Goal: Feedback & Contribution: Contribute content

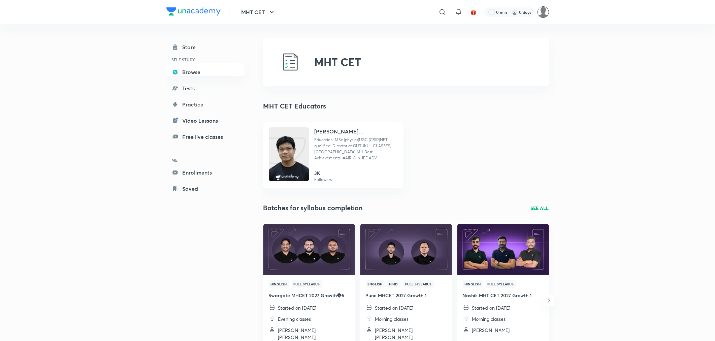
click at [546, 15] on img at bounding box center [543, 11] width 11 height 11
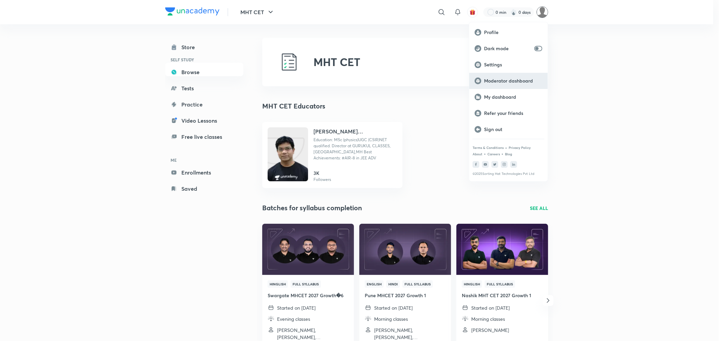
click at [501, 82] on p "Moderator dashboard" at bounding box center [513, 81] width 58 height 6
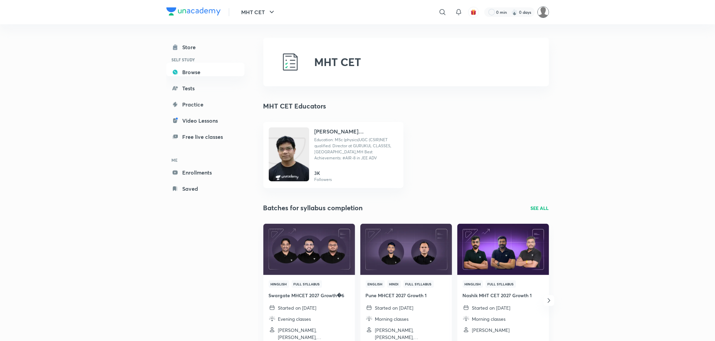
click at [547, 14] on img at bounding box center [543, 11] width 11 height 11
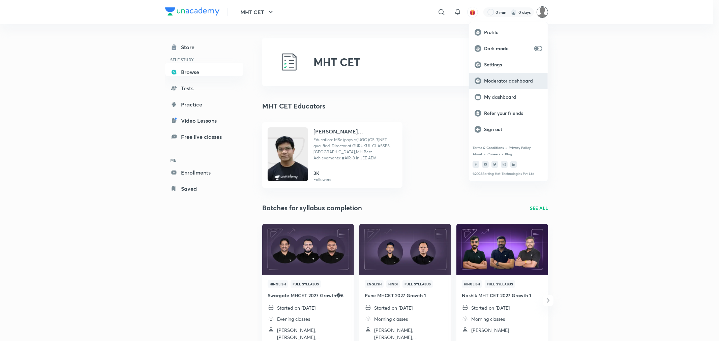
click at [497, 81] on p "Moderator dashboard" at bounding box center [513, 81] width 58 height 6
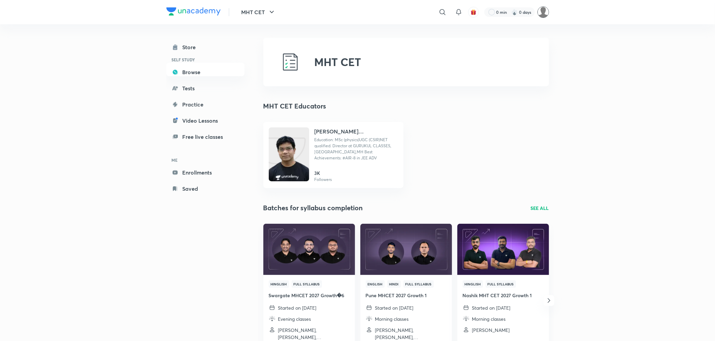
click at [546, 9] on img at bounding box center [543, 11] width 11 height 11
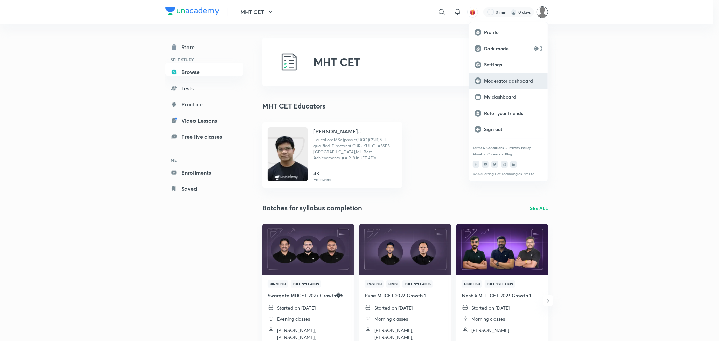
click at [490, 87] on div "Moderator dashboard" at bounding box center [508, 81] width 79 height 16
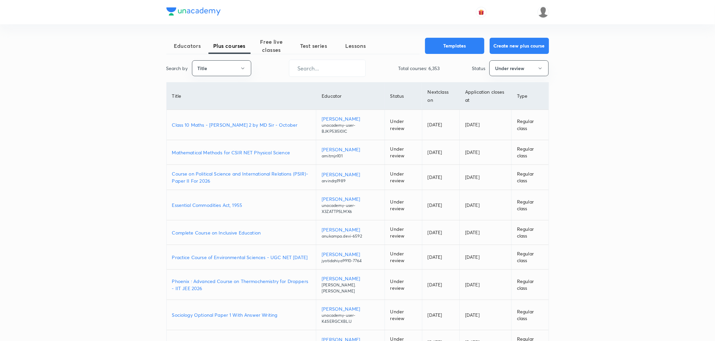
click at [226, 127] on p "Class 10 Maths - [PERSON_NAME] 2 by MD Sir - October" at bounding box center [241, 124] width 139 height 7
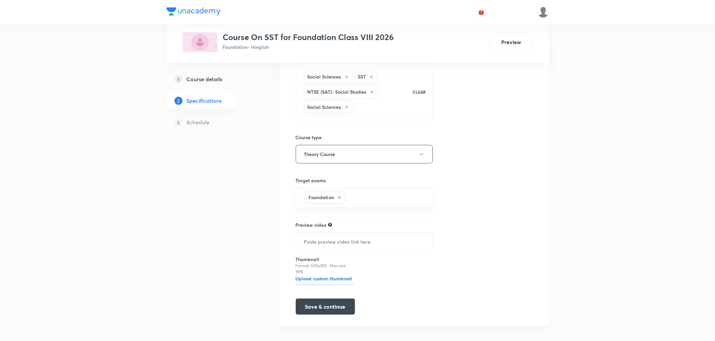
scroll to position [79, 0]
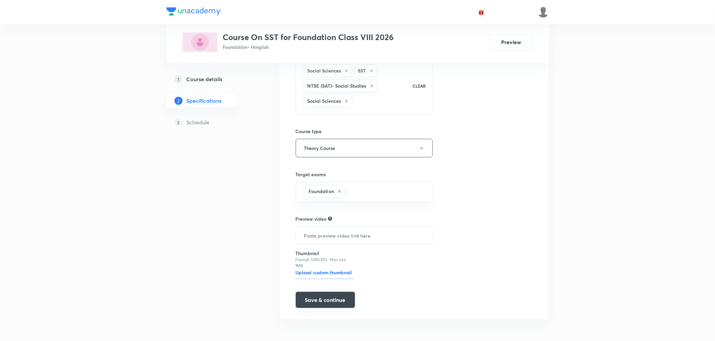
click at [326, 300] on button "Save & continue" at bounding box center [325, 300] width 59 height 16
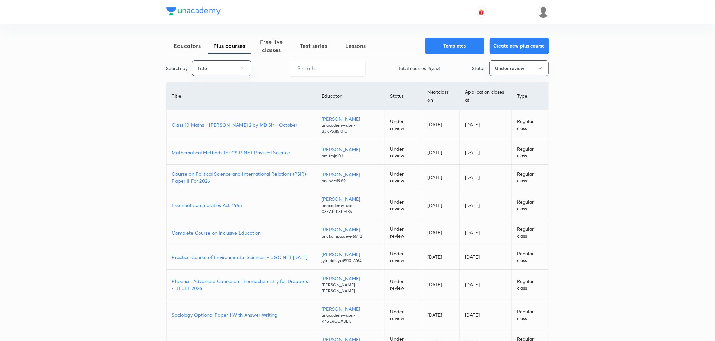
click at [198, 152] on p "Mathematical Methods for CSIR NET Physical Science" at bounding box center [241, 152] width 139 height 7
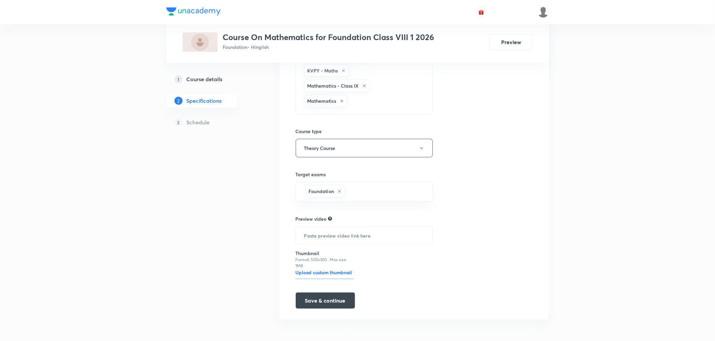
scroll to position [140, 0]
click at [343, 305] on button "Save & continue" at bounding box center [325, 300] width 59 height 16
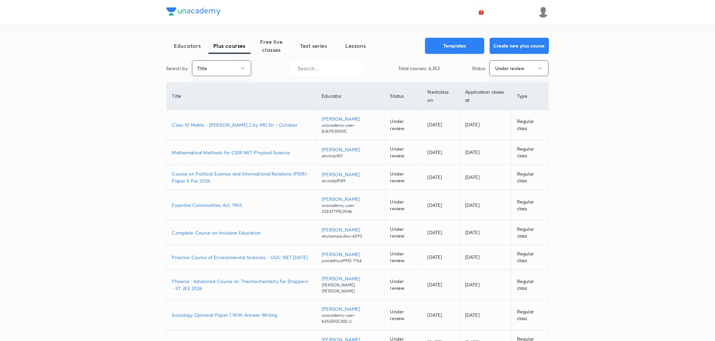
click at [223, 125] on p "Class 10 Maths - [PERSON_NAME] 2 by MD Sir - October" at bounding box center [241, 124] width 139 height 7
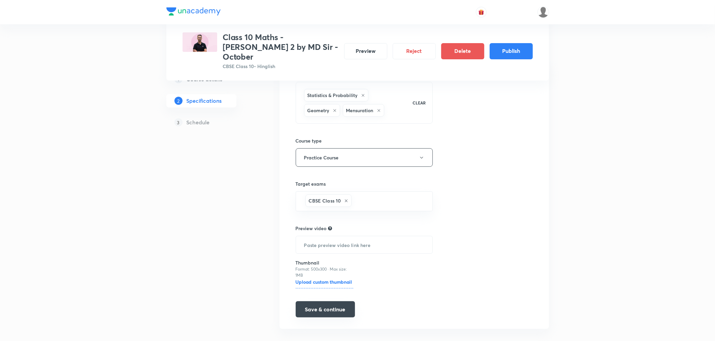
scroll to position [72, 0]
click at [303, 304] on button "Save & continue" at bounding box center [325, 309] width 59 height 16
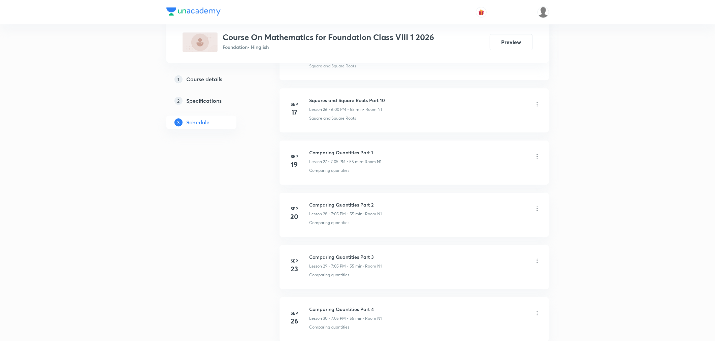
scroll to position [1767, 0]
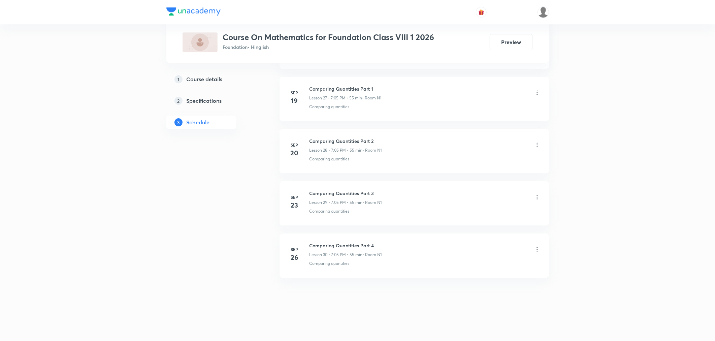
click at [335, 252] on p "Lesson 30 • 7:05 PM • 55 min" at bounding box center [336, 255] width 53 height 6
click at [337, 244] on h6 "Comparing Quantities Part 4" at bounding box center [346, 245] width 72 height 7
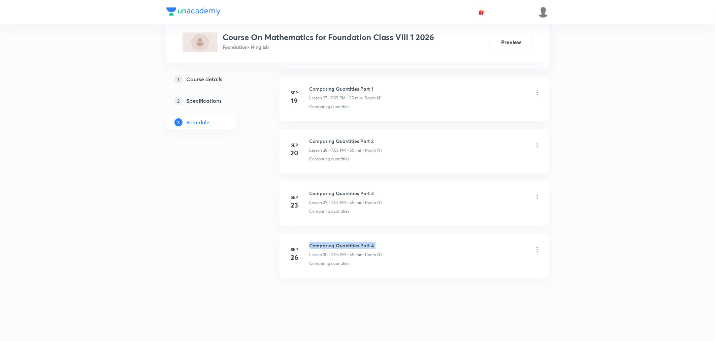
copy h6 "Comparing Quantities Part 4"
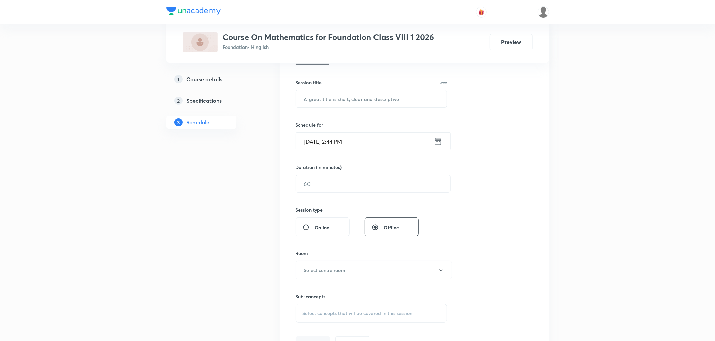
scroll to position [0, 0]
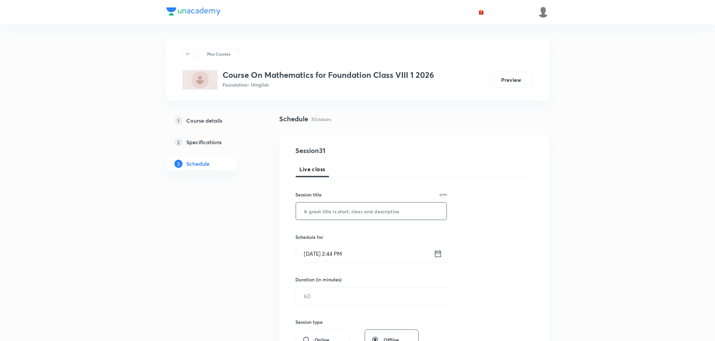
click at [334, 211] on input "text" at bounding box center [371, 210] width 151 height 17
paste input "Comparing Quantities Part 4"
type input "Comparing Quantities Part 5"
click at [437, 254] on icon at bounding box center [438, 253] width 8 height 9
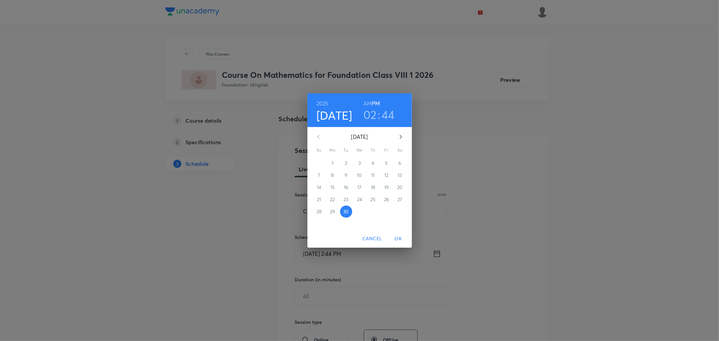
click at [370, 115] on h3 "02" at bounding box center [369, 114] width 13 height 14
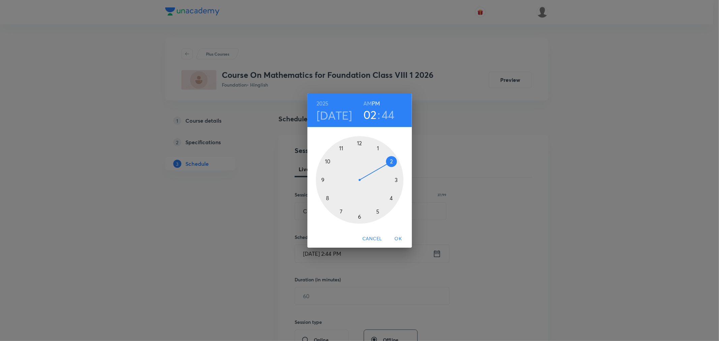
click at [341, 211] on div at bounding box center [360, 180] width 88 height 88
click at [377, 147] on div at bounding box center [360, 180] width 88 height 88
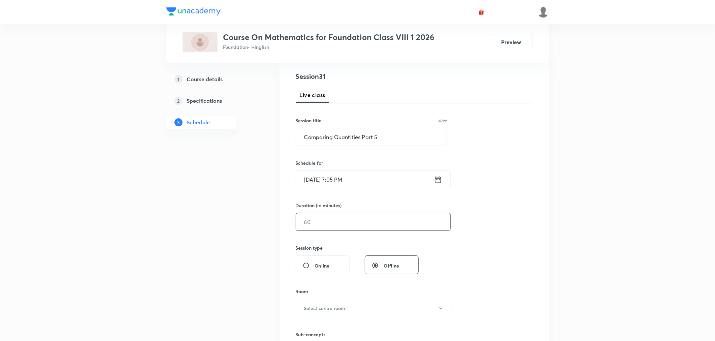
scroll to position [75, 0]
click at [323, 214] on input "text" at bounding box center [373, 221] width 154 height 17
type input "7"
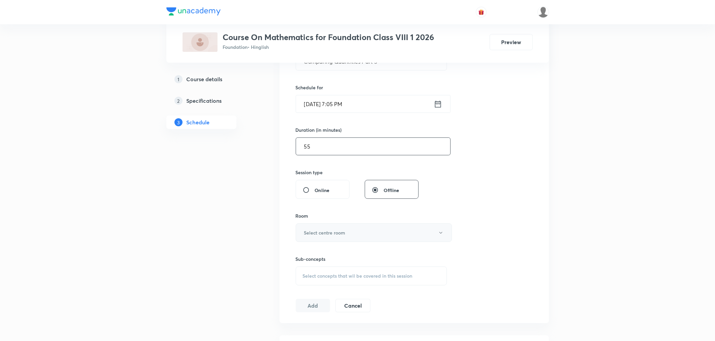
type input "55"
click at [313, 230] on h6 "Select centre room" at bounding box center [324, 232] width 41 height 7
click at [302, 253] on span "N1" at bounding box center [373, 254] width 148 height 7
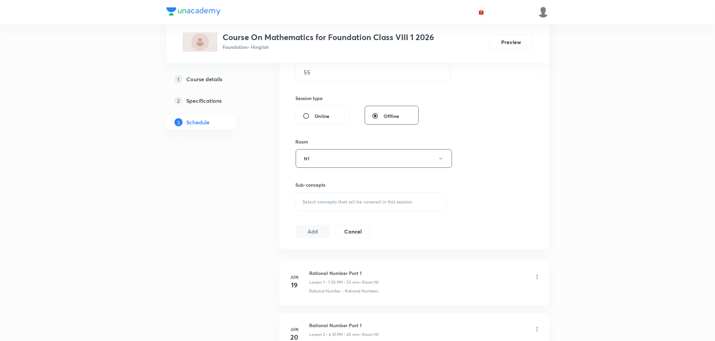
scroll to position [224, 0]
click at [333, 203] on span "Select concepts that wil be covered in this session" at bounding box center [358, 200] width 110 height 5
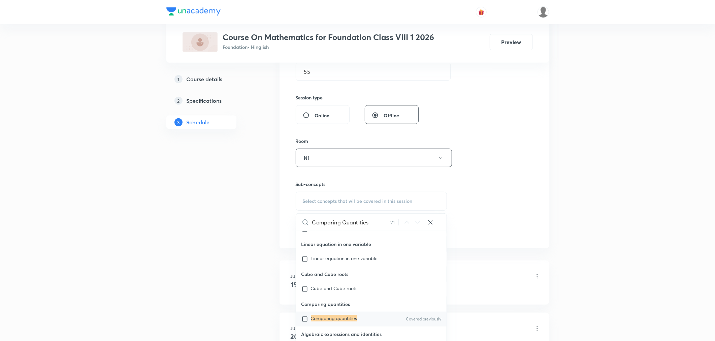
scroll to position [666, 0]
type input "Comparing Quantities"
click at [327, 314] on mark "Comparing quantities" at bounding box center [334, 317] width 46 height 6
checkbox input "true"
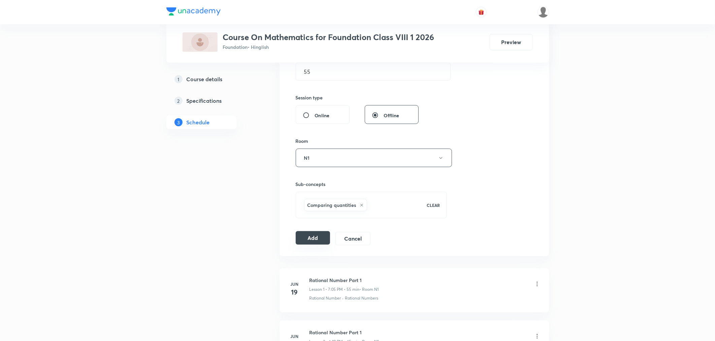
click at [316, 236] on button "Add" at bounding box center [313, 237] width 35 height 13
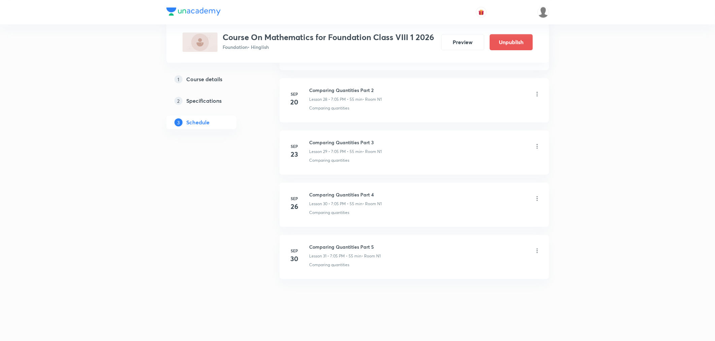
scroll to position [1510, 0]
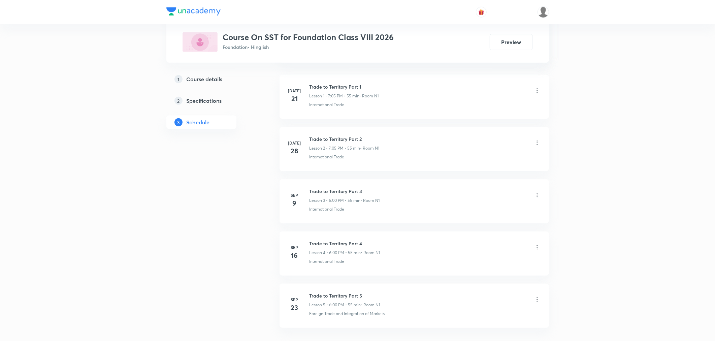
scroll to position [461, 0]
click at [331, 246] on h6 "Trade to Territory Part 5" at bounding box center [345, 245] width 71 height 7
copy h6 "Trade to Territory Part 5"
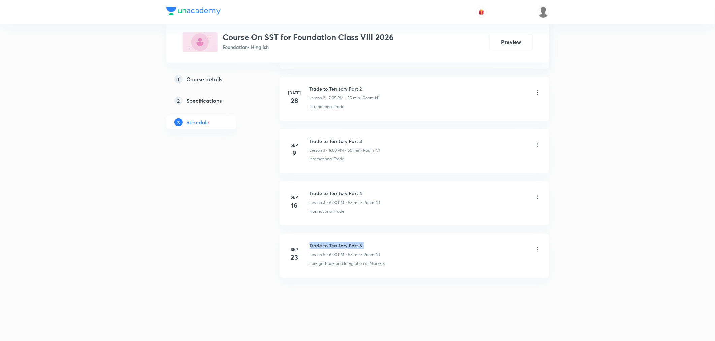
scroll to position [0, 0]
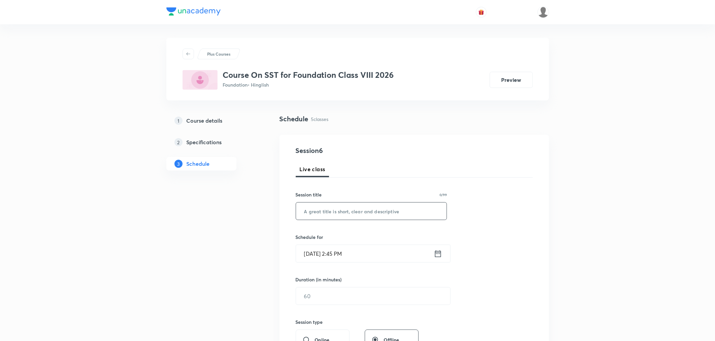
click at [322, 218] on input "text" at bounding box center [371, 210] width 151 height 17
paste input "Trade to Territory Part 5"
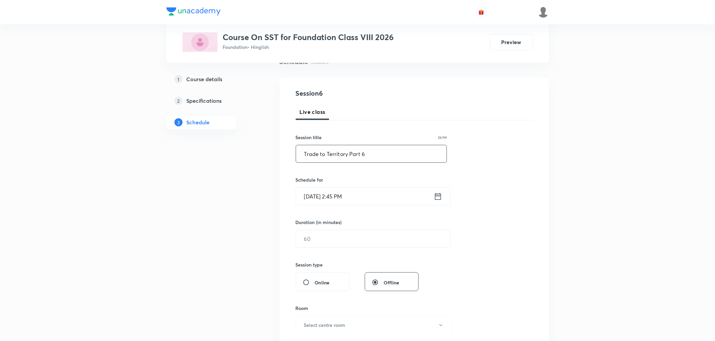
scroll to position [75, 0]
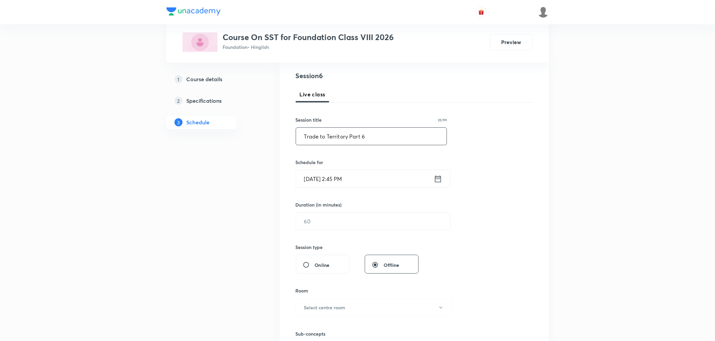
type input "Trade to Territory Part 6"
click at [436, 177] on icon at bounding box center [438, 178] width 8 height 9
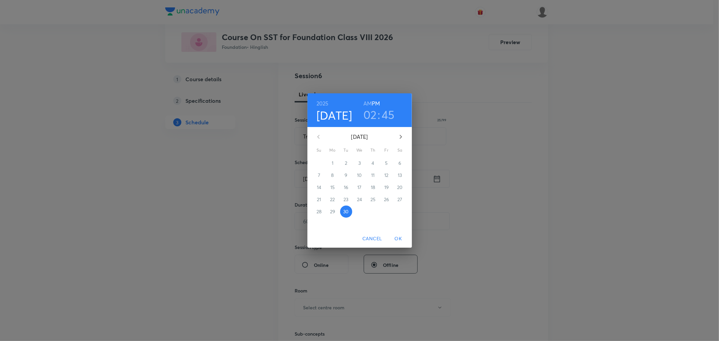
click at [370, 112] on h3 "02" at bounding box center [369, 114] width 13 height 14
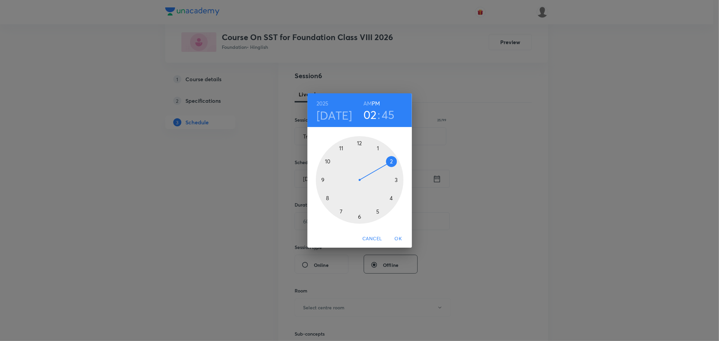
click at [359, 216] on div at bounding box center [360, 180] width 88 height 88
click at [359, 141] on div at bounding box center [360, 180] width 88 height 88
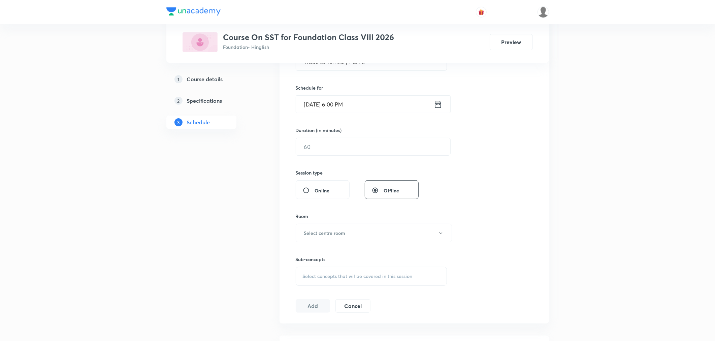
scroll to position [150, 0]
click at [348, 143] on input "text" at bounding box center [373, 146] width 154 height 17
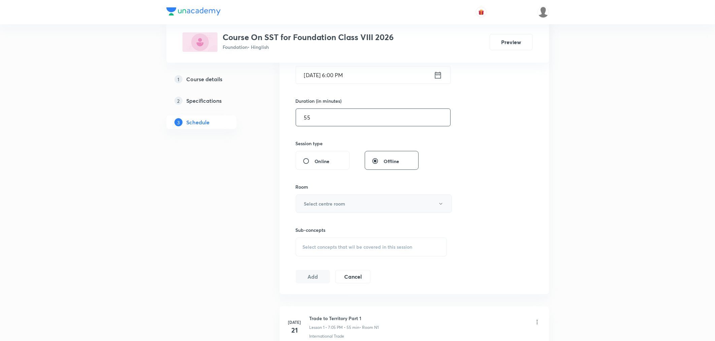
scroll to position [224, 0]
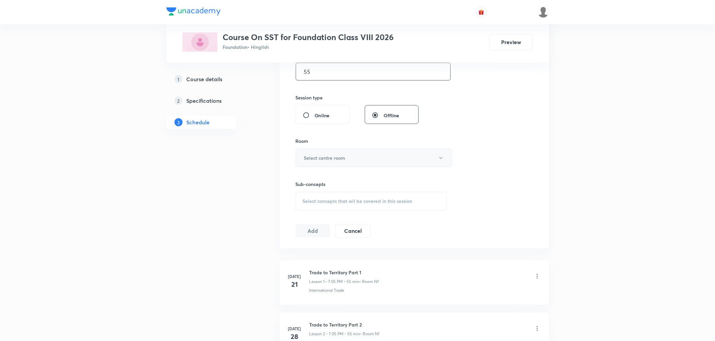
type input "55"
click at [326, 156] on h6 "Select centre room" at bounding box center [324, 157] width 41 height 7
click at [303, 180] on span "N1" at bounding box center [373, 179] width 148 height 7
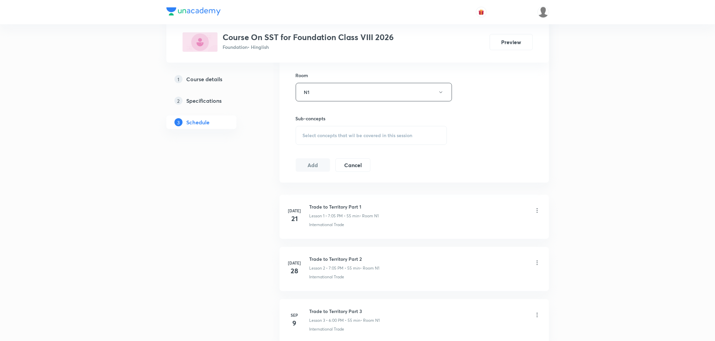
scroll to position [299, 0]
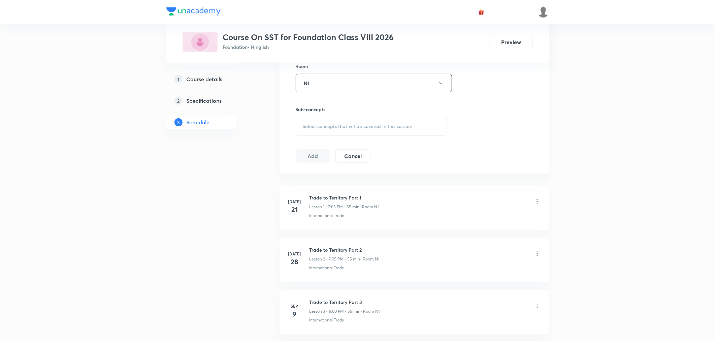
click at [316, 129] on span "Select concepts that wil be covered in this session" at bounding box center [358, 126] width 110 height 5
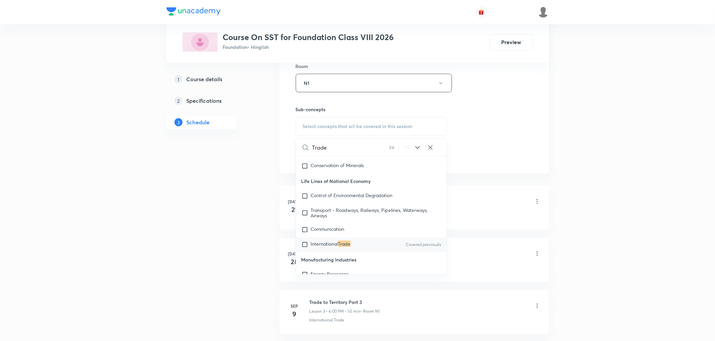
scroll to position [743, 0]
type input "Trade"
click at [321, 243] on span "International" at bounding box center [324, 242] width 27 height 6
checkbox input "true"
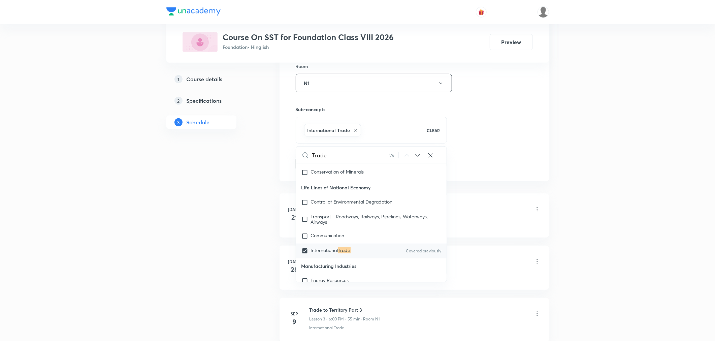
click at [245, 217] on div "1 Course details 2 Specifications 3 Schedule" at bounding box center [212, 156] width 92 height 683
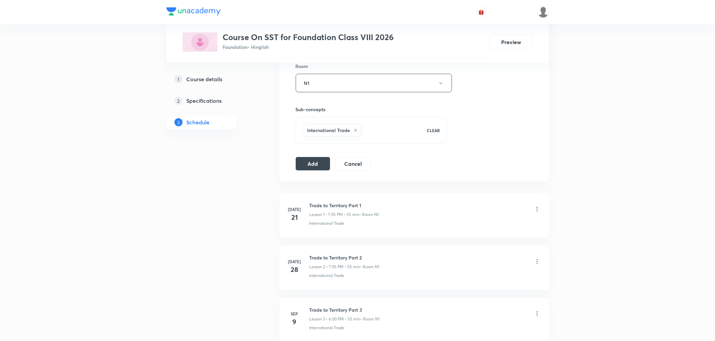
click at [305, 171] on div "Session 6 Live class Session title 25/99 Trade to Territory Part 6 ​ Schedule f…" at bounding box center [415, 9] width 270 height 346
click at [309, 166] on button "Add" at bounding box center [313, 162] width 35 height 13
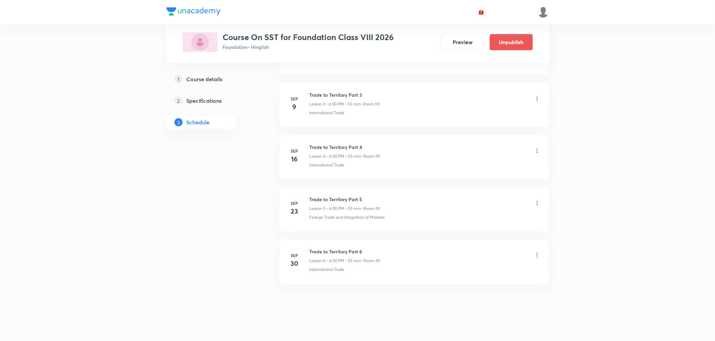
scroll to position [203, 0]
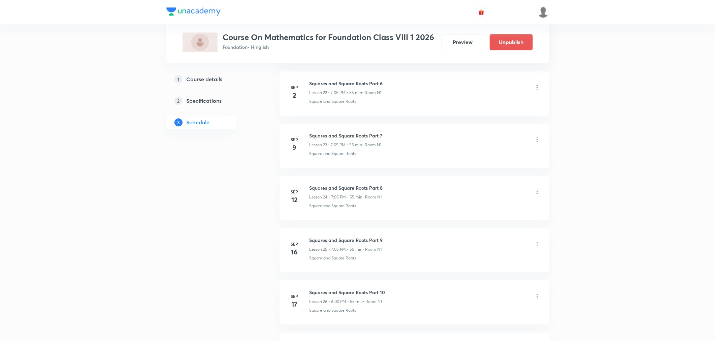
scroll to position [1510, 0]
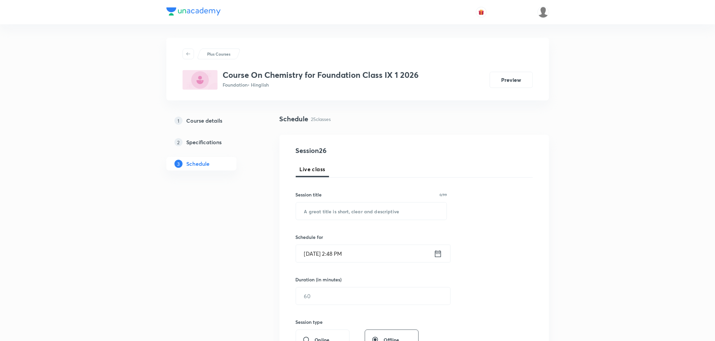
scroll to position [1506, 0]
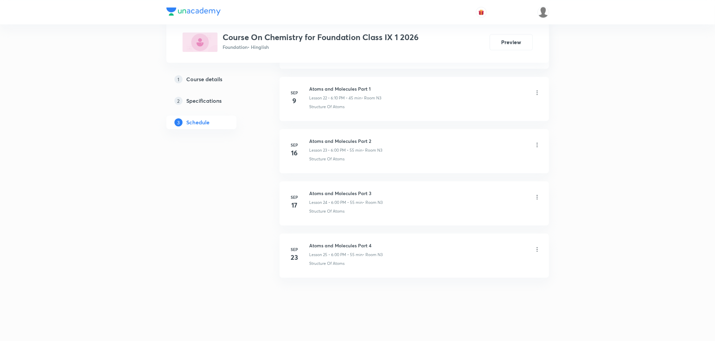
click at [326, 244] on h6 "Atoms and Molecules Part 4" at bounding box center [346, 245] width 73 height 7
copy h6 "Atoms and Molecules Part 4"
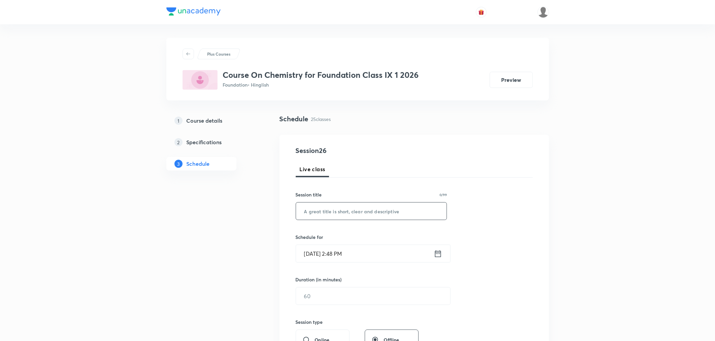
click at [335, 212] on input "text" at bounding box center [371, 210] width 151 height 17
paste input "Atoms and Molecules Part 4"
type input "Atoms and Molecules Part 5"
click at [437, 255] on icon at bounding box center [438, 253] width 8 height 9
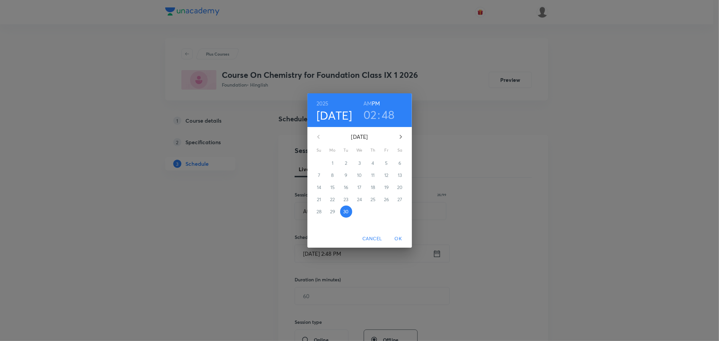
click at [372, 119] on h3 "02" at bounding box center [369, 114] width 13 height 14
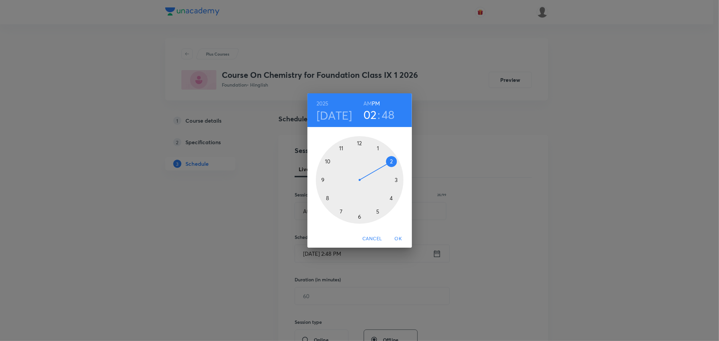
click at [359, 216] on div at bounding box center [360, 180] width 88 height 88
click at [359, 140] on div at bounding box center [360, 180] width 88 height 88
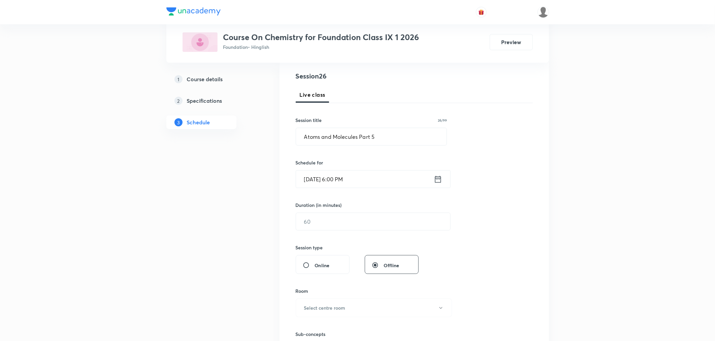
scroll to position [75, 0]
click at [317, 215] on input "text" at bounding box center [373, 221] width 154 height 17
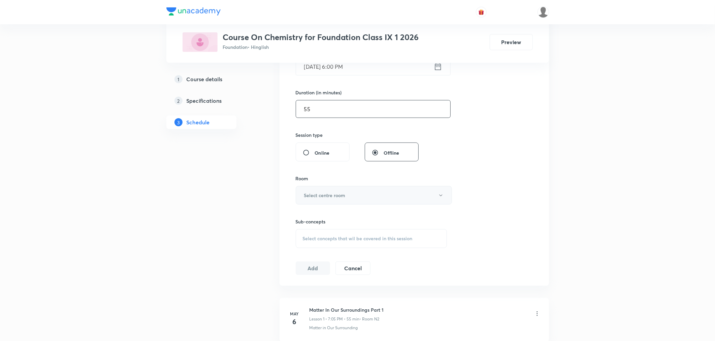
type input "55"
click at [322, 196] on h6 "Select centre room" at bounding box center [324, 195] width 41 height 7
click at [301, 241] on span "N3" at bounding box center [373, 242] width 148 height 7
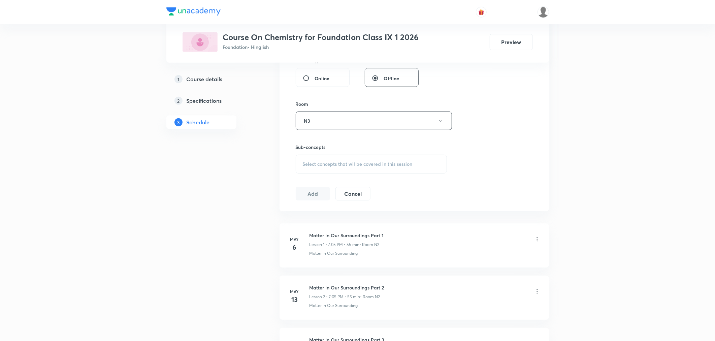
scroll to position [262, 0]
click at [324, 169] on div "Select concepts that wil be covered in this session" at bounding box center [372, 163] width 152 height 19
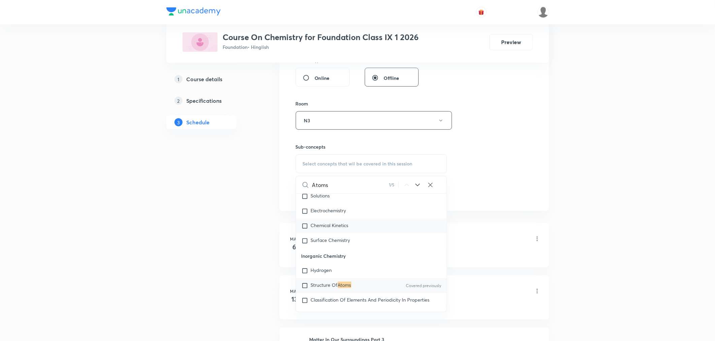
scroll to position [2890, 0]
type input "Atoms"
click at [320, 280] on span "Structure Of" at bounding box center [324, 280] width 27 height 6
checkbox input "true"
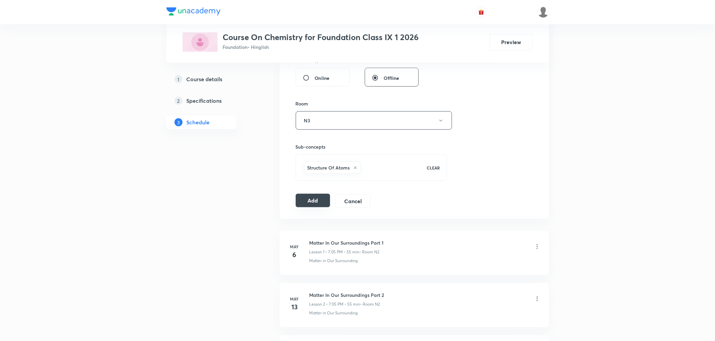
click at [319, 200] on button "Add" at bounding box center [313, 200] width 35 height 13
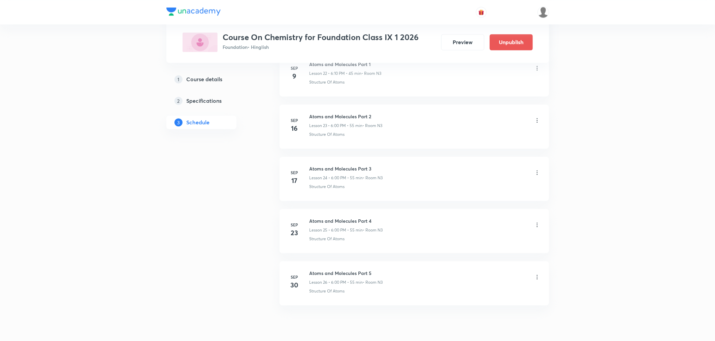
scroll to position [1249, 0]
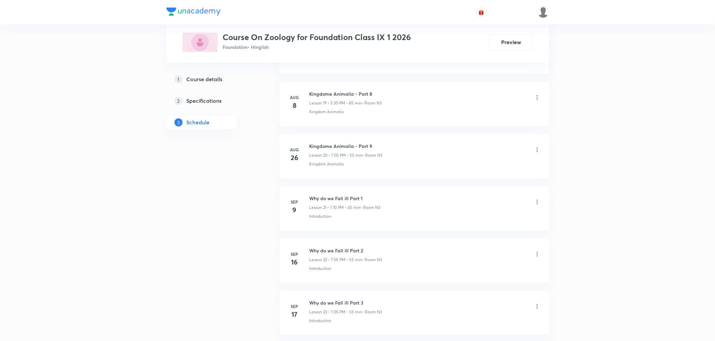
scroll to position [1454, 0]
click at [336, 243] on h6 "Why do we Fall ill Part 4" at bounding box center [346, 245] width 73 height 7
copy h6 "Why do we Fall ill Part 4"
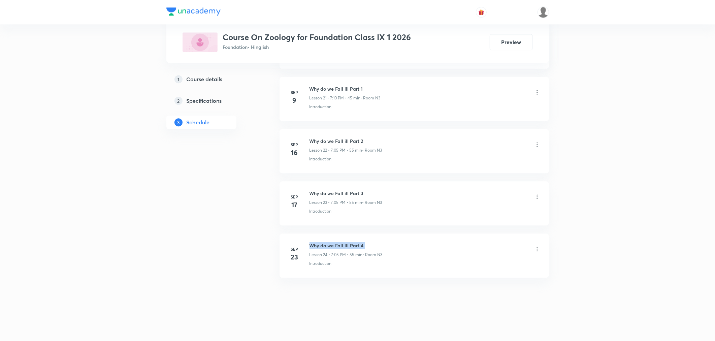
scroll to position [0, 0]
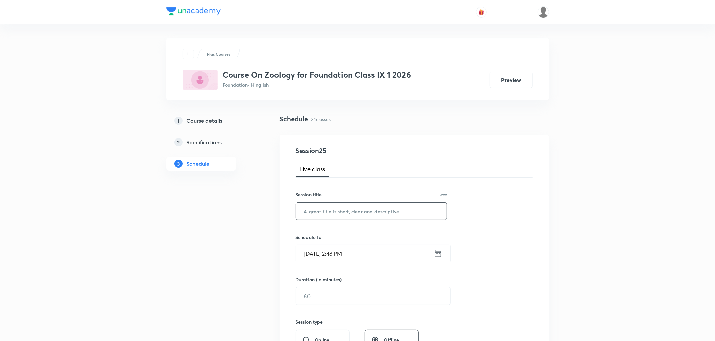
click at [346, 210] on input "text" at bounding box center [371, 210] width 151 height 17
paste input "Why do we Fall ill Part 4"
type input "Why do we Fall ill Part 5"
click at [440, 254] on icon at bounding box center [438, 253] width 8 height 9
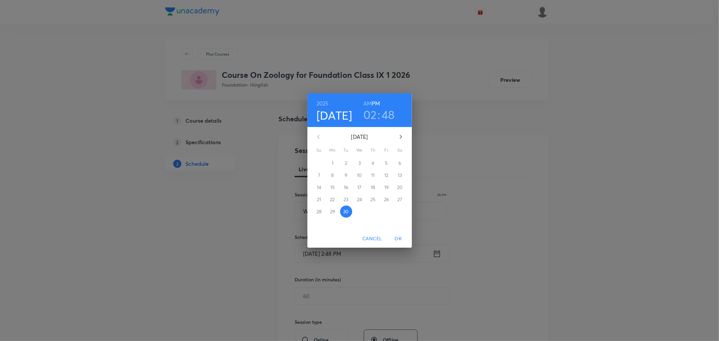
click at [371, 113] on h3 "02" at bounding box center [369, 114] width 13 height 14
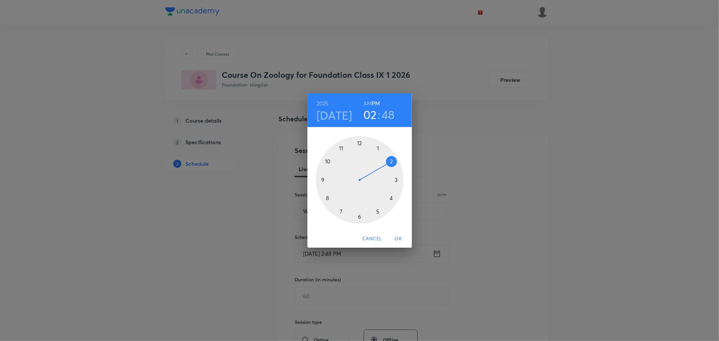
click at [341, 209] on div at bounding box center [360, 180] width 88 height 88
click at [378, 147] on div at bounding box center [360, 180] width 88 height 88
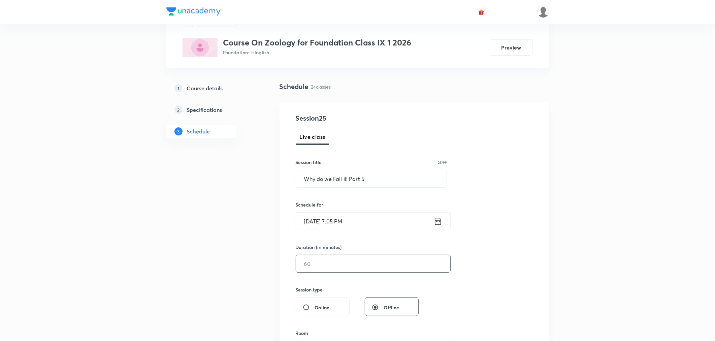
scroll to position [75, 0]
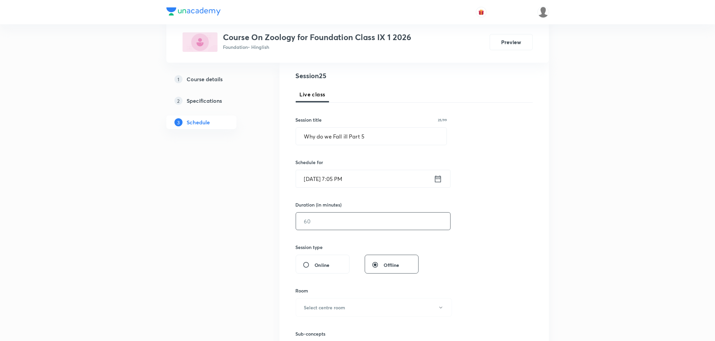
click at [332, 215] on input "text" at bounding box center [373, 221] width 154 height 17
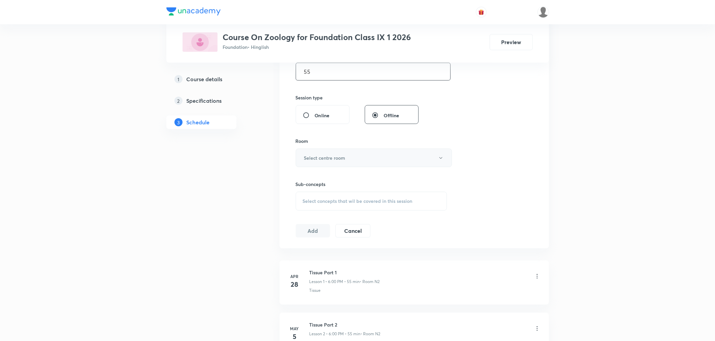
type input "55"
click at [310, 162] on button "Select centre room" at bounding box center [374, 158] width 156 height 19
click at [303, 207] on span "N3" at bounding box center [373, 204] width 148 height 7
click at [315, 200] on span "Select concepts that wil be covered in this session" at bounding box center [358, 200] width 110 height 5
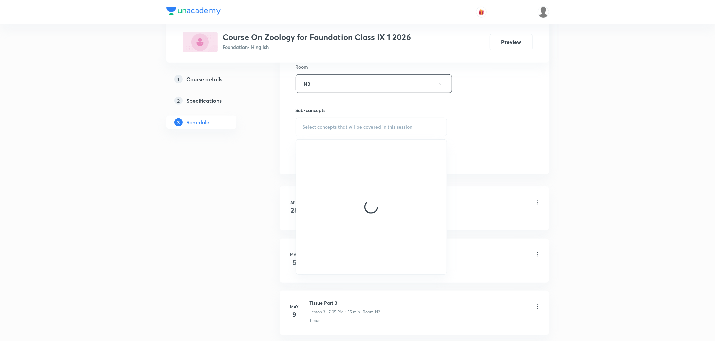
scroll to position [299, 0]
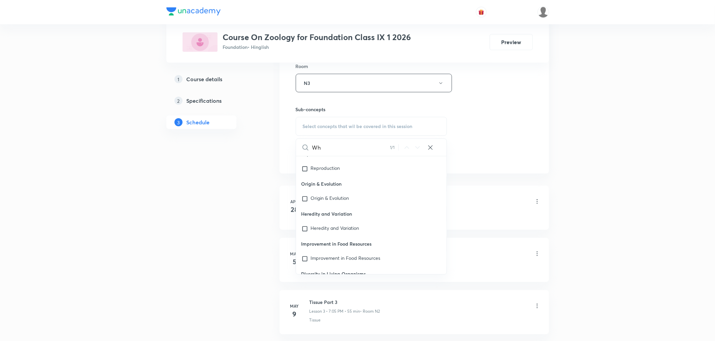
type input "W"
type input "intr"
click at [318, 244] on span "oduction" at bounding box center [327, 242] width 19 height 6
checkbox input "true"
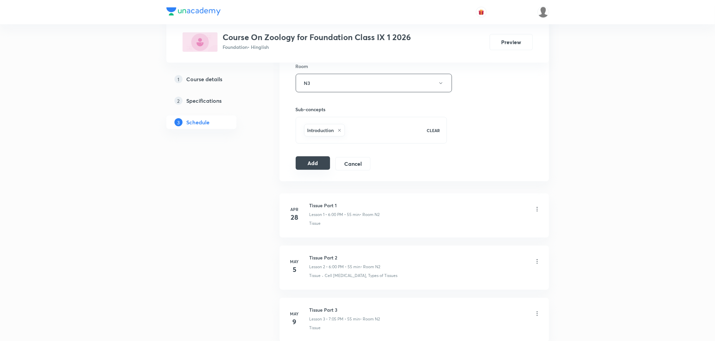
click at [304, 164] on button "Add" at bounding box center [313, 162] width 35 height 13
click at [296, 157] on button "Add" at bounding box center [313, 163] width 35 height 13
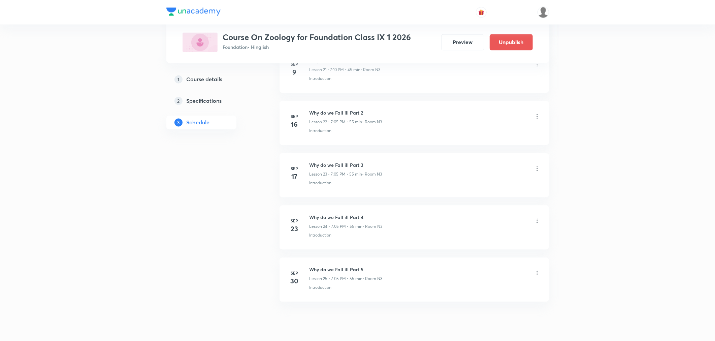
scroll to position [1197, 0]
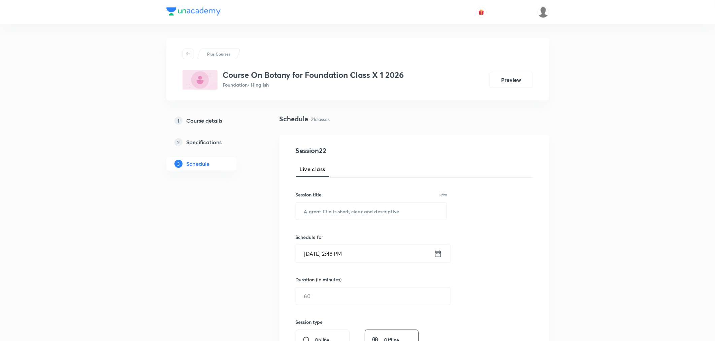
scroll to position [1297, 0]
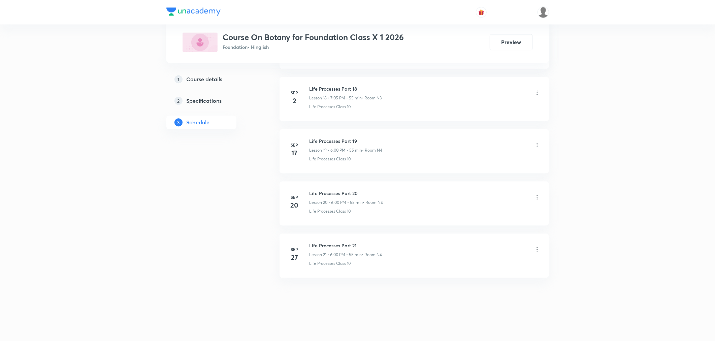
click at [335, 247] on h6 "Life Processes Part 21" at bounding box center [346, 245] width 73 height 7
copy h6 "Life Processes Part 21"
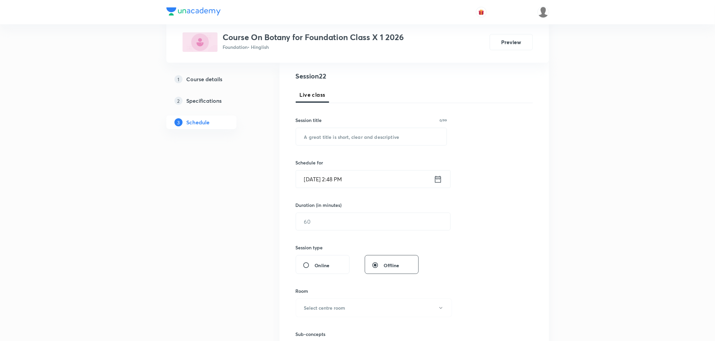
scroll to position [0, 0]
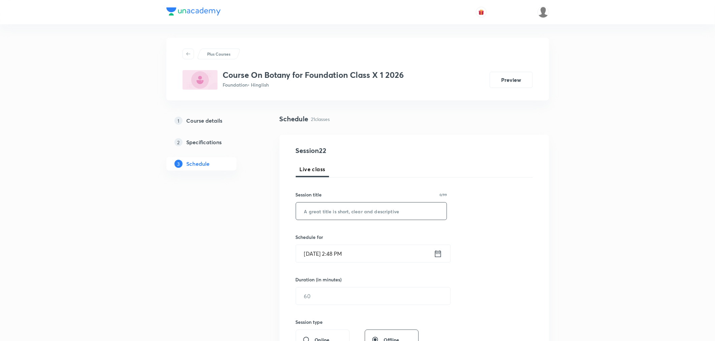
click at [345, 206] on input "text" at bounding box center [371, 210] width 151 height 17
paste input "Life Processes Part 21"
type input "Life Processes Part 22"
click at [439, 254] on icon at bounding box center [438, 253] width 8 height 9
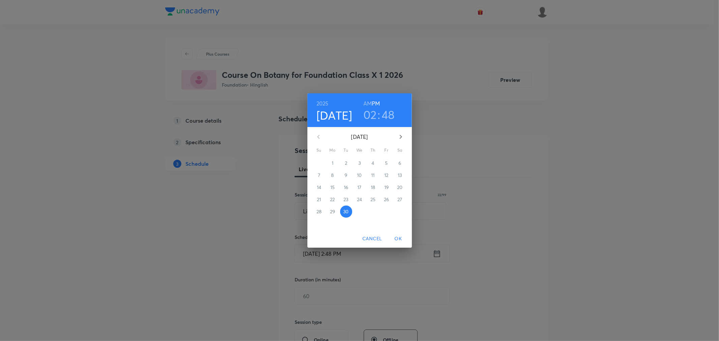
click at [369, 113] on h3 "02" at bounding box center [369, 114] width 13 height 14
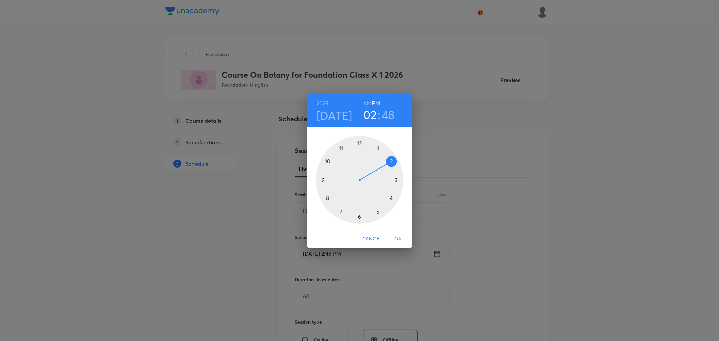
click at [342, 214] on div at bounding box center [360, 180] width 88 height 88
click at [379, 148] on div at bounding box center [360, 180] width 88 height 88
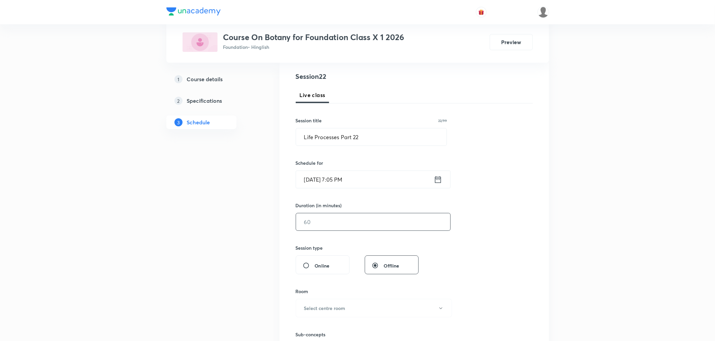
scroll to position [75, 0]
click at [344, 221] on input "text" at bounding box center [373, 221] width 154 height 17
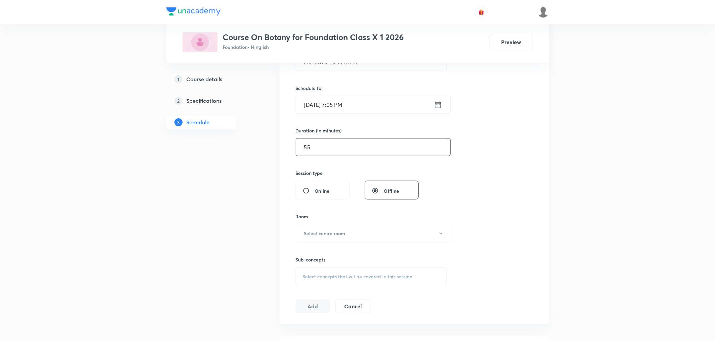
scroll to position [150, 0]
type input "55"
click at [327, 234] on h6 "Select centre room" at bounding box center [324, 232] width 41 height 7
click at [301, 292] on span "N4" at bounding box center [373, 291] width 148 height 7
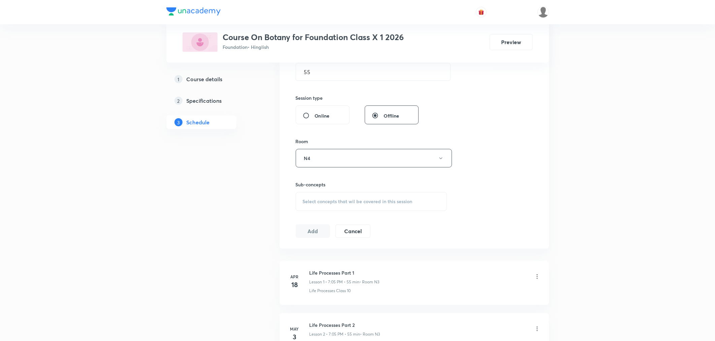
scroll to position [224, 0]
click at [320, 195] on div "Select concepts that wil be covered in this session" at bounding box center [372, 201] width 152 height 19
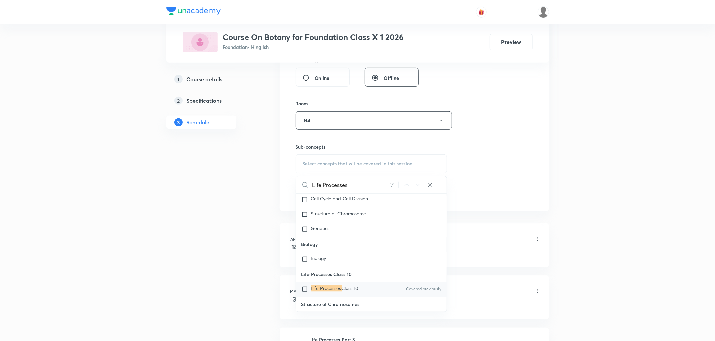
scroll to position [3693, 0]
type input "Life Processes"
click at [325, 275] on div "Life Processes Class 10 Covered previously" at bounding box center [371, 281] width 151 height 15
checkbox input "true"
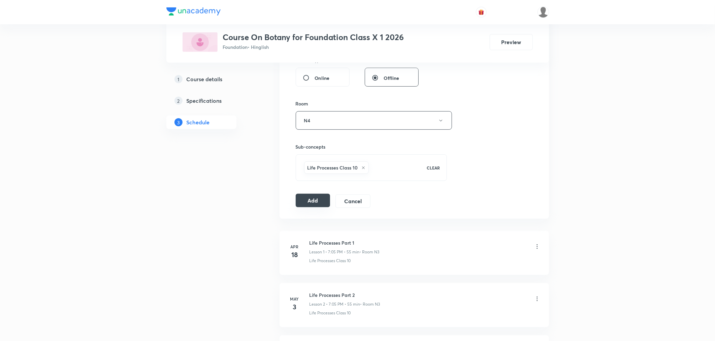
click at [312, 206] on button "Add" at bounding box center [313, 200] width 35 height 13
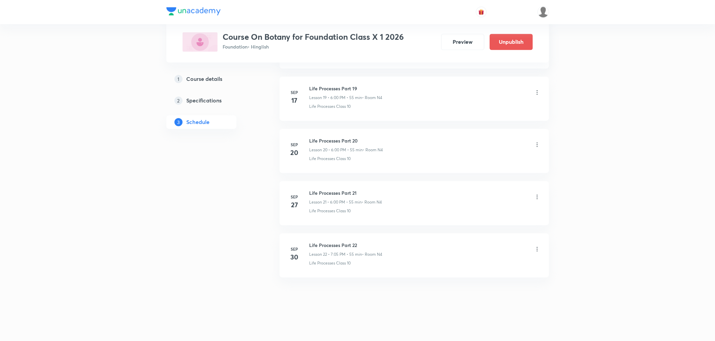
scroll to position [1039, 0]
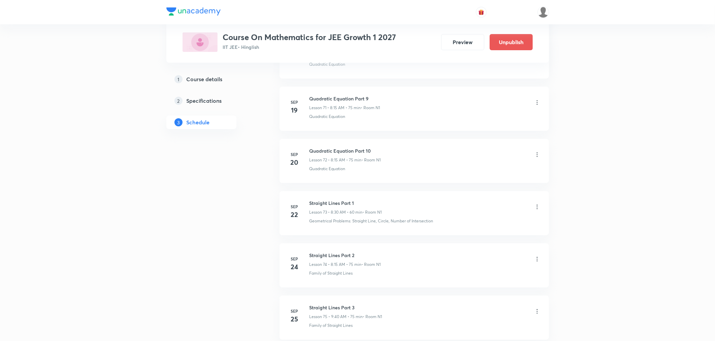
scroll to position [4382, 0]
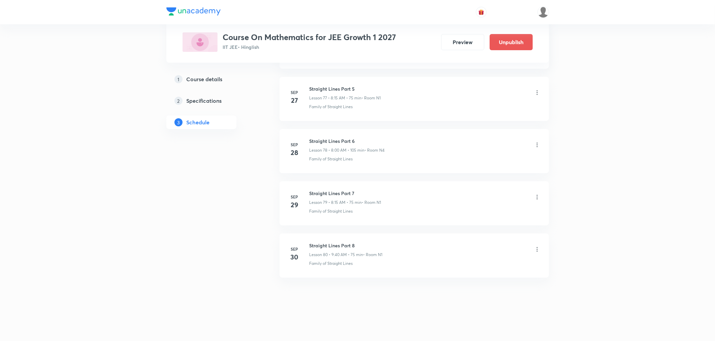
click at [335, 244] on h6 "Straight Lines Part 8" at bounding box center [346, 245] width 73 height 7
copy h6 "Straight Lines Part 8"
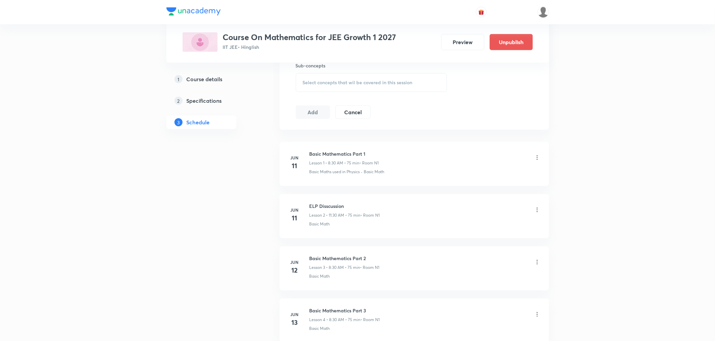
scroll to position [0, 0]
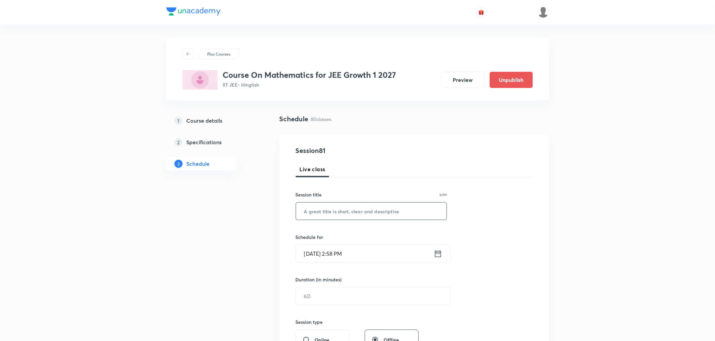
click at [372, 214] on input "text" at bounding box center [371, 210] width 151 height 17
paste input "Straight Lines Part 8"
type input "Straight Lines Part 9"
click at [439, 255] on icon at bounding box center [438, 253] width 8 height 9
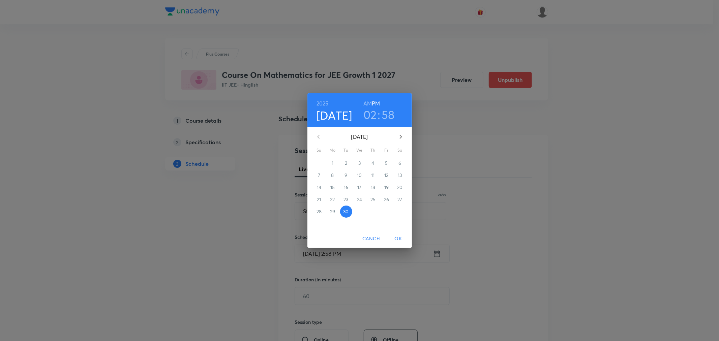
click at [399, 138] on icon "button" at bounding box center [401, 137] width 8 height 8
click at [361, 161] on span "1" at bounding box center [359, 163] width 12 height 7
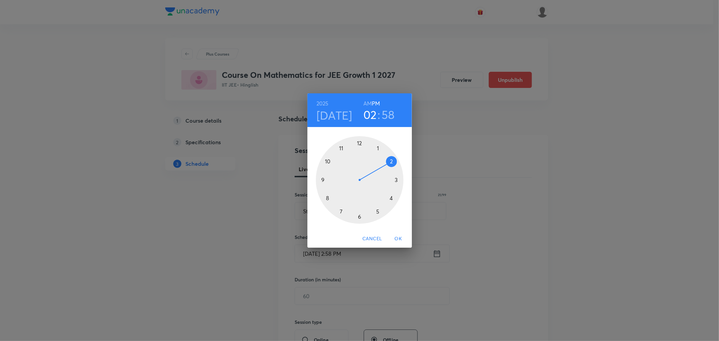
click at [366, 102] on h6 "AM" at bounding box center [367, 103] width 8 height 9
click at [328, 197] on div at bounding box center [360, 180] width 88 height 88
click at [396, 180] on div at bounding box center [360, 180] width 88 height 88
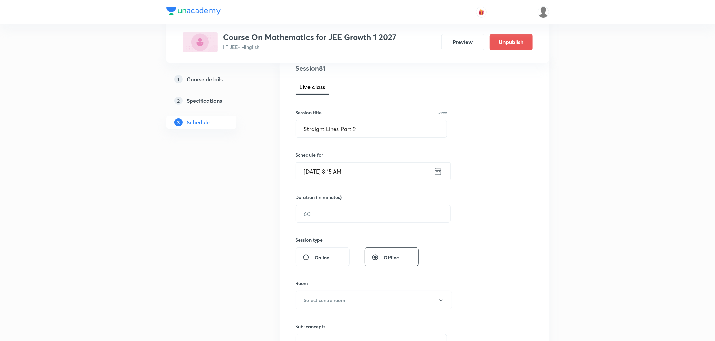
scroll to position [112, 0]
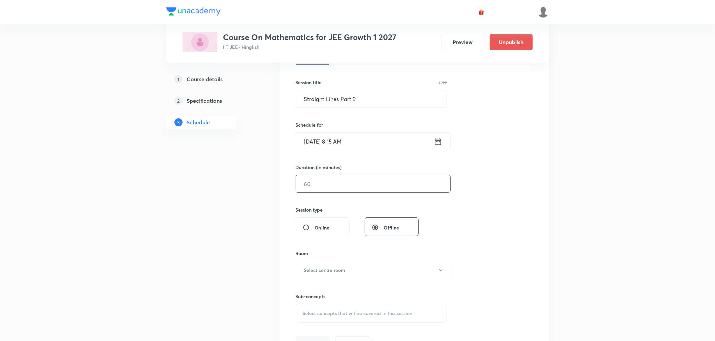
click at [331, 181] on input "text" at bounding box center [373, 183] width 154 height 17
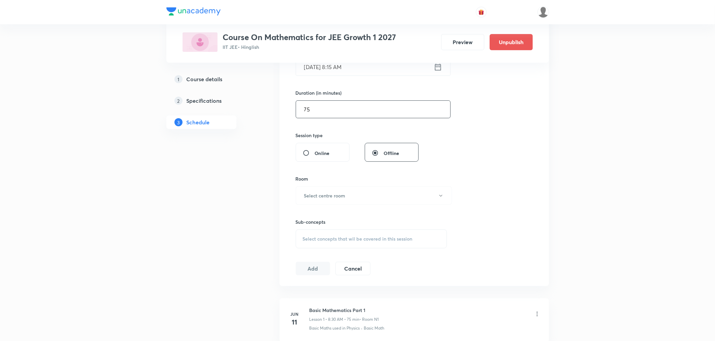
scroll to position [187, 0]
type input "75"
click at [308, 204] on button "Select centre room" at bounding box center [374, 195] width 156 height 19
click at [302, 219] on span "N1" at bounding box center [373, 217] width 148 height 7
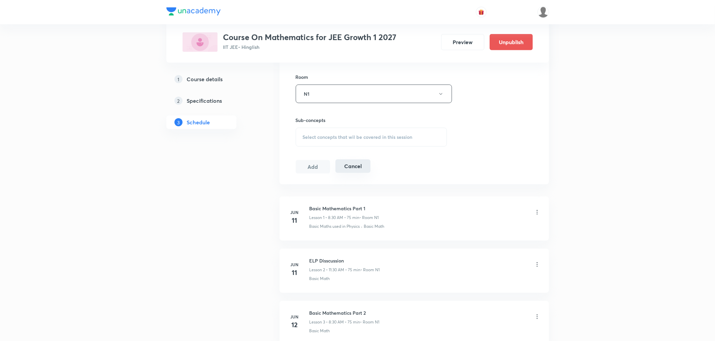
scroll to position [299, 0]
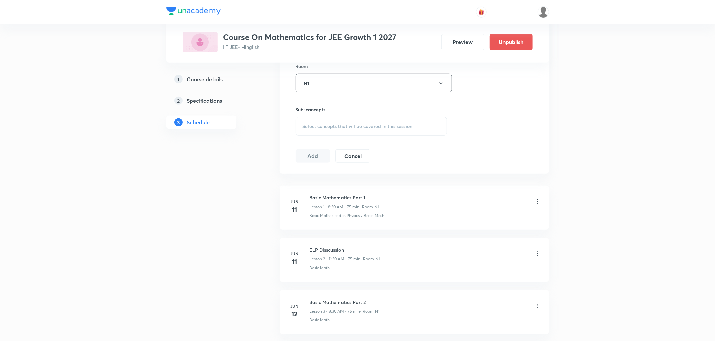
click at [328, 128] on span "Select concepts that wil be covered in this session" at bounding box center [358, 126] width 110 height 5
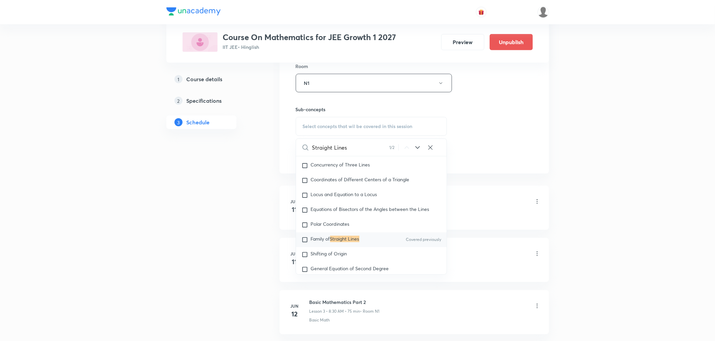
scroll to position [5398, 0]
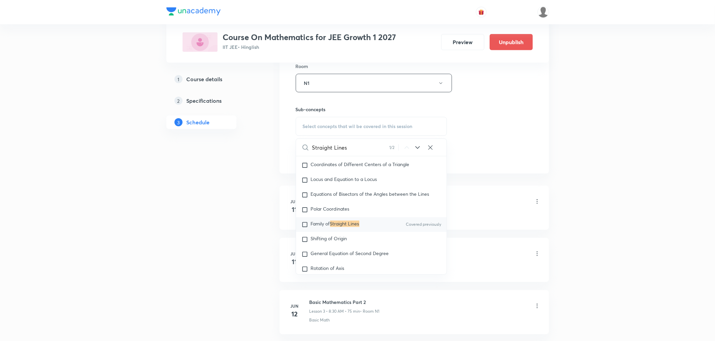
type input "Straight Lines"
click at [336, 227] on mark "Straight Lines" at bounding box center [344, 224] width 29 height 6
checkbox input "true"
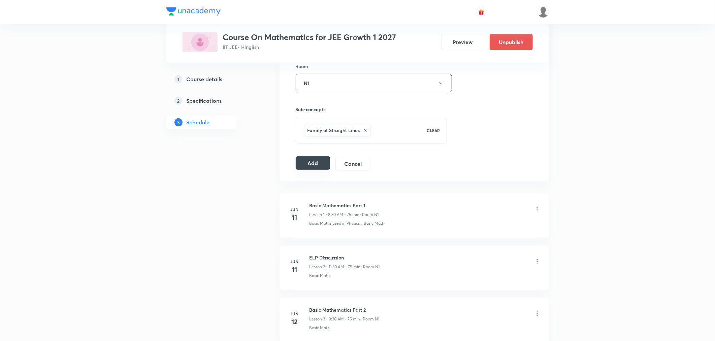
click at [314, 162] on button "Add" at bounding box center [313, 162] width 35 height 13
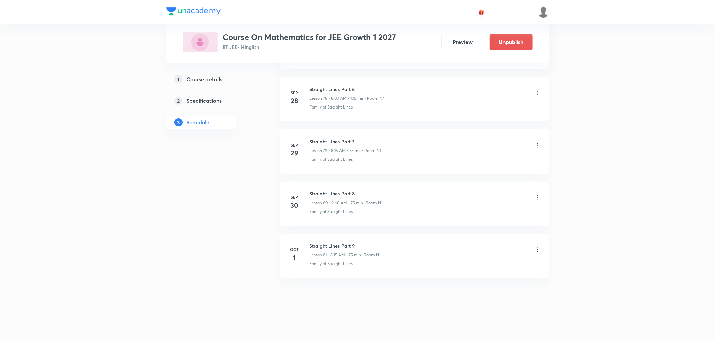
scroll to position [4124, 0]
click at [318, 248] on h6 "Circular Motion Part 4" at bounding box center [346, 245] width 73 height 7
copy h6 "Circular Motion Part 4"
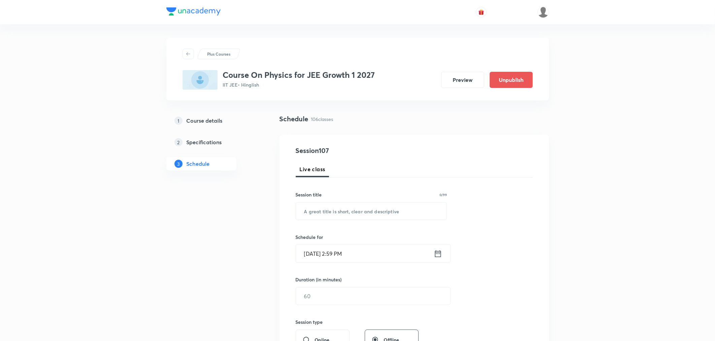
click at [323, 194] on div "Session title 0/99" at bounding box center [372, 194] width 152 height 7
click at [318, 208] on input "text" at bounding box center [371, 210] width 151 height 17
paste input "Circular Motion Part 4"
type input "Circular Motion Part 5"
click at [440, 256] on icon at bounding box center [438, 253] width 6 height 7
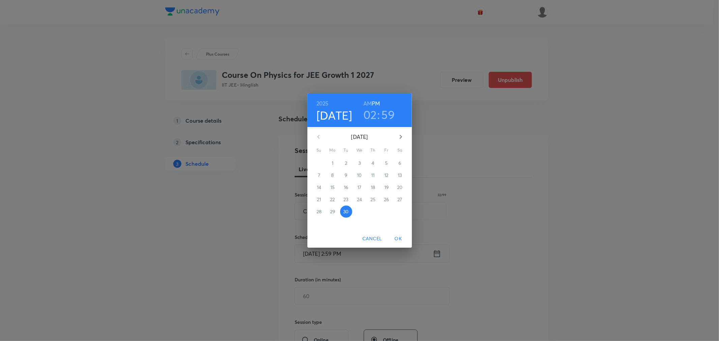
click at [400, 136] on icon "button" at bounding box center [401, 137] width 8 height 8
click at [360, 162] on p "1" at bounding box center [359, 163] width 2 height 7
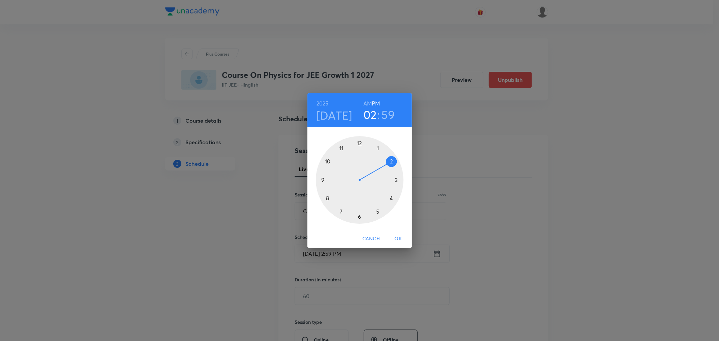
click at [369, 107] on h6 "AM" at bounding box center [367, 103] width 8 height 9
click at [323, 178] on div at bounding box center [360, 180] width 88 height 88
click at [328, 198] on div at bounding box center [360, 180] width 88 height 88
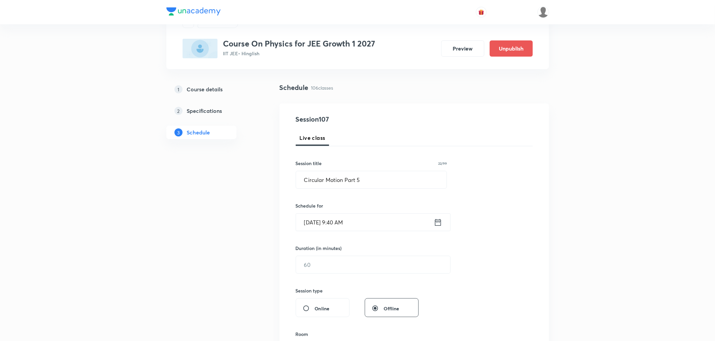
scroll to position [75, 0]
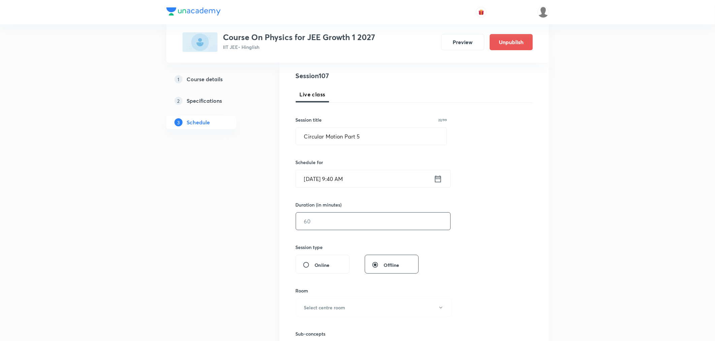
click at [343, 227] on input "text" at bounding box center [373, 221] width 154 height 17
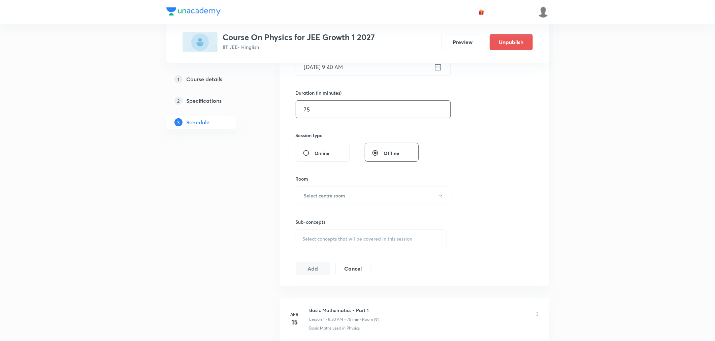
scroll to position [187, 0]
type input "75"
click at [305, 188] on button "Select centre room" at bounding box center [374, 195] width 156 height 19
click at [301, 218] on span "N1" at bounding box center [373, 217] width 148 height 7
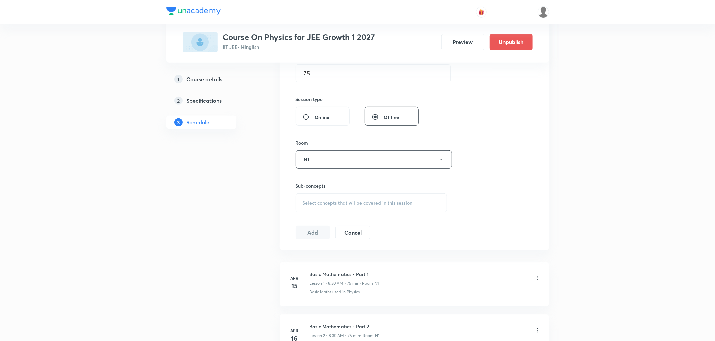
scroll to position [262, 0]
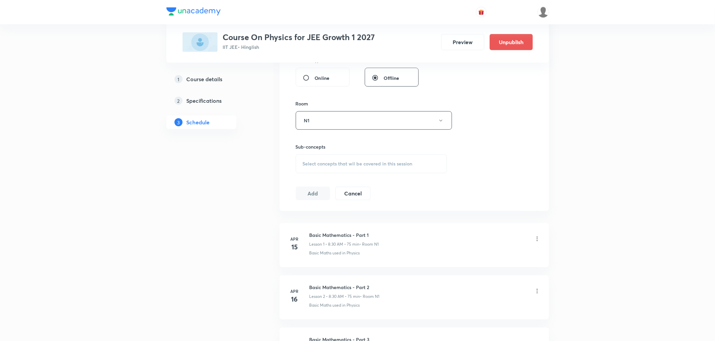
click at [325, 167] on div "Select concepts that wil be covered in this session" at bounding box center [372, 163] width 152 height 19
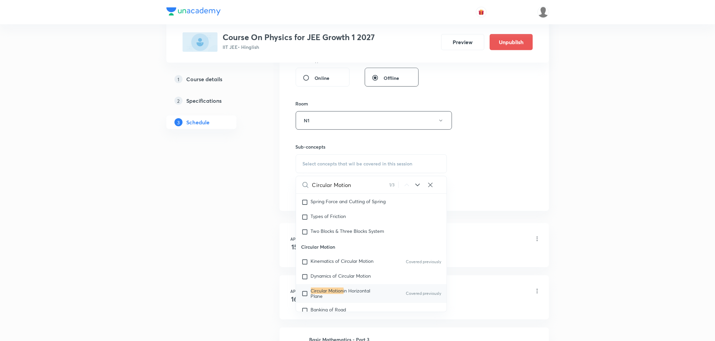
scroll to position [1519, 0]
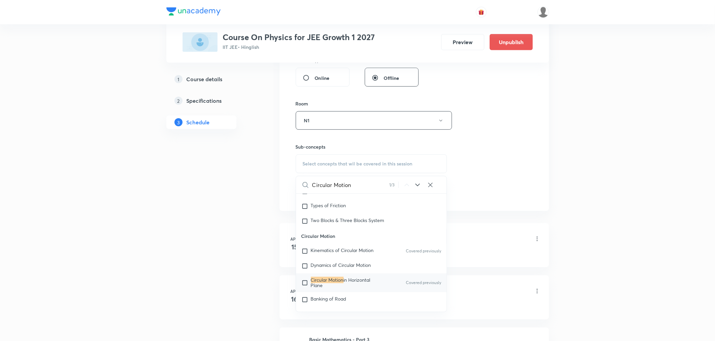
type input "Circular Motion"
click at [350, 284] on p "Circular Motion in Horizontal Plane" at bounding box center [345, 283] width 68 height 11
checkbox input "true"
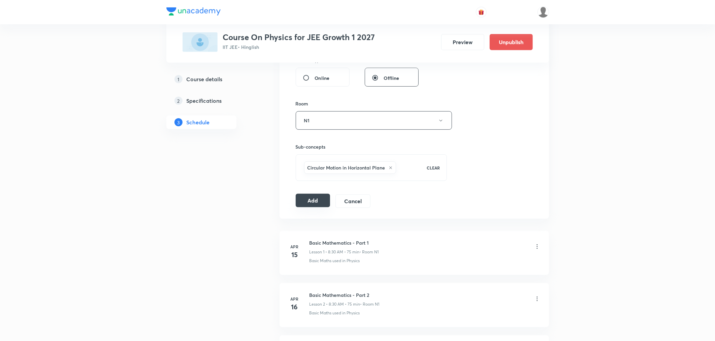
click at [317, 200] on button "Add" at bounding box center [313, 200] width 35 height 13
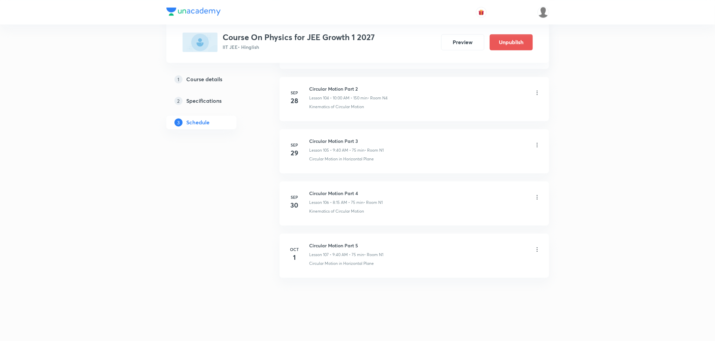
scroll to position [5485, 0]
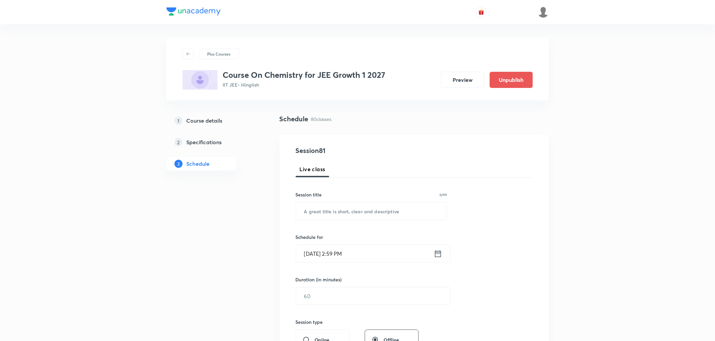
scroll to position [4382, 0]
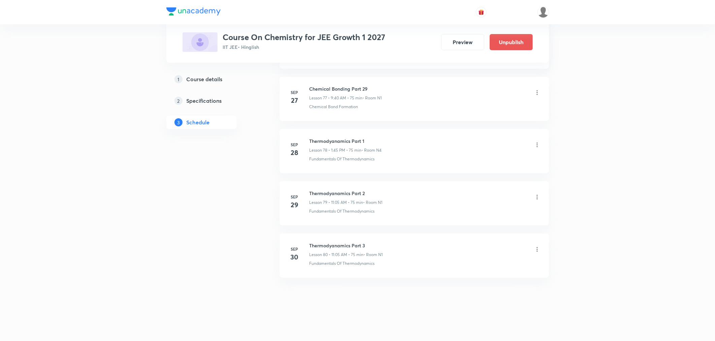
click at [336, 247] on h6 "Thermodyanamics Part 3" at bounding box center [346, 245] width 73 height 7
copy h6 "Thermodyanamics Part 3"
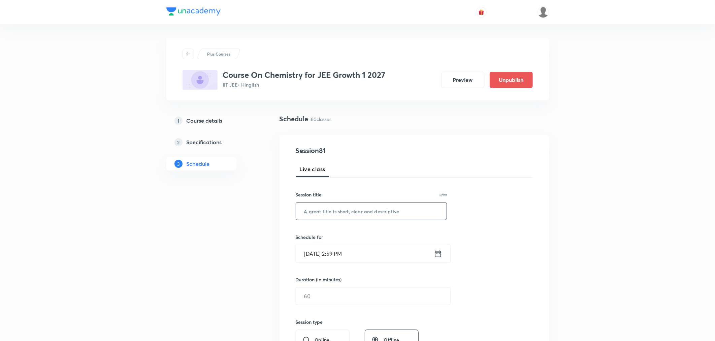
click at [350, 214] on input "text" at bounding box center [371, 210] width 151 height 17
paste input "Thermodyanamics Part 3"
type input "Thermodyanamics Part 4"
click at [438, 253] on icon at bounding box center [438, 253] width 8 height 9
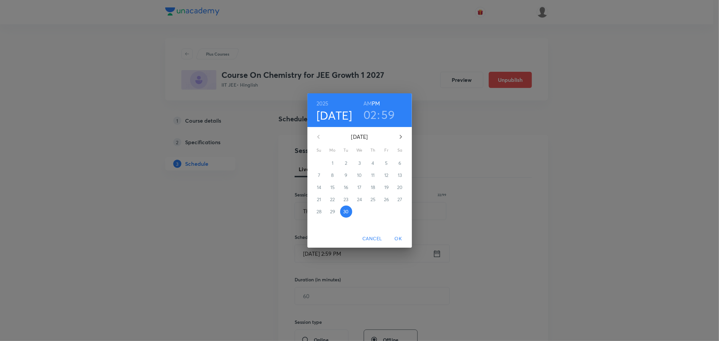
click at [401, 137] on icon "button" at bounding box center [400, 137] width 2 height 4
click at [361, 162] on span "1" at bounding box center [359, 163] width 12 height 7
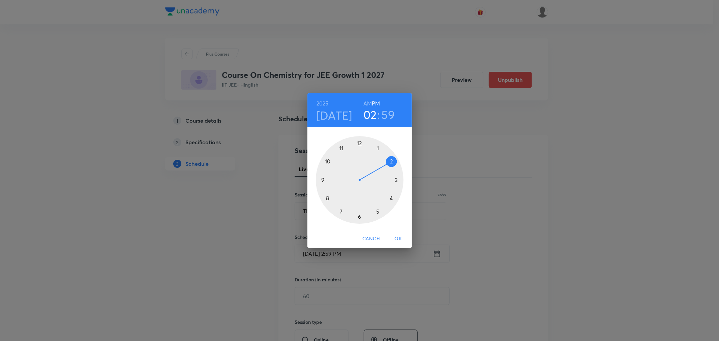
click at [369, 101] on h6 "AM" at bounding box center [367, 103] width 8 height 9
click at [341, 148] on div at bounding box center [360, 180] width 88 height 88
click at [378, 148] on div at bounding box center [360, 180] width 88 height 88
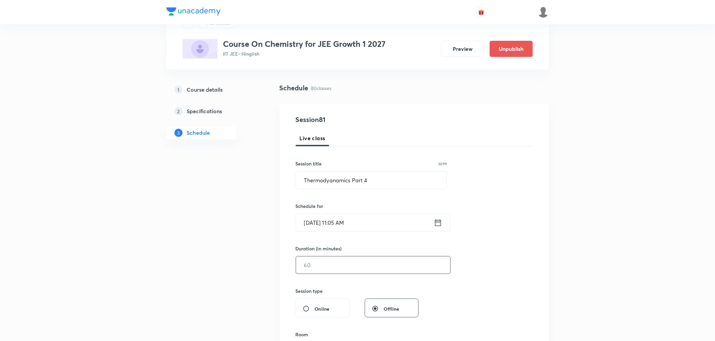
scroll to position [75, 0]
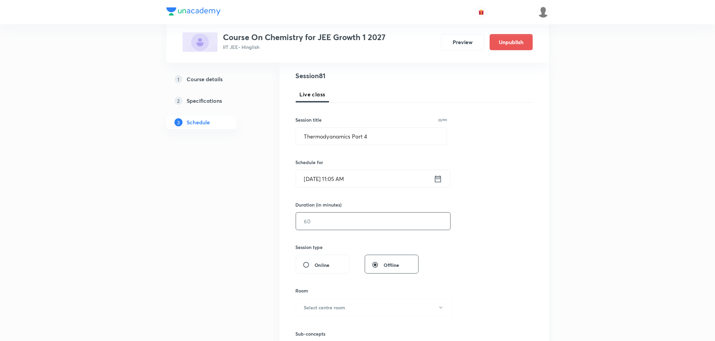
click at [343, 213] on input "text" at bounding box center [373, 221] width 154 height 17
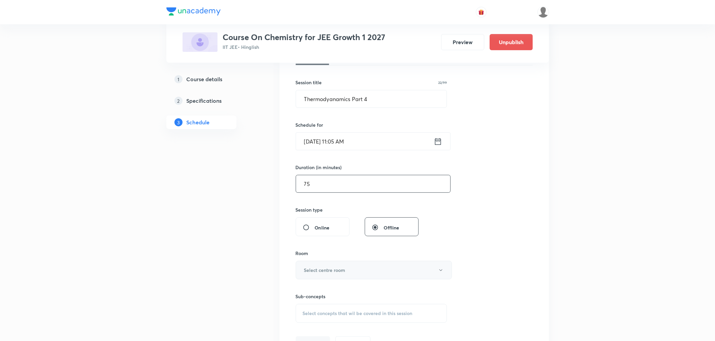
type input "75"
click at [313, 275] on button "Select centre room" at bounding box center [374, 270] width 156 height 19
click at [306, 280] on span "N1" at bounding box center [373, 279] width 148 height 7
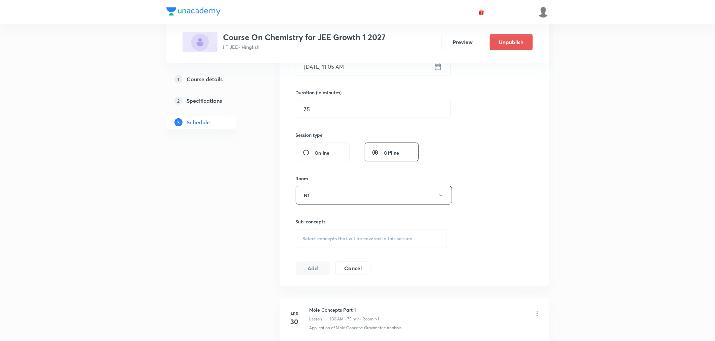
click at [315, 233] on div "Select concepts that wil be covered in this session" at bounding box center [372, 238] width 152 height 19
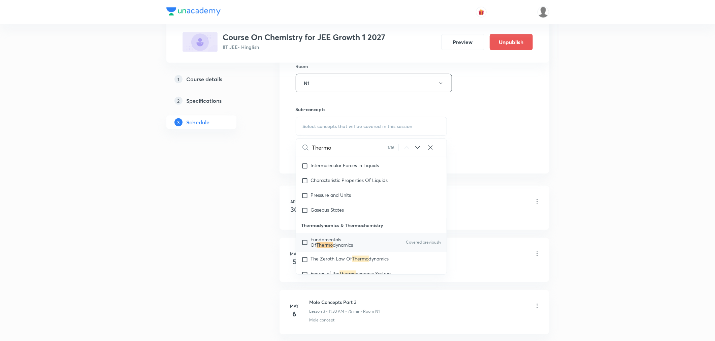
scroll to position [1016, 0]
type input "Thermo"
click at [344, 251] on div "Fundamentals Of Thermo dynamics Covered previously" at bounding box center [371, 241] width 151 height 19
checkbox input "true"
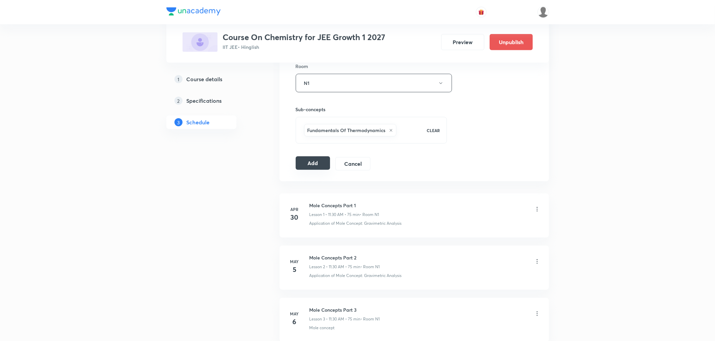
click at [323, 160] on button "Add" at bounding box center [313, 162] width 35 height 13
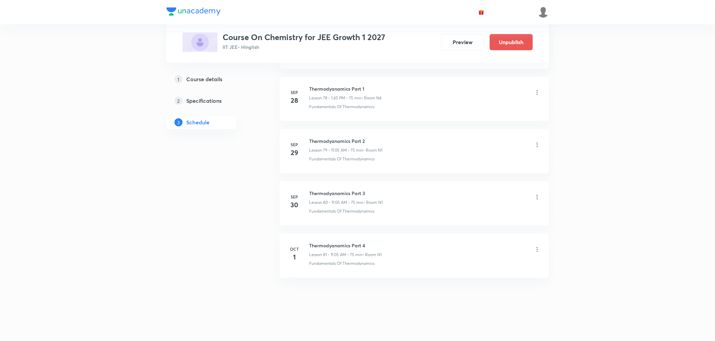
scroll to position [4124, 0]
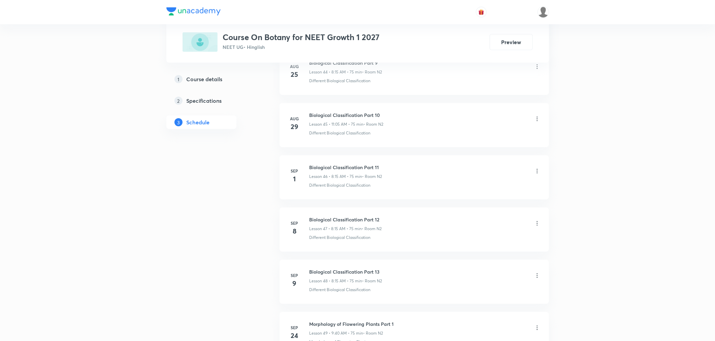
scroll to position [2814, 0]
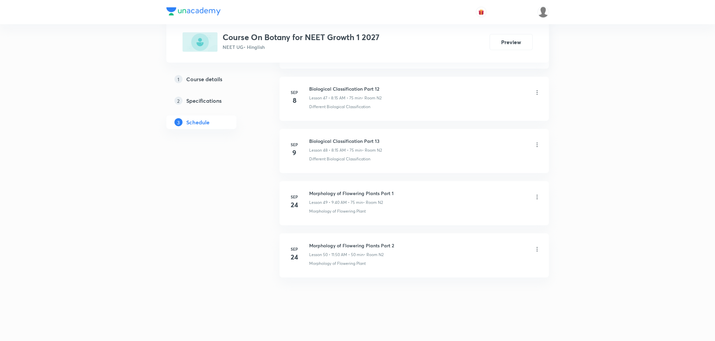
click at [332, 245] on h6 "Morphology of Flowering Plants Part 2" at bounding box center [352, 245] width 85 height 7
copy h6 "Morphology of Flowering Plants Part 2"
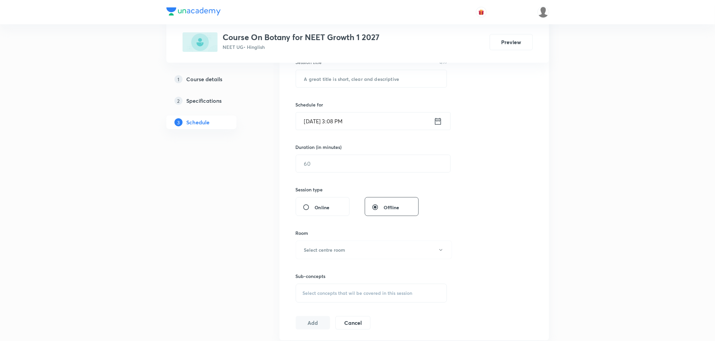
scroll to position [0, 0]
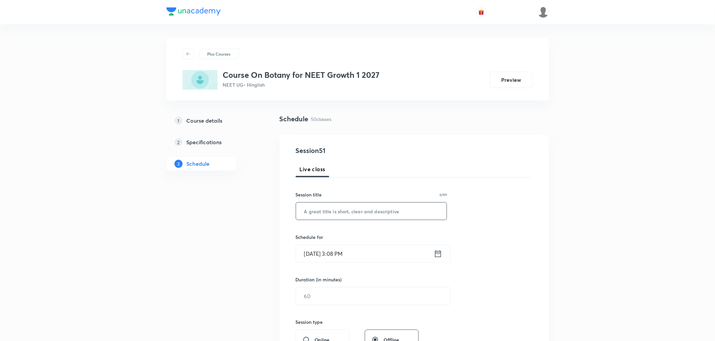
click at [346, 215] on input "text" at bounding box center [371, 210] width 151 height 17
paste input "Morphology of Flowering Plants Part 2"
type input "Morphology of Flowering Plants Part 3"
click at [439, 255] on icon at bounding box center [438, 253] width 8 height 9
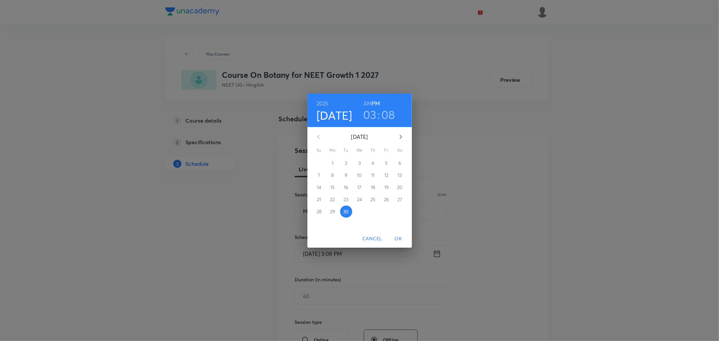
click at [364, 102] on h6 "AM" at bounding box center [367, 103] width 8 height 9
click at [397, 137] on icon "button" at bounding box center [401, 137] width 8 height 8
click at [359, 163] on p "1" at bounding box center [359, 163] width 2 height 7
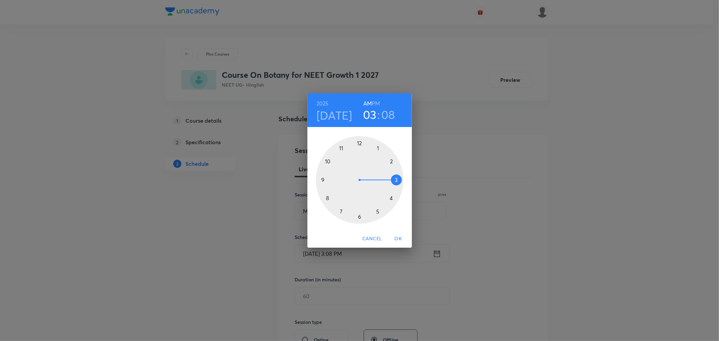
click at [327, 196] on div at bounding box center [360, 180] width 88 height 88
click at [396, 180] on div at bounding box center [360, 180] width 88 height 88
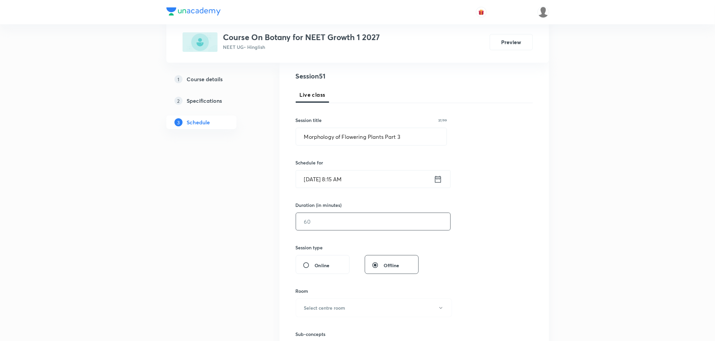
scroll to position [75, 0]
click at [332, 229] on input "text" at bounding box center [373, 221] width 154 height 17
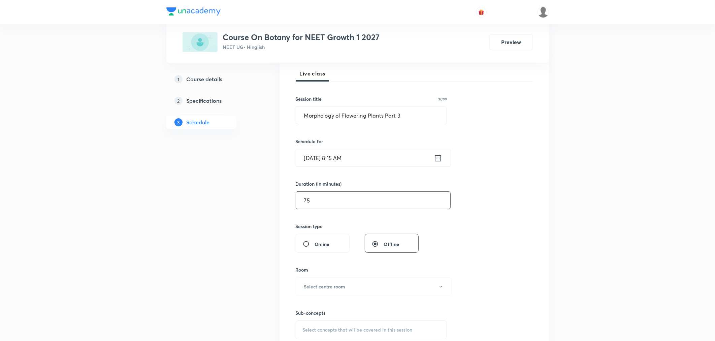
scroll to position [112, 0]
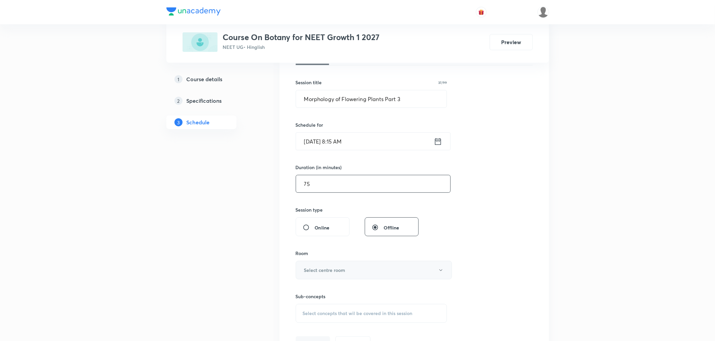
type input "75"
click at [308, 263] on button "Select centre room" at bounding box center [374, 270] width 156 height 19
click at [304, 290] on span "N2" at bounding box center [373, 292] width 148 height 7
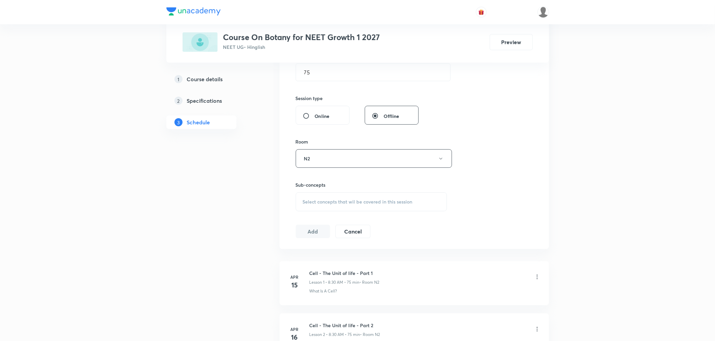
scroll to position [224, 0]
click at [310, 200] on span "Select concepts that wil be covered in this session" at bounding box center [358, 200] width 110 height 5
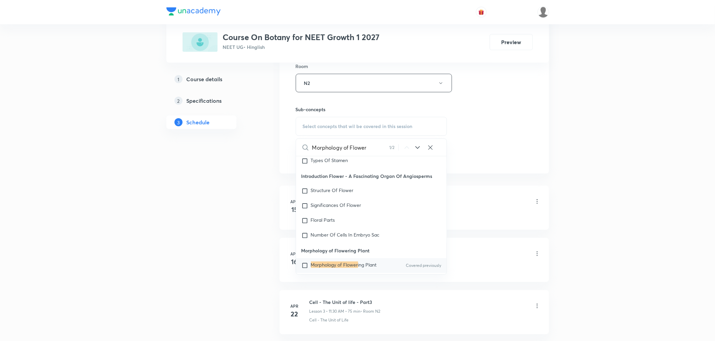
scroll to position [13178, 0]
type input "Morphology of Flower"
click at [331, 259] on mark "Morphology of Flower" at bounding box center [334, 262] width 47 height 6
checkbox input "true"
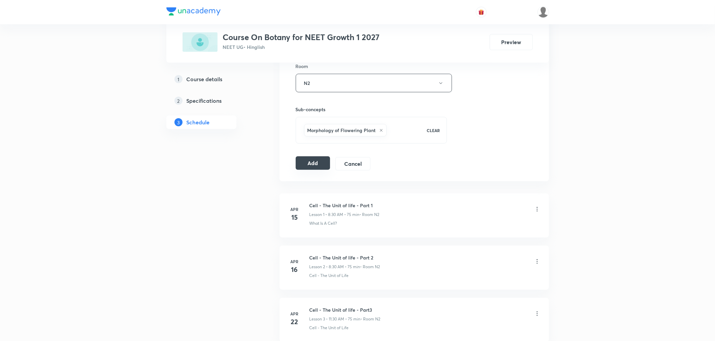
click at [312, 164] on button "Add" at bounding box center [313, 162] width 35 height 13
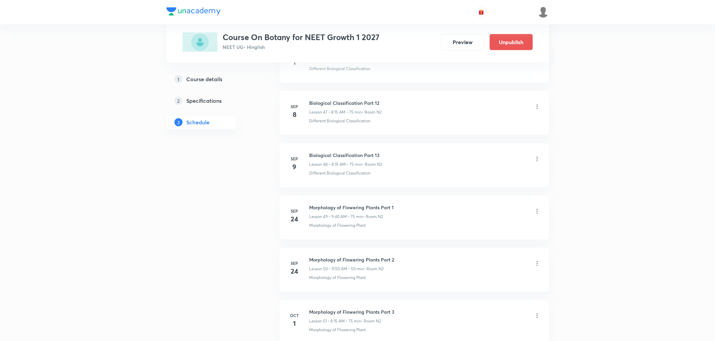
scroll to position [2556, 0]
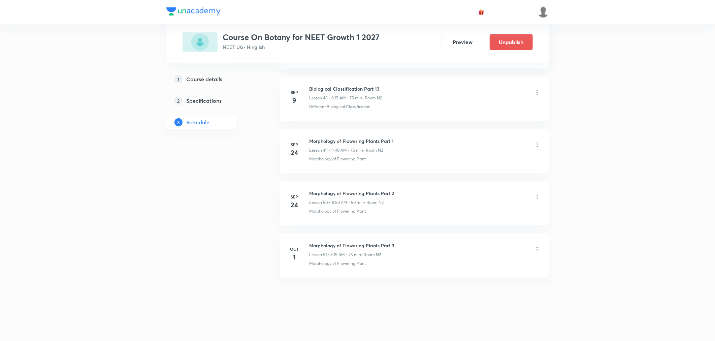
click at [336, 244] on h6 "Morphology of Flowering Plants Part 3" at bounding box center [352, 245] width 85 height 7
copy h6 "Morphology of Flowering Plants Part 3"
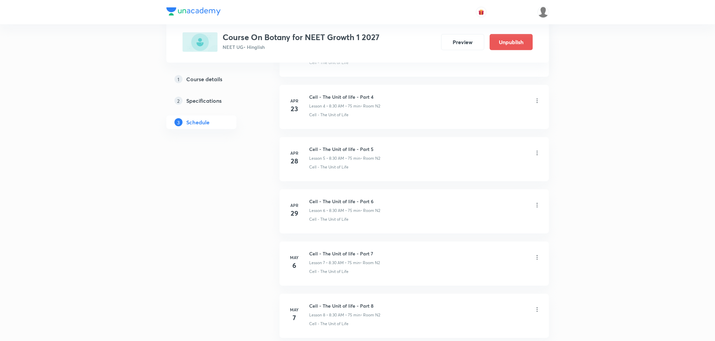
scroll to position [0, 0]
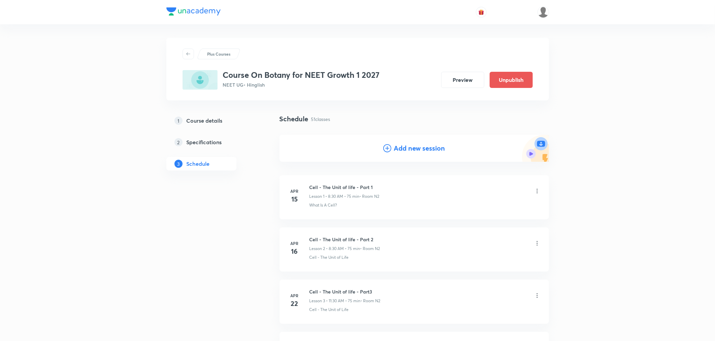
click at [429, 147] on h4 "Add new session" at bounding box center [419, 148] width 51 height 10
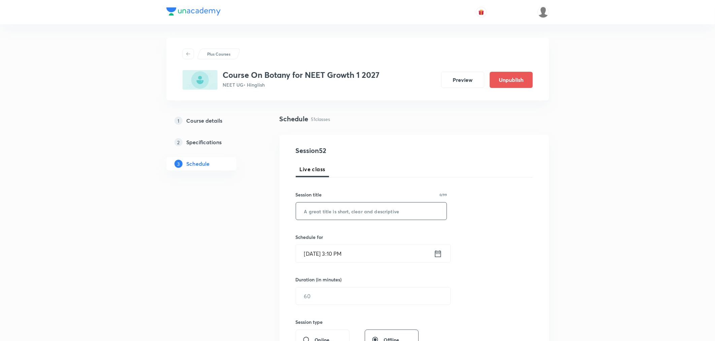
click at [324, 211] on input "text" at bounding box center [371, 210] width 151 height 17
paste input "Morphology of Flowering Plants Part 3"
type input "Morphology of Flowering Plants Part 4"
click at [440, 252] on icon at bounding box center [438, 253] width 8 height 9
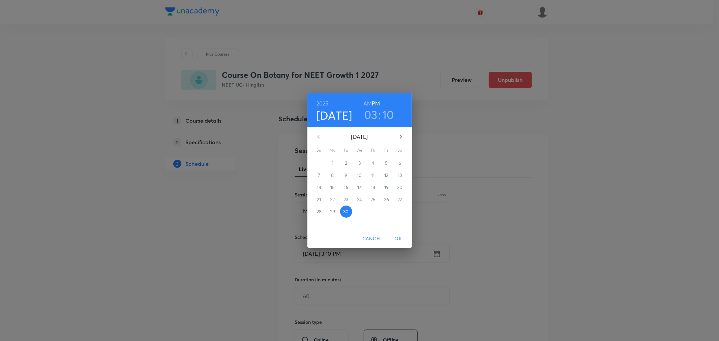
click at [402, 135] on icon "button" at bounding box center [401, 137] width 8 height 8
click at [360, 162] on p "1" at bounding box center [359, 163] width 2 height 7
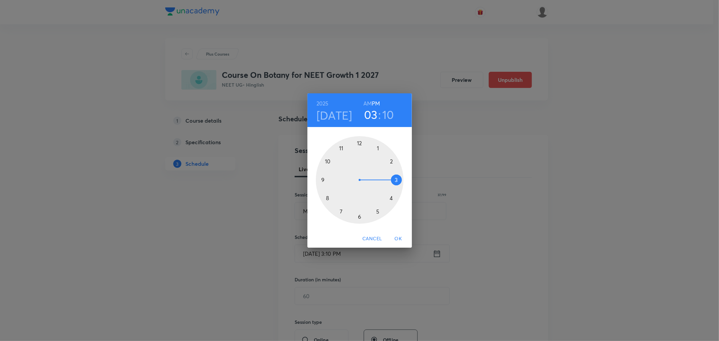
click at [369, 102] on h6 "AM" at bounding box center [367, 103] width 8 height 9
click at [324, 177] on div at bounding box center [360, 180] width 88 height 88
click at [325, 194] on div at bounding box center [360, 180] width 88 height 88
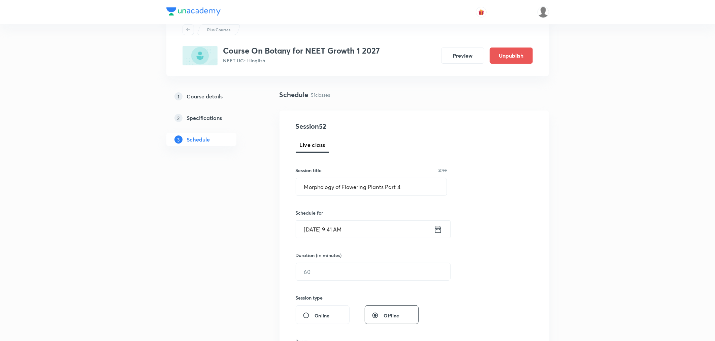
scroll to position [37, 0]
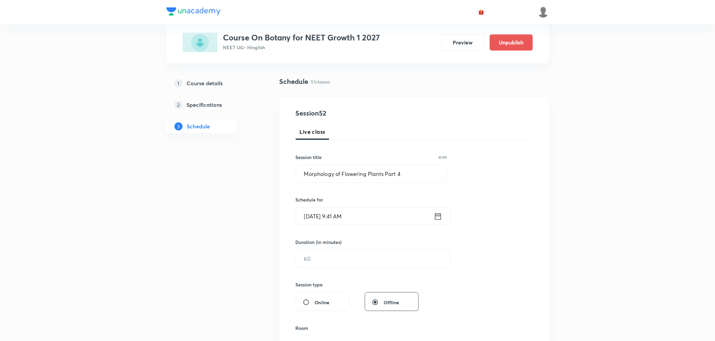
click at [435, 217] on icon at bounding box center [438, 216] width 8 height 9
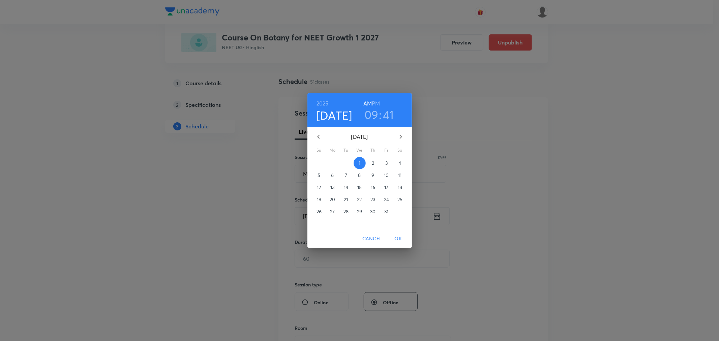
click at [391, 115] on h3 "41" at bounding box center [388, 114] width 11 height 14
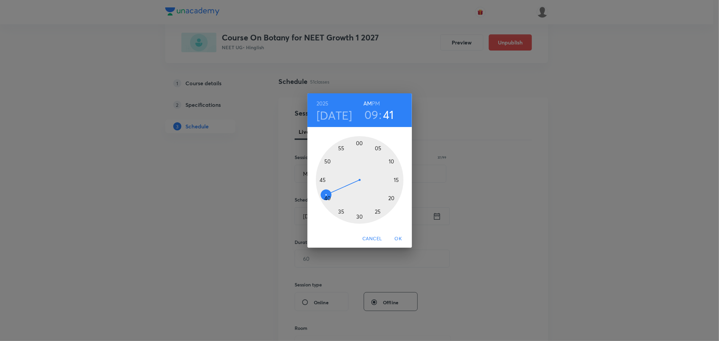
click at [325, 199] on div at bounding box center [360, 180] width 88 height 88
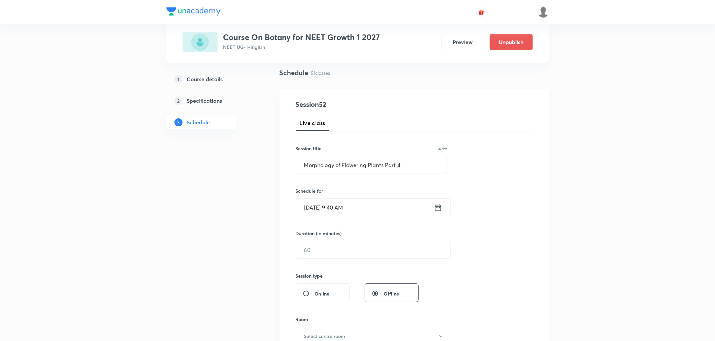
scroll to position [112, 0]
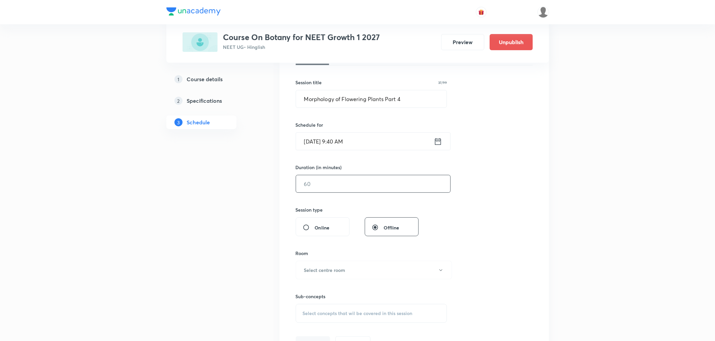
click at [334, 186] on input "text" at bounding box center [373, 183] width 154 height 17
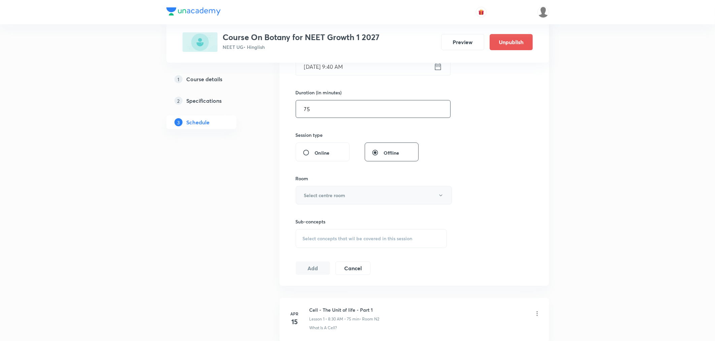
type input "75"
click at [329, 193] on h6 "Select centre room" at bounding box center [324, 195] width 41 height 7
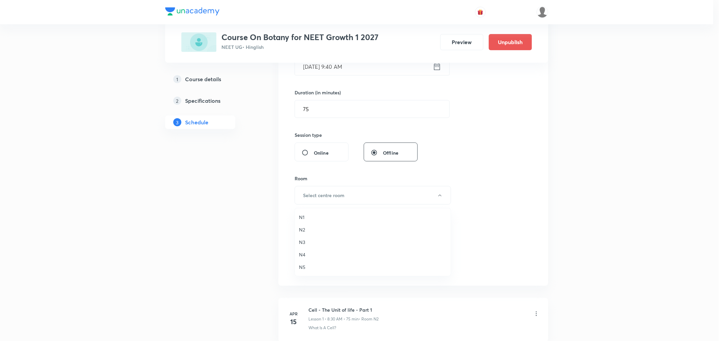
click at [300, 230] on span "N2" at bounding box center [373, 229] width 148 height 7
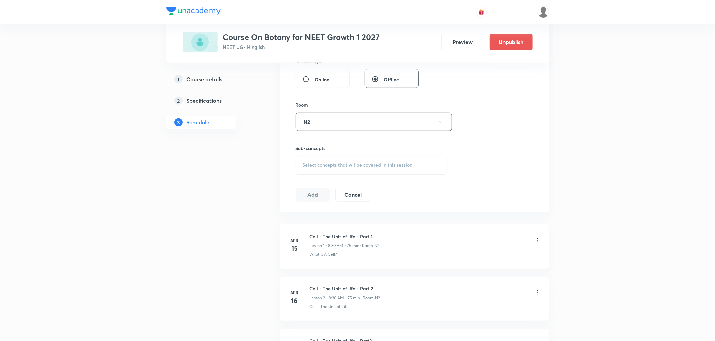
scroll to position [262, 0]
click at [331, 165] on span "Select concepts that wil be covered in this session" at bounding box center [358, 163] width 110 height 5
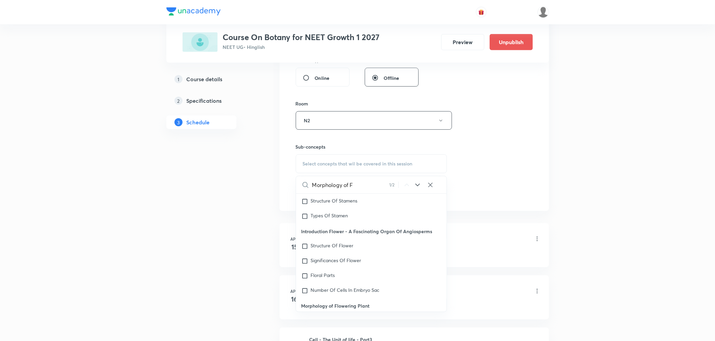
scroll to position [13178, 0]
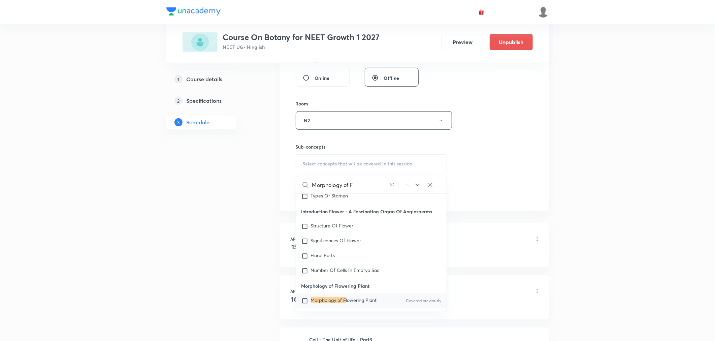
type input "Morphology of F"
click at [332, 297] on mark "Morphology of F" at bounding box center [328, 300] width 35 height 6
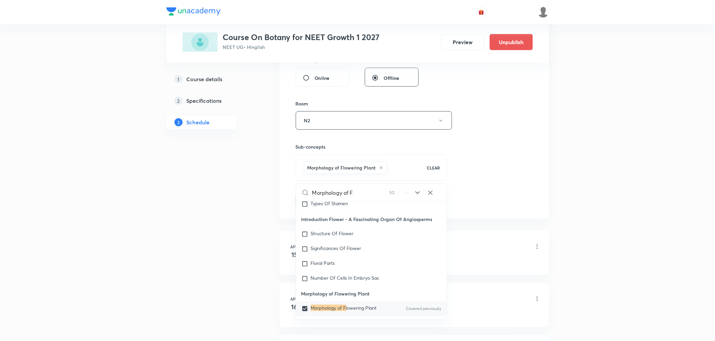
checkbox input "true"
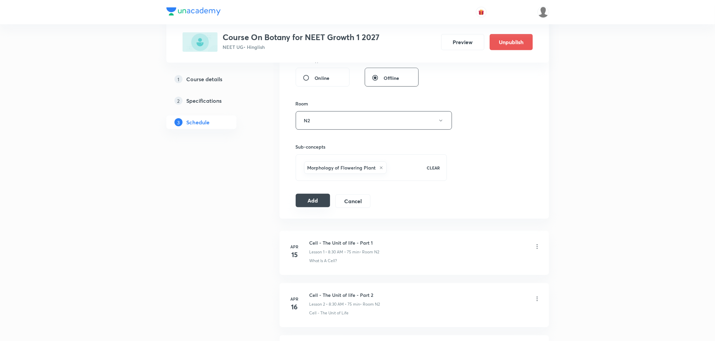
click at [322, 200] on button "Add" at bounding box center [313, 200] width 35 height 13
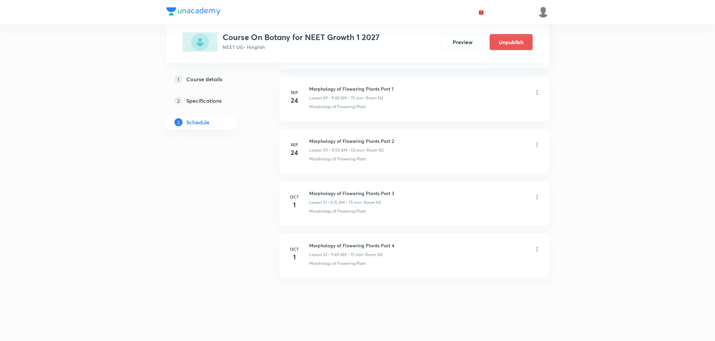
scroll to position [2608, 0]
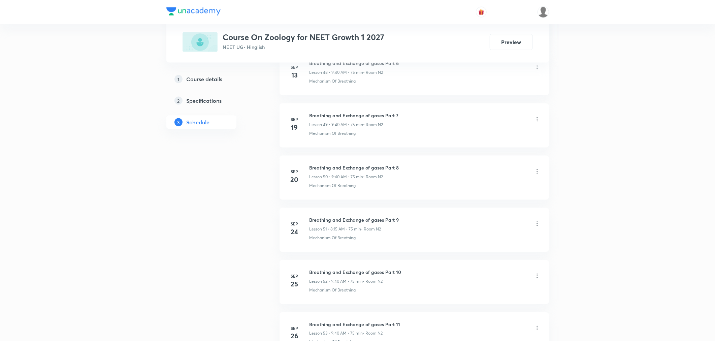
scroll to position [3022, 0]
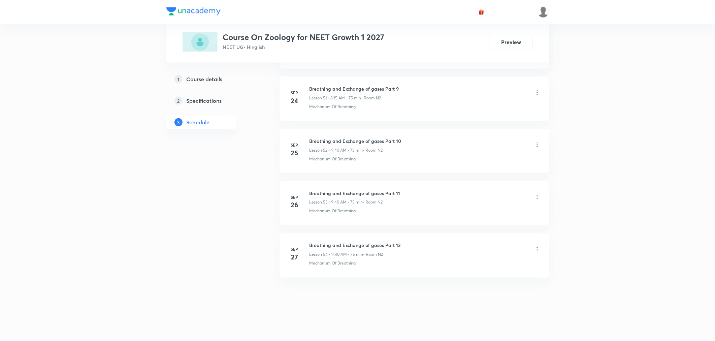
click at [324, 248] on h6 "Breathing and Exchange of gases Part 12" at bounding box center [355, 245] width 91 height 7
copy h6 "Breathing and Exchange of gases Part 12"
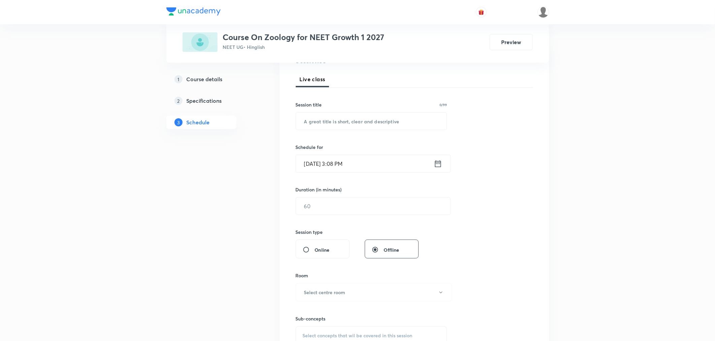
scroll to position [0, 0]
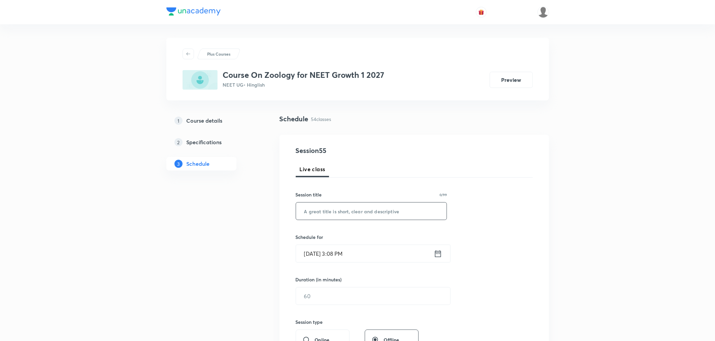
click at [327, 208] on input "text" at bounding box center [371, 210] width 151 height 17
paste input "Breathing and Exchange of gases Part 12"
type input "Breathing and Exchange of gases Part 13"
click at [439, 255] on icon at bounding box center [438, 253] width 8 height 9
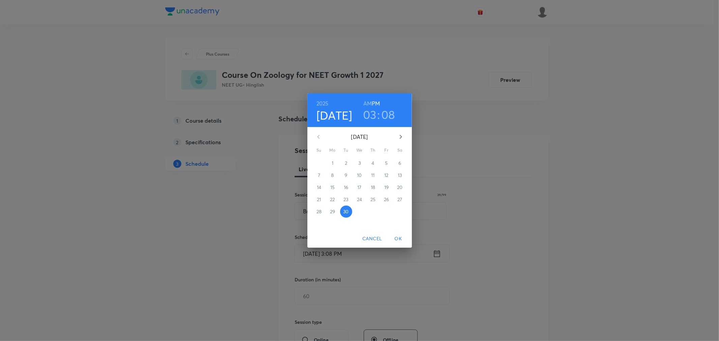
click at [401, 137] on icon "button" at bounding box center [401, 137] width 8 height 8
click at [362, 163] on span "1" at bounding box center [359, 163] width 12 height 7
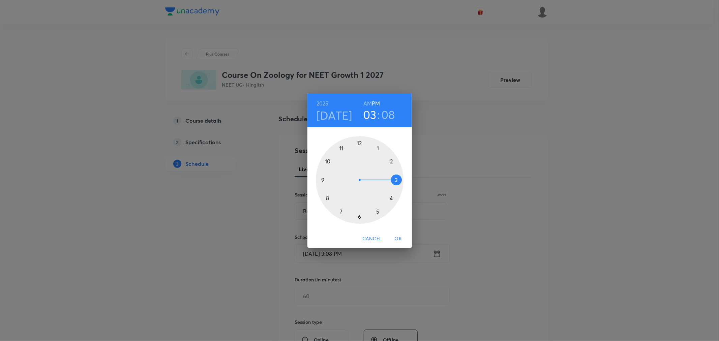
click at [364, 102] on h6 "AM" at bounding box center [367, 103] width 8 height 9
click at [342, 146] on div at bounding box center [360, 180] width 88 height 88
click at [376, 146] on div at bounding box center [360, 180] width 88 height 88
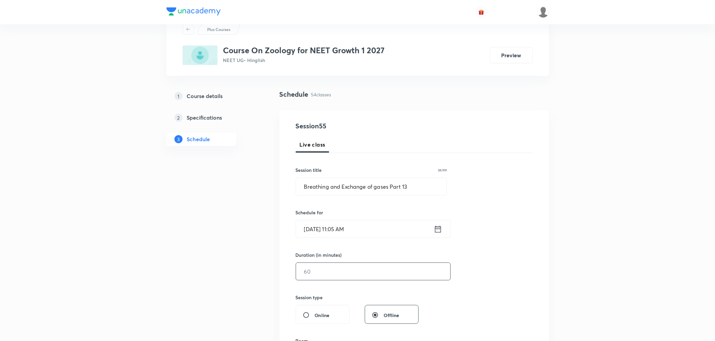
scroll to position [75, 0]
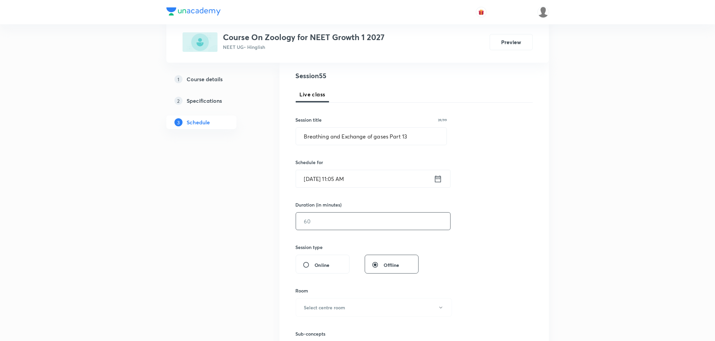
click at [343, 223] on input "text" at bounding box center [373, 221] width 154 height 17
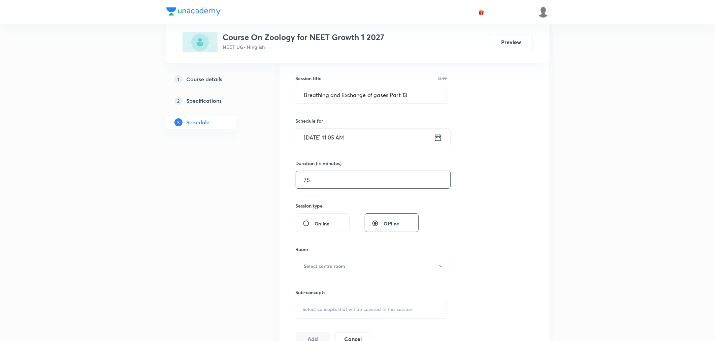
scroll to position [187, 0]
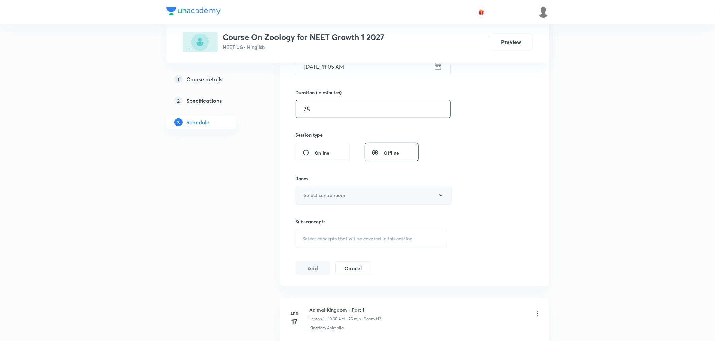
type input "75"
click at [334, 192] on h6 "Select centre room" at bounding box center [324, 195] width 41 height 7
click at [303, 228] on span "N2" at bounding box center [373, 229] width 148 height 7
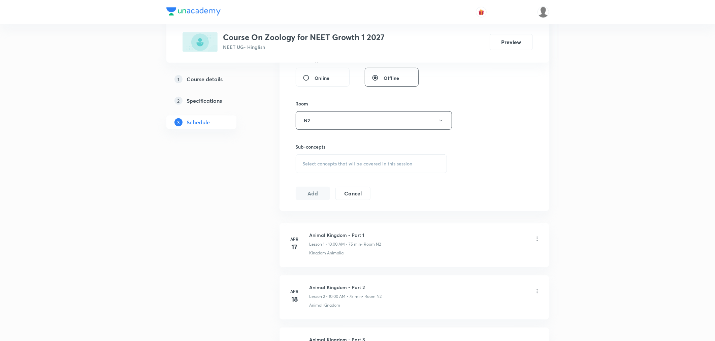
click at [332, 164] on span "Select concepts that wil be covered in this session" at bounding box center [358, 163] width 110 height 5
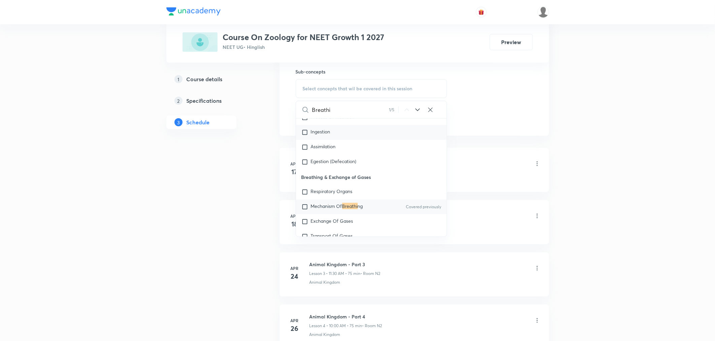
scroll to position [2593, 0]
type input "Breathi"
click at [318, 200] on div "Mechanism Of Breathi ng Covered previously" at bounding box center [371, 202] width 151 height 15
checkbox input "true"
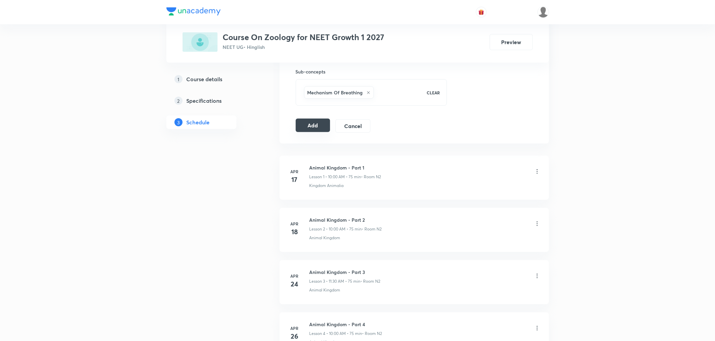
click at [305, 128] on button "Add" at bounding box center [313, 125] width 35 height 13
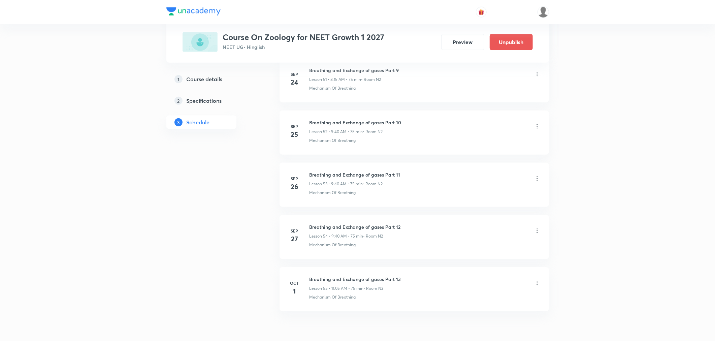
scroll to position [2765, 0]
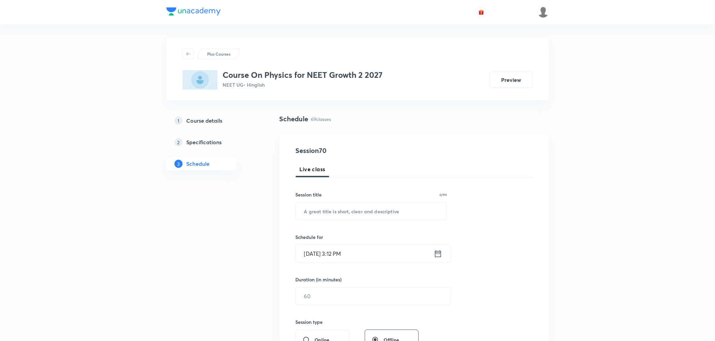
scroll to position [3808, 0]
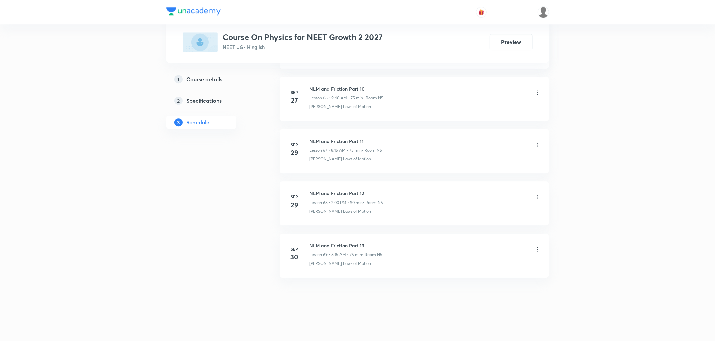
click at [332, 242] on h6 "NLM and Friction Part 13" at bounding box center [346, 245] width 73 height 7
copy h6 "NLM and Friction Part 13"
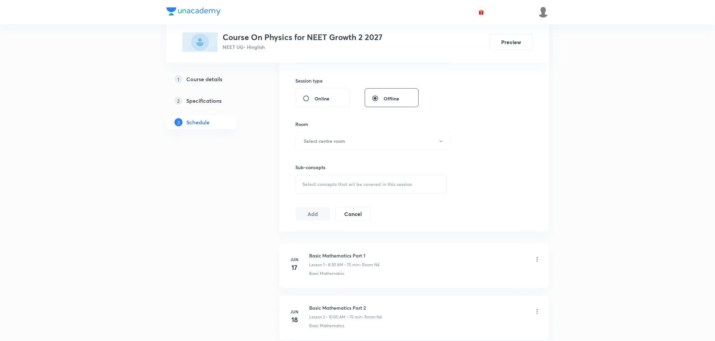
scroll to position [0, 0]
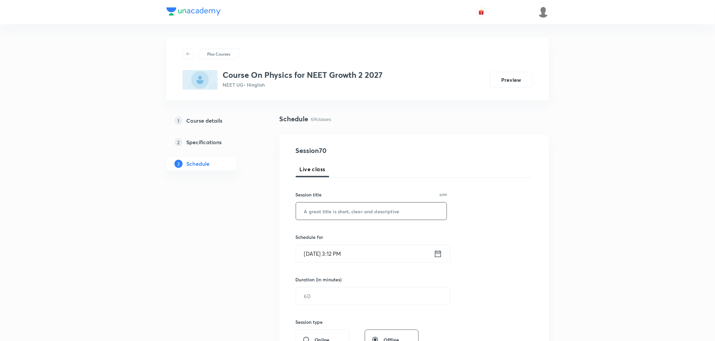
click at [342, 216] on input "text" at bounding box center [371, 210] width 151 height 17
paste input "NLM and Friction Part 13"
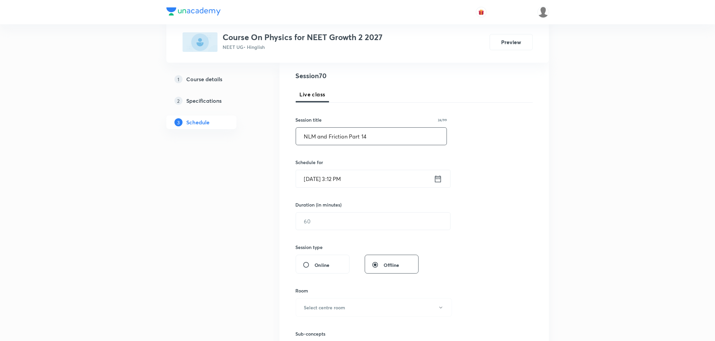
type input "NLM and Friction Part 14"
click at [438, 180] on icon at bounding box center [438, 178] width 8 height 9
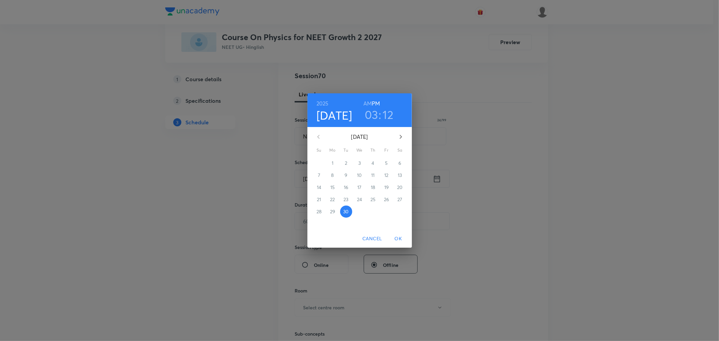
click at [399, 136] on icon "button" at bounding box center [401, 137] width 8 height 8
click at [363, 162] on span "1" at bounding box center [359, 163] width 12 height 7
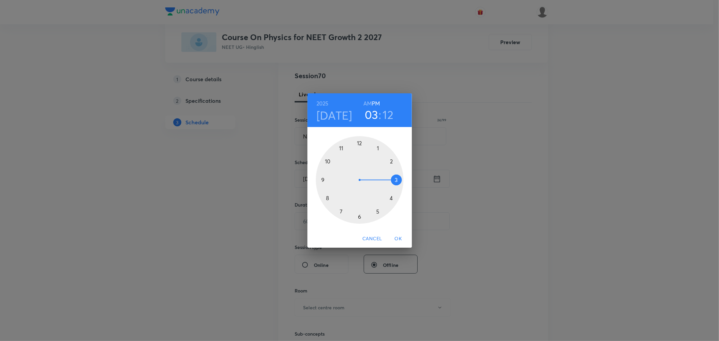
click at [367, 103] on h6 "AM" at bounding box center [367, 103] width 8 height 9
click at [327, 199] on div at bounding box center [360, 180] width 88 height 88
click at [396, 179] on div at bounding box center [360, 180] width 88 height 88
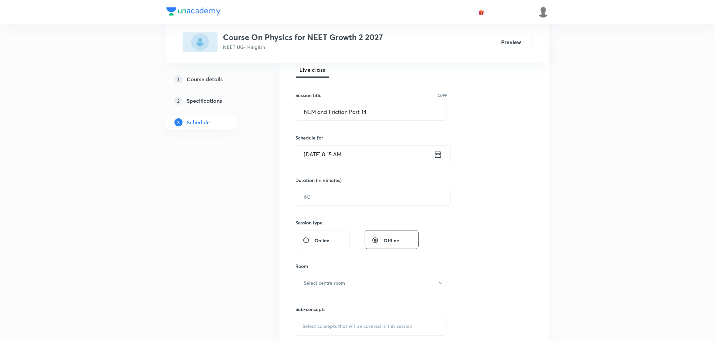
scroll to position [112, 0]
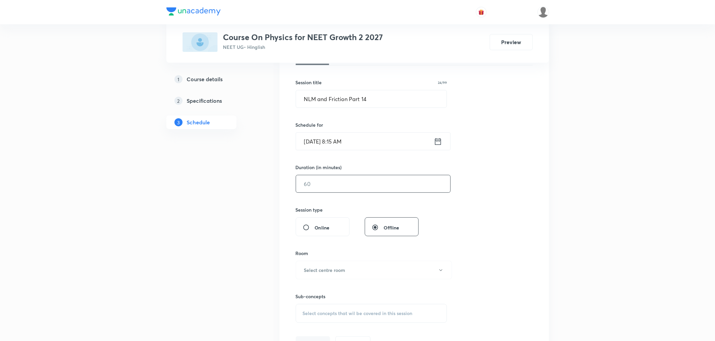
click at [363, 187] on input "text" at bounding box center [373, 183] width 154 height 17
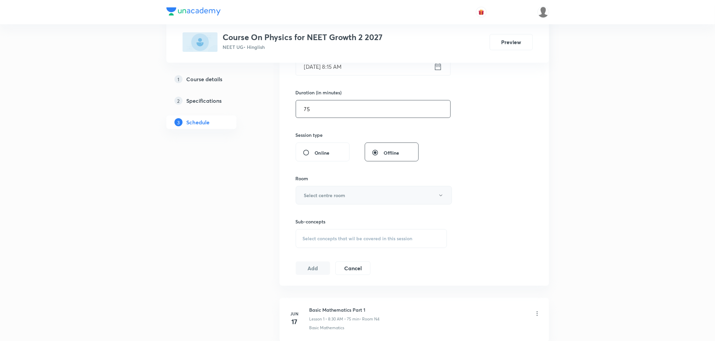
type input "75"
click at [334, 197] on h6 "Select centre room" at bounding box center [324, 195] width 41 height 7
drag, startPoint x: 305, startPoint y: 264, endPoint x: 331, endPoint y: 237, distance: 37.9
click at [305, 264] on span "N5" at bounding box center [373, 266] width 148 height 7
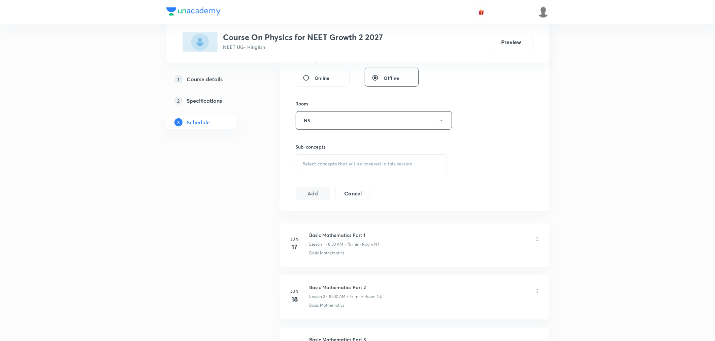
click at [323, 164] on span "Select concepts that wil be covered in this session" at bounding box center [358, 163] width 110 height 5
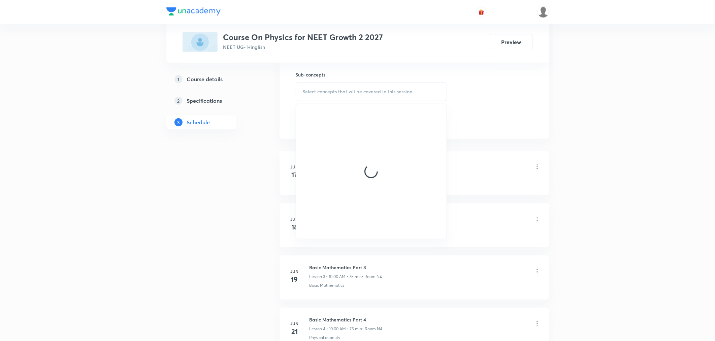
scroll to position [337, 0]
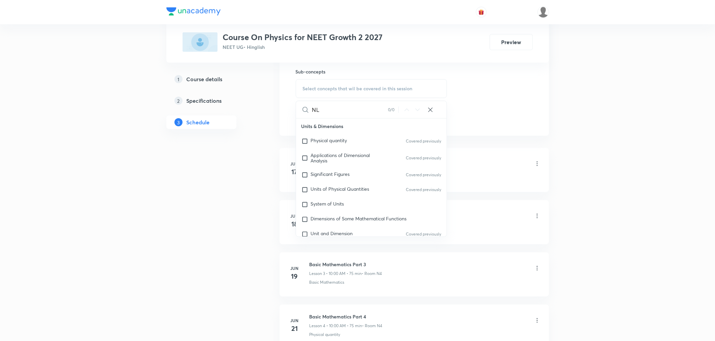
type input "N"
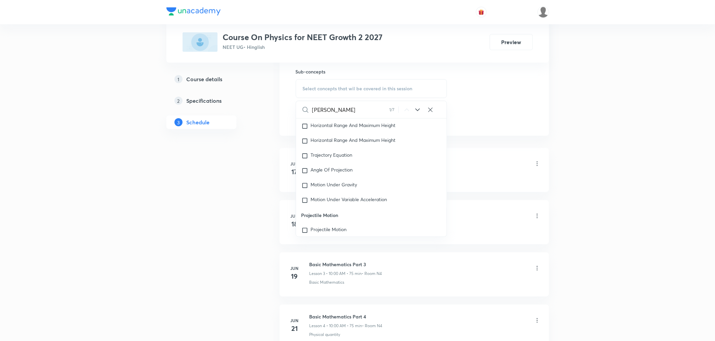
scroll to position [1319, 0]
type input "[PERSON_NAME]"
click at [326, 200] on mark "[PERSON_NAME]" at bounding box center [330, 197] width 38 height 6
click at [326, 207] on div "[PERSON_NAME] Laws of Motion Covered previously" at bounding box center [371, 199] width 151 height 19
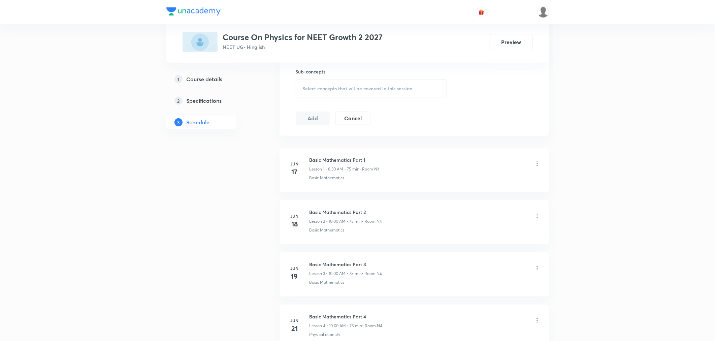
click at [328, 92] on div "Select concepts that wil be covered in this session" at bounding box center [372, 88] width 152 height 19
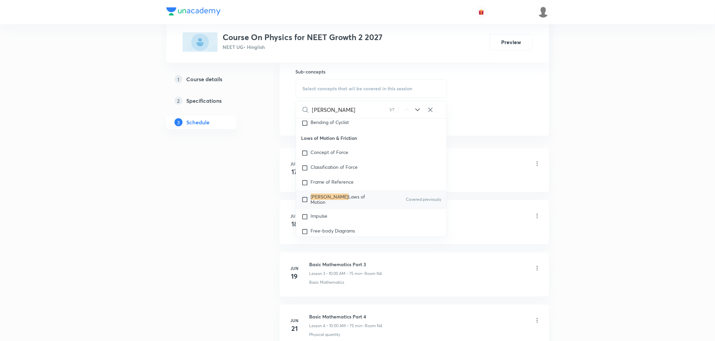
type input "[PERSON_NAME]"
click at [345, 206] on span "Laws of Motion" at bounding box center [338, 200] width 55 height 12
checkbox input "true"
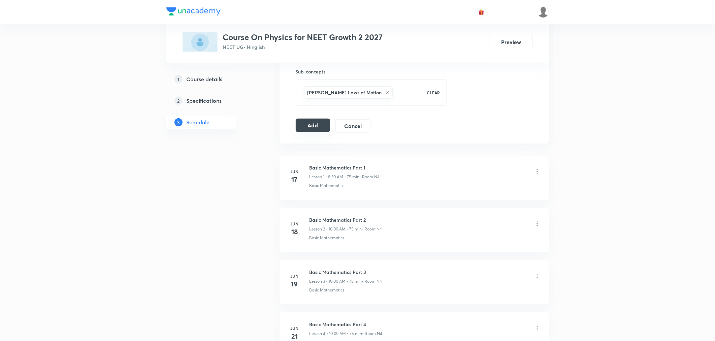
click at [314, 126] on button "Add" at bounding box center [313, 125] width 35 height 13
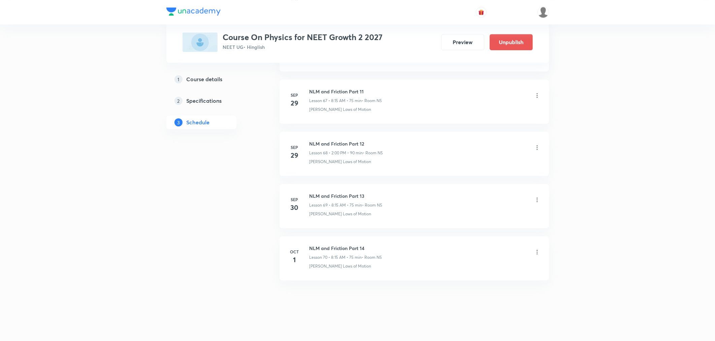
scroll to position [3550, 0]
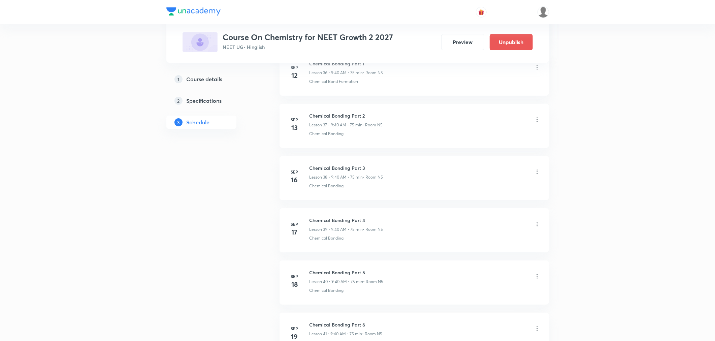
scroll to position [2761, 0]
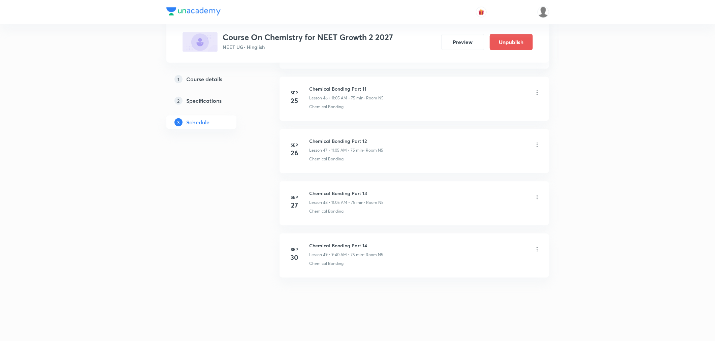
click at [332, 242] on h6 "Chemical Bonding Part 14" at bounding box center [347, 245] width 74 height 7
copy h6 "Chemical Bonding Part 14"
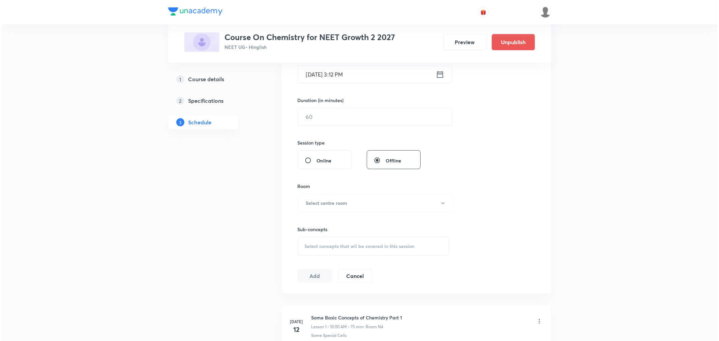
scroll to position [0, 0]
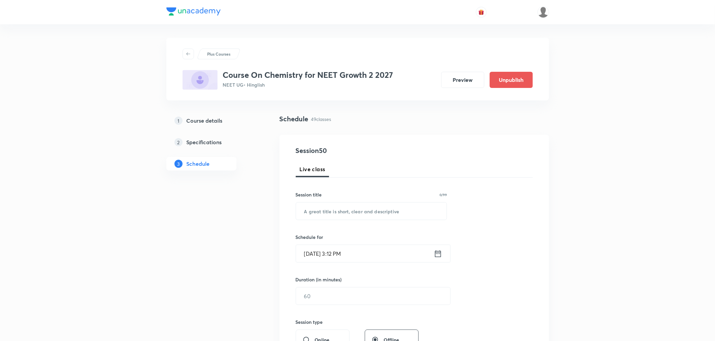
click at [329, 220] on div "Session 50 Live class Session title 0/99 ​ Schedule for [DATE] 3:12 PM ​ Durati…" at bounding box center [414, 304] width 237 height 316
click at [340, 208] on input "text" at bounding box center [371, 210] width 151 height 17
paste input "Chemical Bonding Part 14"
type input "Chemical Bonding Part 15"
click at [439, 249] on icon at bounding box center [438, 253] width 8 height 9
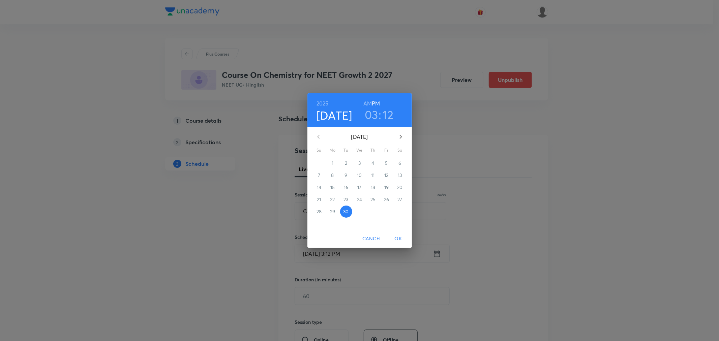
click at [399, 135] on icon "button" at bounding box center [401, 137] width 8 height 8
click at [361, 162] on span "1" at bounding box center [359, 163] width 12 height 7
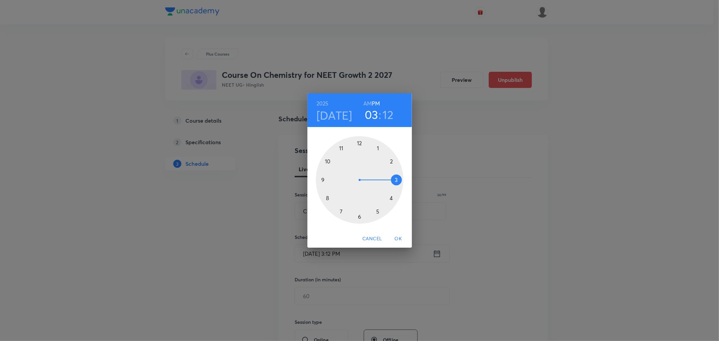
click at [371, 103] on h6 "AM" at bounding box center [367, 103] width 8 height 9
click at [322, 176] on div at bounding box center [360, 180] width 88 height 88
click at [329, 197] on div at bounding box center [360, 180] width 88 height 88
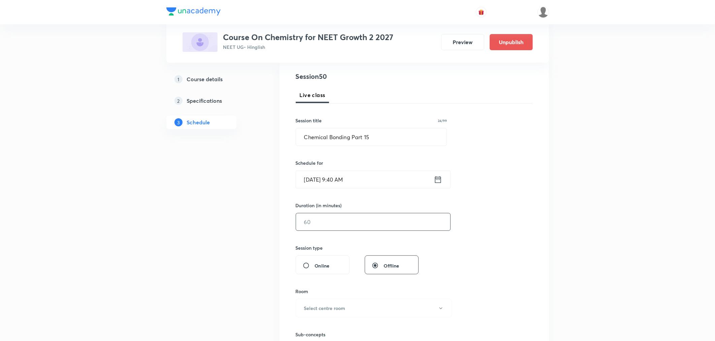
scroll to position [75, 0]
click at [328, 218] on input "text" at bounding box center [373, 221] width 154 height 17
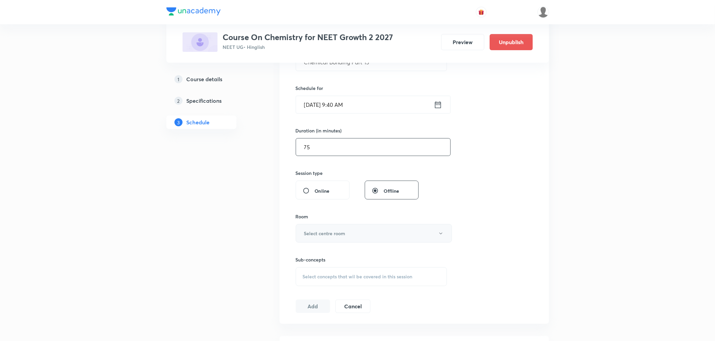
scroll to position [150, 0]
type input "75"
click at [311, 239] on button "Select centre room" at bounding box center [374, 232] width 156 height 19
click at [302, 301] on span "N5" at bounding box center [373, 304] width 148 height 7
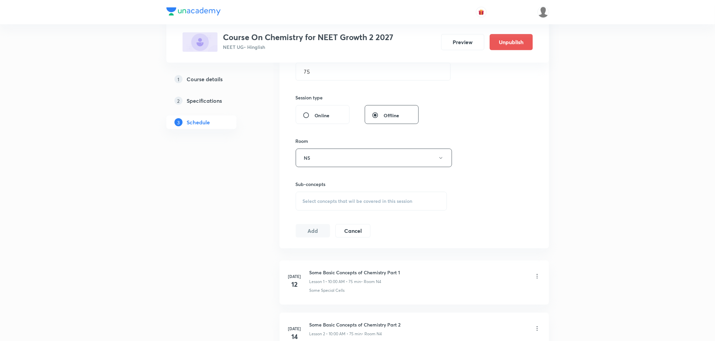
click at [314, 199] on span "Select concepts that wil be covered in this session" at bounding box center [358, 200] width 110 height 5
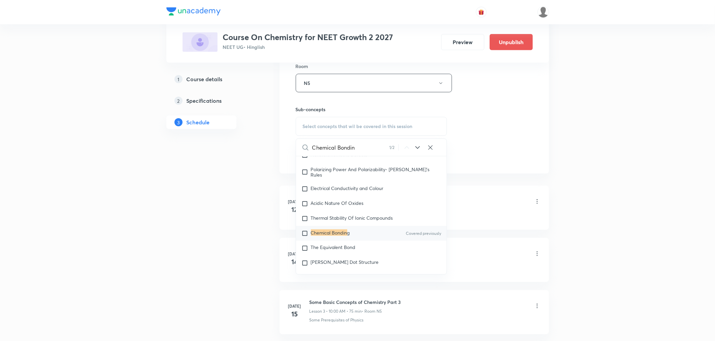
scroll to position [3136, 0]
type input "Chemical Bondin"
click at [326, 234] on mark "Chemical Bondin" at bounding box center [329, 231] width 36 height 6
checkbox input "true"
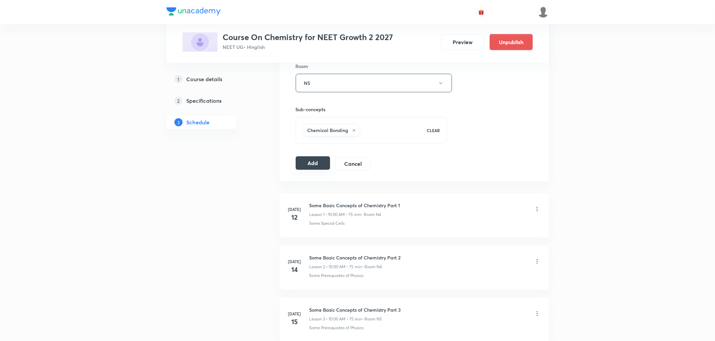
click at [317, 164] on button "Add" at bounding box center [313, 162] width 35 height 13
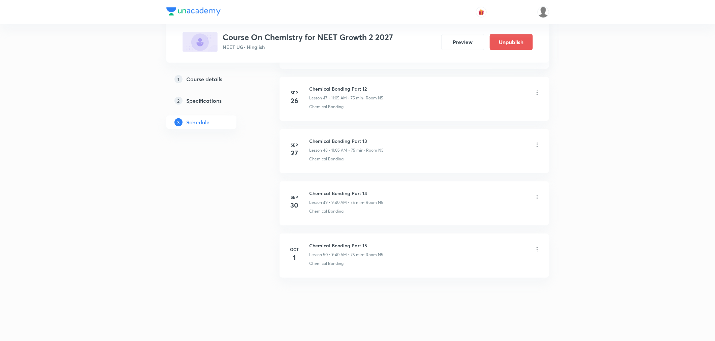
scroll to position [2503, 0]
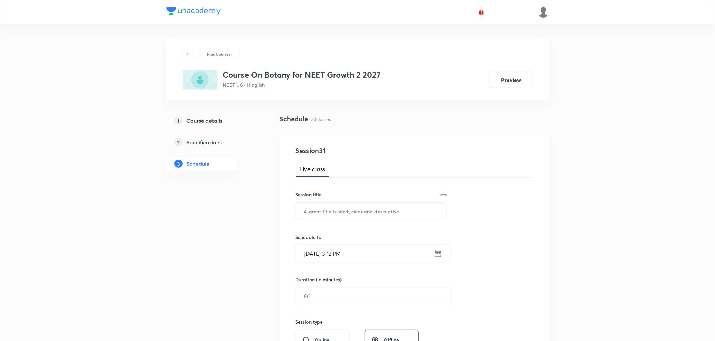
scroll to position [1767, 0]
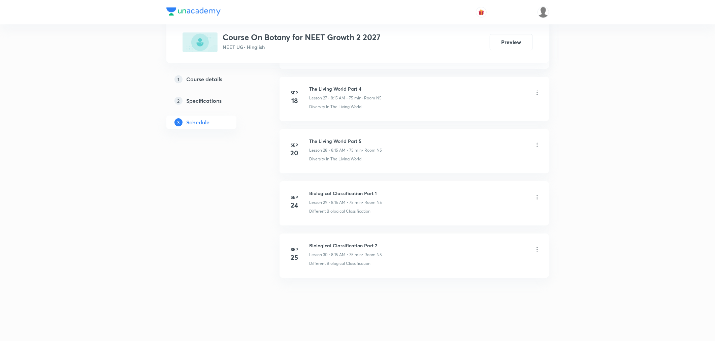
click at [338, 245] on h6 "Biological Classification Part 2" at bounding box center [346, 245] width 73 height 7
copy h6 "Biological Classification Part 2"
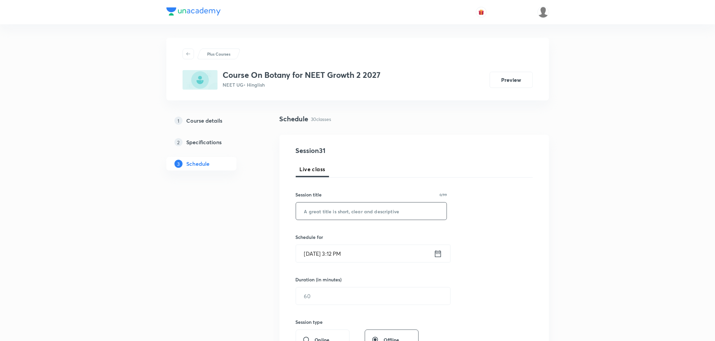
click at [335, 214] on input "text" at bounding box center [371, 210] width 151 height 17
paste input "Biological Classification Part 2"
type input "Biological Classification Part 3"
click at [440, 258] on div "[DATE] 3:12 PM ​" at bounding box center [373, 254] width 155 height 18
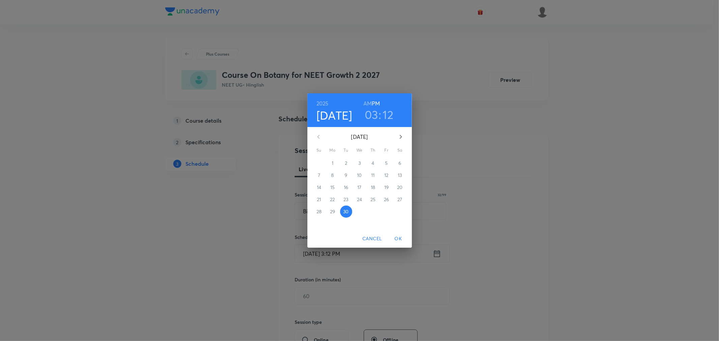
click at [400, 136] on icon "button" at bounding box center [401, 137] width 8 height 8
click at [358, 162] on p "1" at bounding box center [359, 163] width 2 height 7
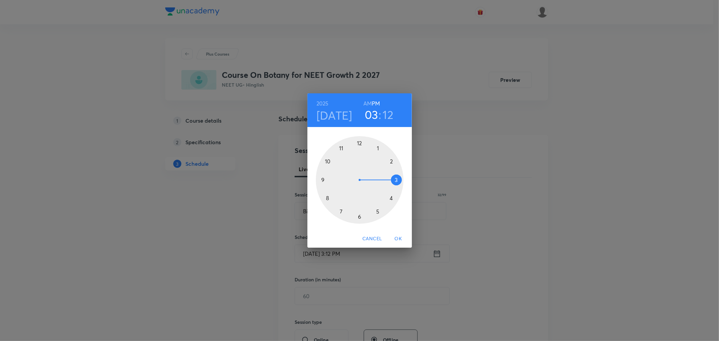
click at [371, 102] on h6 "AM" at bounding box center [367, 103] width 8 height 9
click at [339, 145] on div at bounding box center [360, 180] width 88 height 88
click at [378, 146] on div at bounding box center [360, 180] width 88 height 88
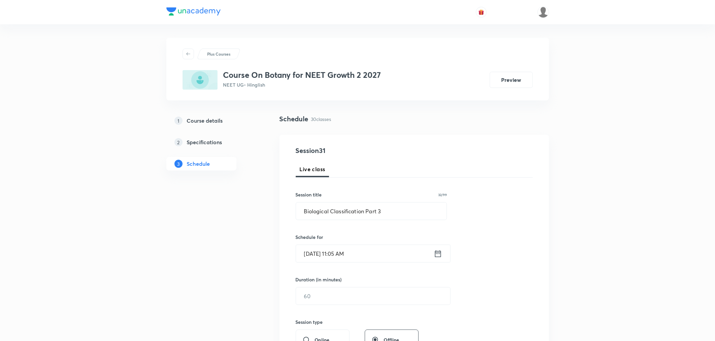
scroll to position [75, 0]
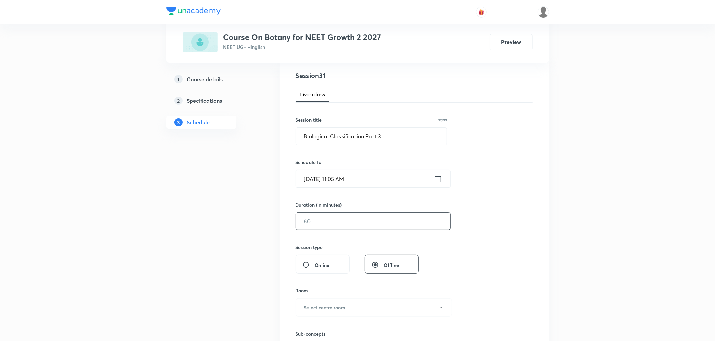
click at [338, 221] on input "text" at bounding box center [373, 221] width 154 height 17
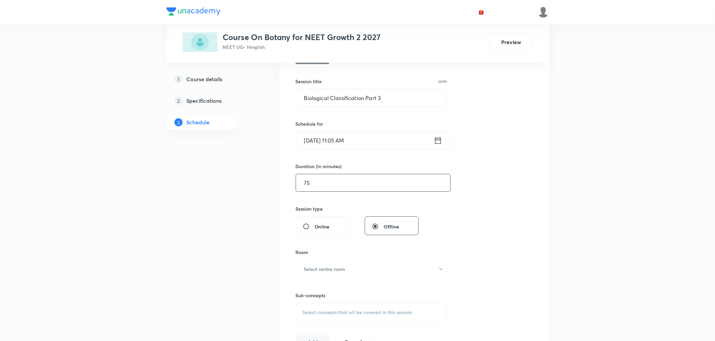
scroll to position [150, 0]
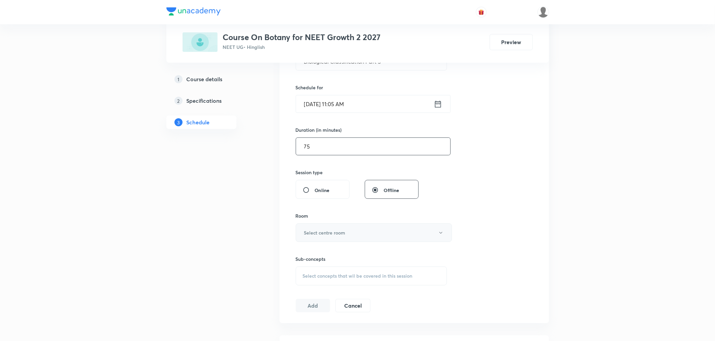
type input "75"
click at [316, 230] on h6 "Select centre room" at bounding box center [324, 232] width 41 height 7
click at [302, 301] on span "N5" at bounding box center [373, 304] width 148 height 7
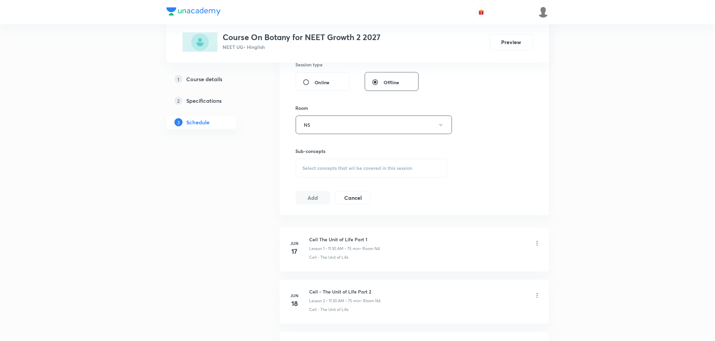
scroll to position [262, 0]
click at [324, 164] on span "Select concepts that wil be covered in this session" at bounding box center [358, 163] width 110 height 5
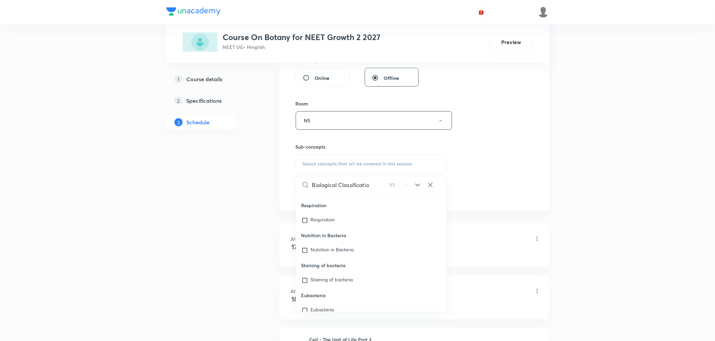
scroll to position [10558, 0]
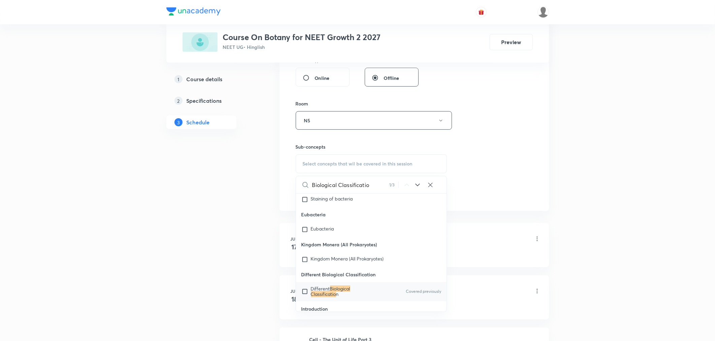
type input "Biological Classificatio"
click at [327, 287] on mark "Biological Classificatio" at bounding box center [330, 291] width 39 height 12
checkbox input "true"
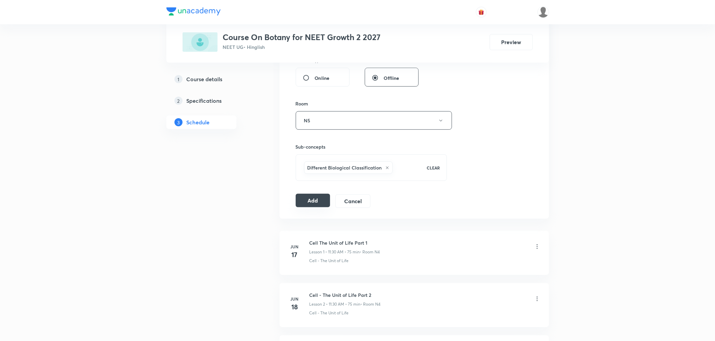
click at [316, 203] on button "Add" at bounding box center [313, 200] width 35 height 13
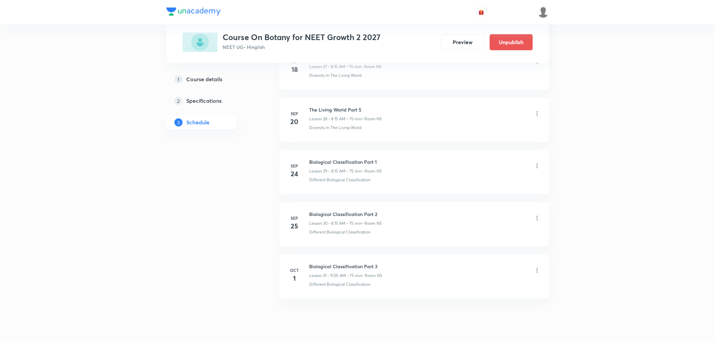
scroll to position [1510, 0]
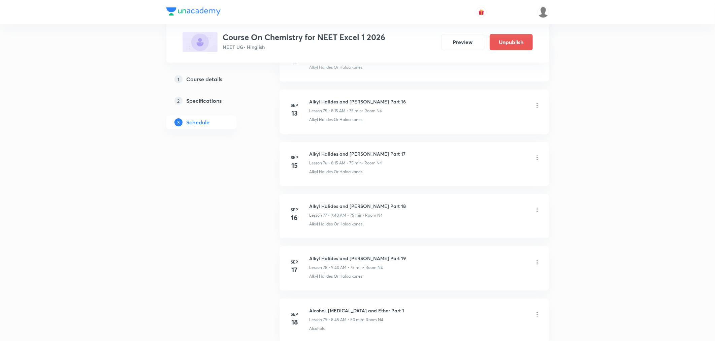
scroll to position [4697, 0]
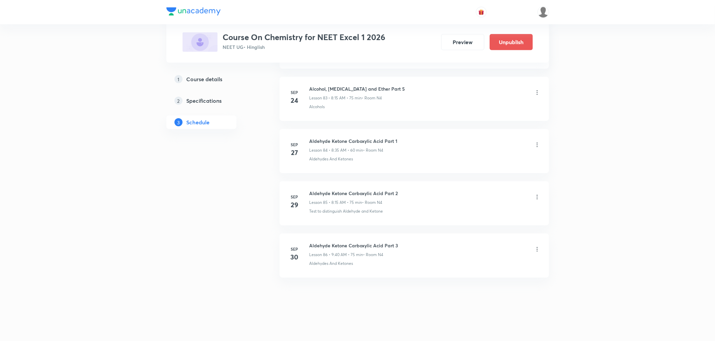
click at [326, 246] on h6 "Aldehyde Ketone Carboxylic Acid Part 3" at bounding box center [354, 245] width 89 height 7
copy h6 "Aldehyde Ketone Carboxylic Acid Part 3"
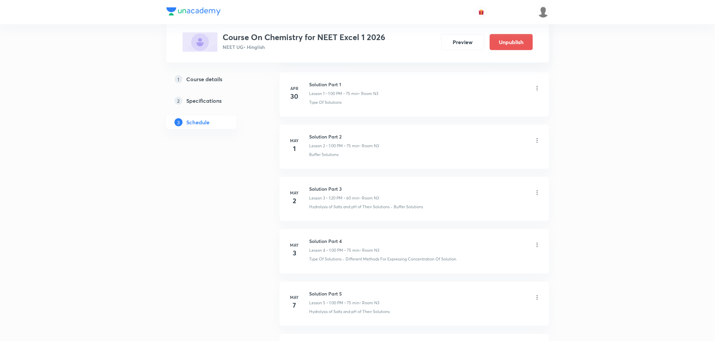
scroll to position [0, 0]
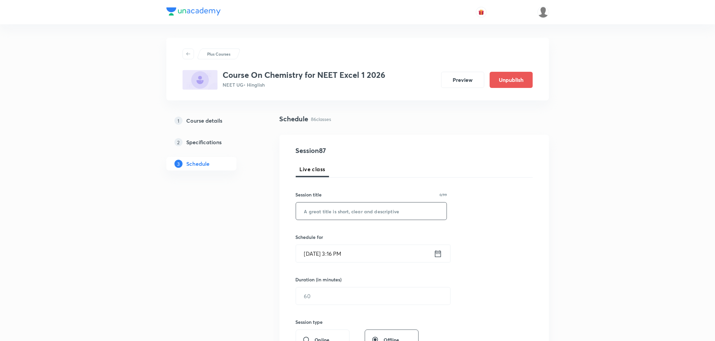
click at [328, 215] on input "text" at bounding box center [371, 210] width 151 height 17
paste input "Aldehyde Ketone Carboxylic Acid Part 3"
type input "Aldehyde Ketone Carboxylic Acid Part 4"
click at [437, 254] on icon at bounding box center [438, 253] width 6 height 7
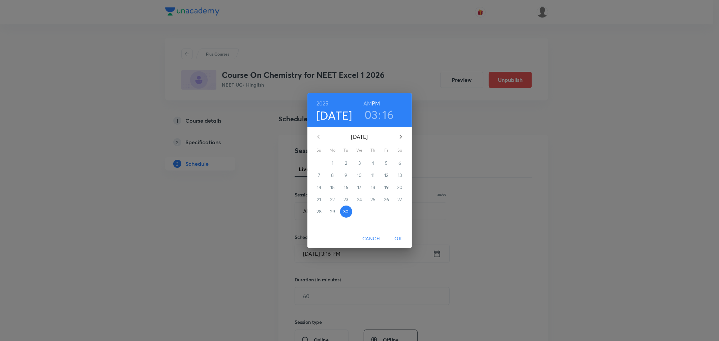
click at [401, 137] on icon "button" at bounding box center [400, 137] width 2 height 4
click at [359, 161] on p "1" at bounding box center [359, 163] width 2 height 7
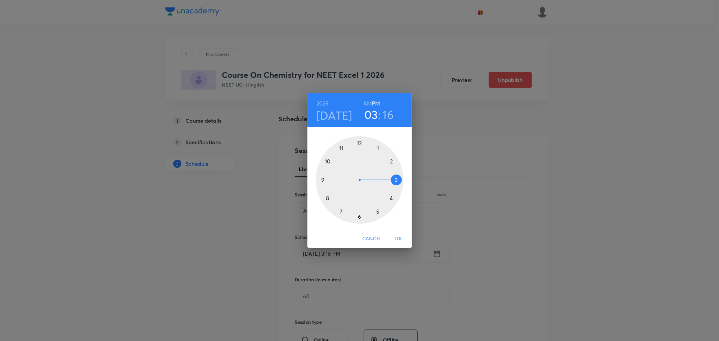
click at [368, 102] on h6 "AM" at bounding box center [367, 103] width 8 height 9
click at [327, 198] on div at bounding box center [360, 180] width 88 height 88
click at [396, 179] on div at bounding box center [360, 180] width 88 height 88
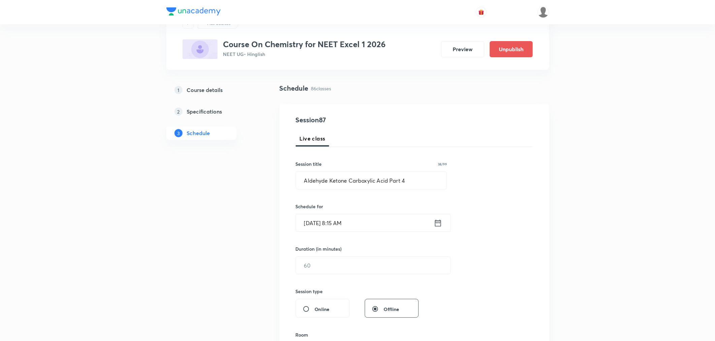
scroll to position [112, 0]
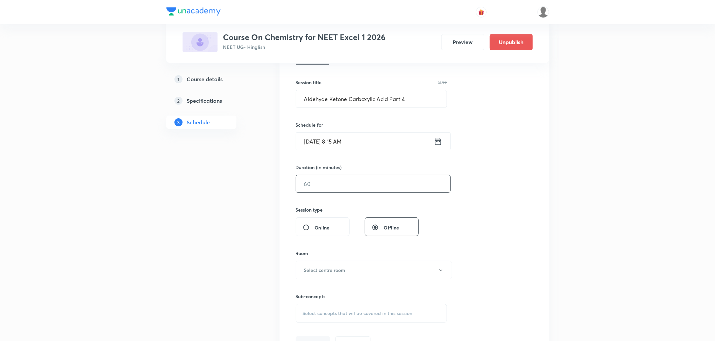
click at [318, 184] on input "text" at bounding box center [373, 183] width 154 height 17
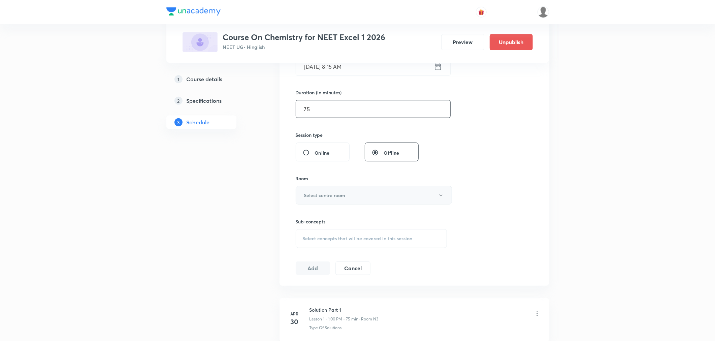
type input "75"
click at [308, 186] on button "Select centre room" at bounding box center [374, 195] width 156 height 19
click at [303, 254] on span "N4" at bounding box center [373, 254] width 148 height 7
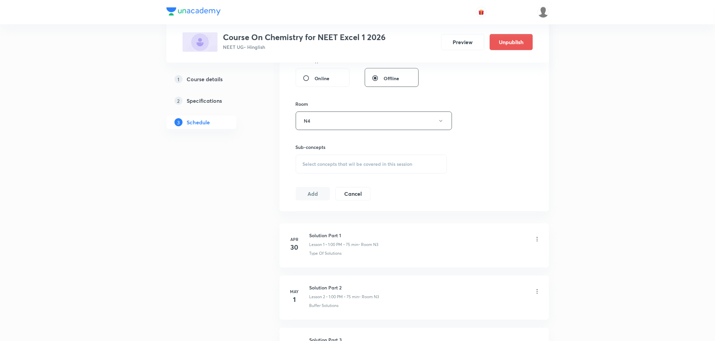
scroll to position [262, 0]
click at [327, 168] on div "Select concepts that wil be covered in this session" at bounding box center [372, 163] width 152 height 19
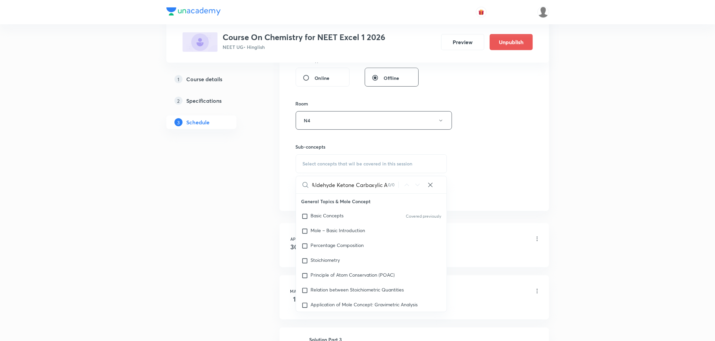
scroll to position [0, 1]
drag, startPoint x: 337, startPoint y: 184, endPoint x: 396, endPoint y: 185, distance: 58.3
click at [396, 185] on div "Aldehyde Ketone Carboxylic A 0 / 0 ​" at bounding box center [371, 184] width 151 height 17
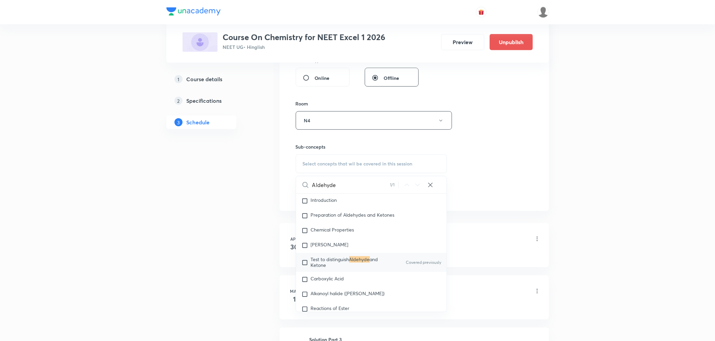
scroll to position [18765, 0]
type input "Aldehyde"
click at [320, 265] on span "and Ketone" at bounding box center [344, 259] width 67 height 12
checkbox input "true"
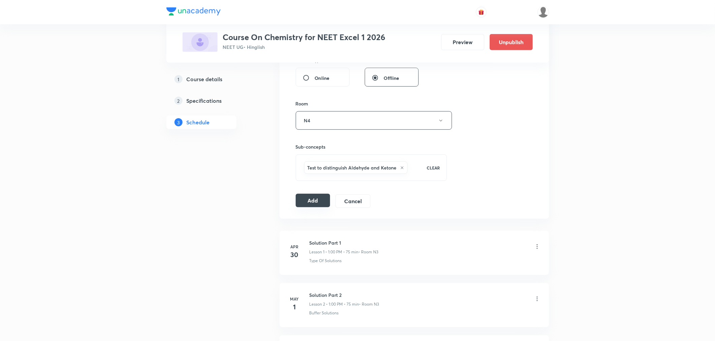
click at [321, 200] on button "Add" at bounding box center [313, 200] width 35 height 13
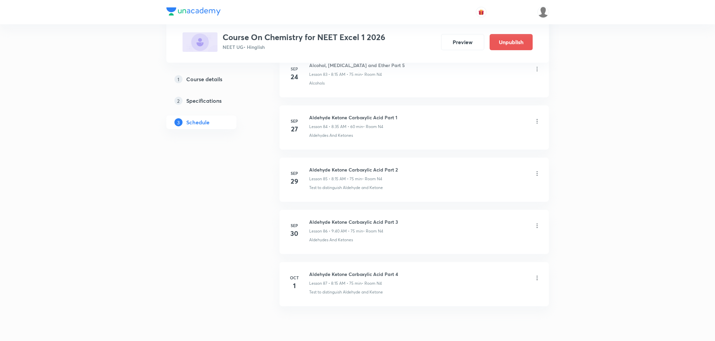
scroll to position [4439, 0]
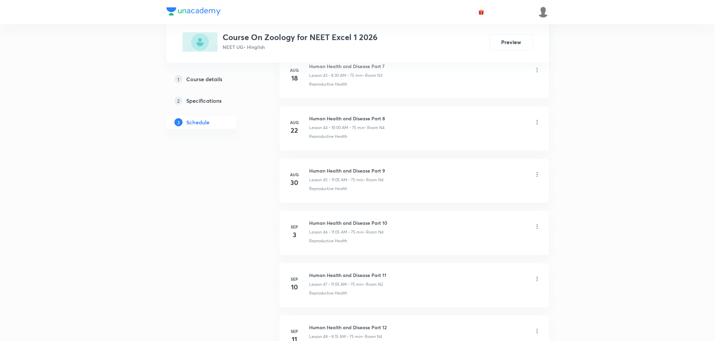
scroll to position [2918, 0]
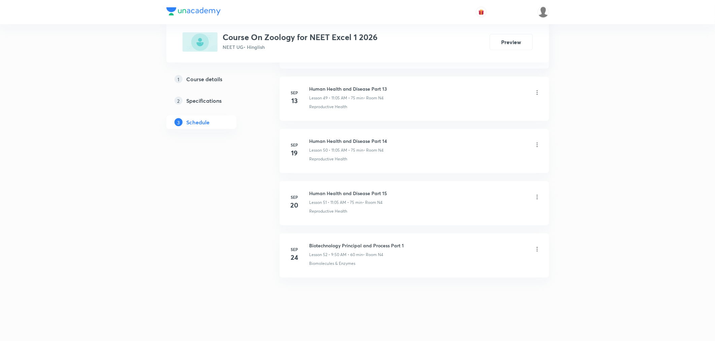
click at [382, 243] on h6 "Biotechnology Principal and Process Part 1" at bounding box center [357, 245] width 95 height 7
copy h6 "Biotechnology Principal and Process Part 1"
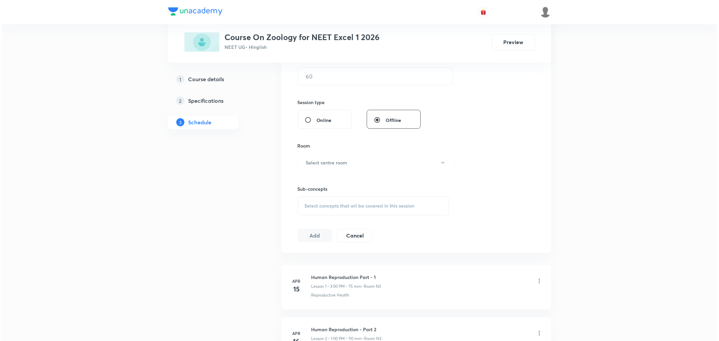
scroll to position [0, 0]
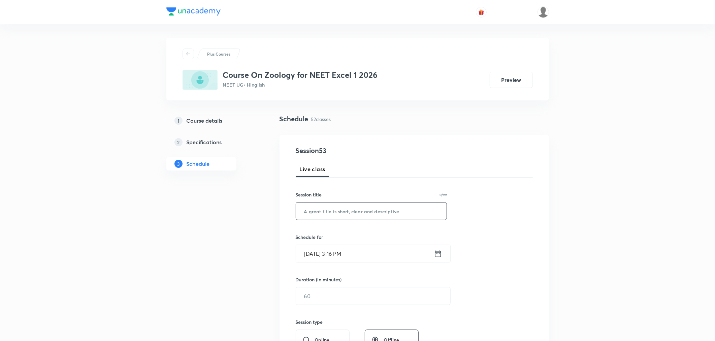
click at [372, 211] on input "text" at bounding box center [371, 210] width 151 height 17
paste input "Biotechnology Principal and Process Part 1"
type input "Biotechnology Principal and Process Part 2"
click at [439, 255] on icon at bounding box center [438, 253] width 8 height 9
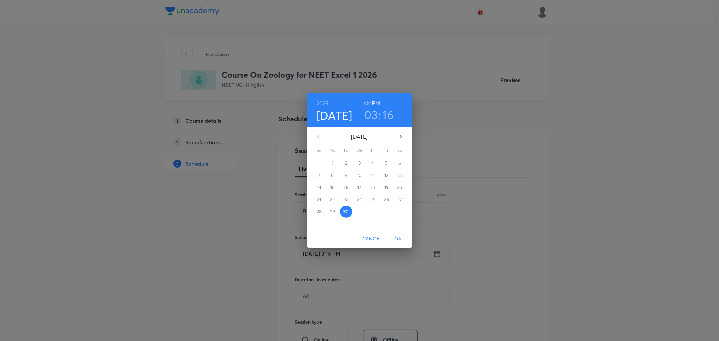
click at [398, 139] on icon "button" at bounding box center [401, 137] width 8 height 8
click at [361, 163] on span "1" at bounding box center [359, 163] width 12 height 7
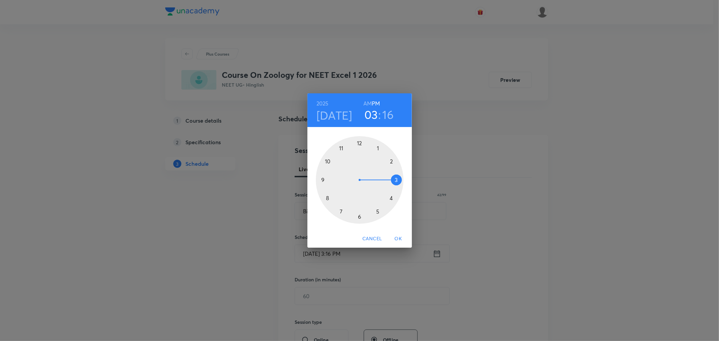
click at [366, 100] on h6 "AM" at bounding box center [367, 103] width 8 height 9
click at [321, 179] on div at bounding box center [360, 180] width 88 height 88
click at [327, 197] on div at bounding box center [360, 180] width 88 height 88
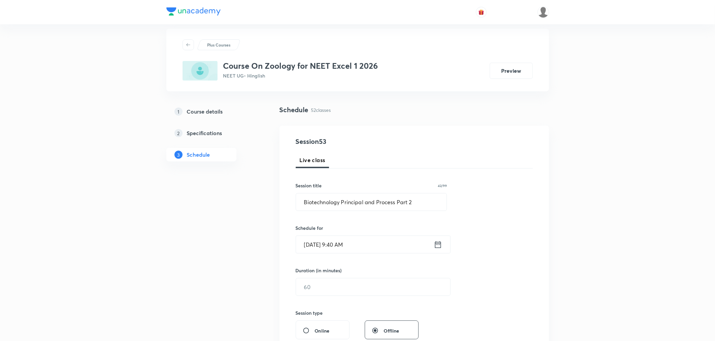
scroll to position [75, 0]
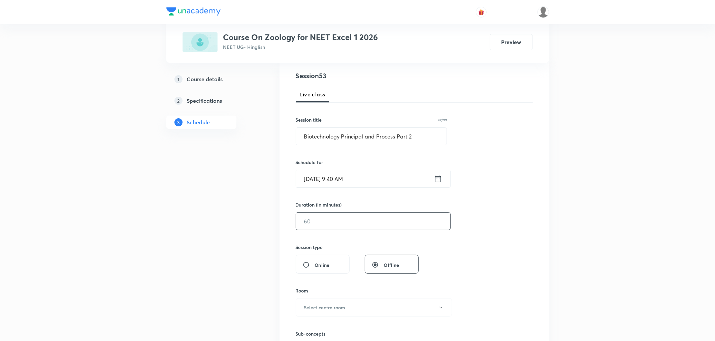
click at [352, 215] on input "text" at bounding box center [373, 221] width 154 height 17
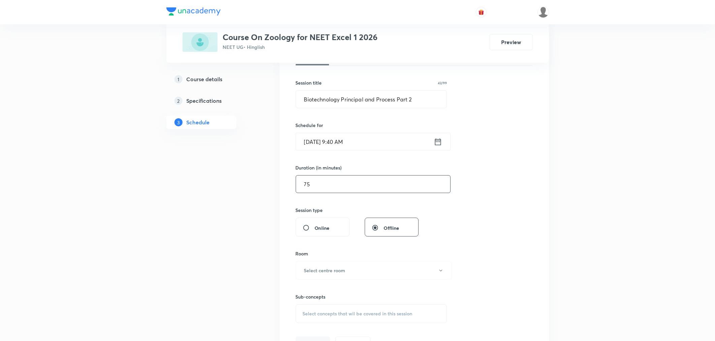
scroll to position [224, 0]
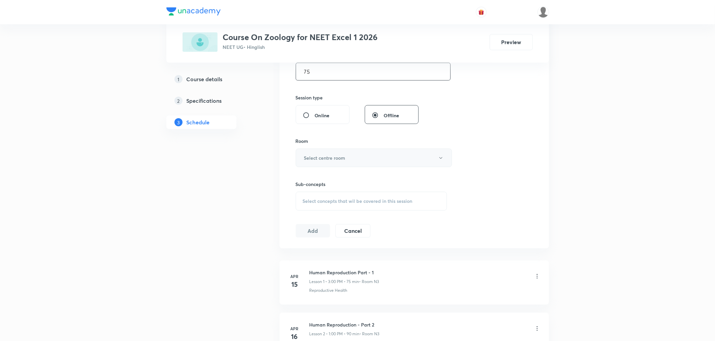
type input "75"
click at [306, 156] on h6 "Select centre room" at bounding box center [324, 157] width 41 height 7
click at [301, 217] on span "N4" at bounding box center [373, 217] width 148 height 7
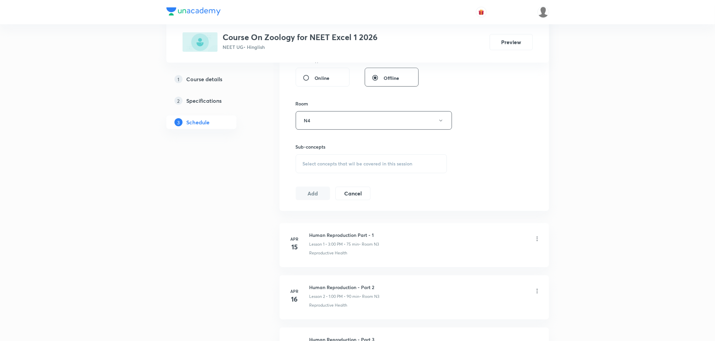
click at [381, 160] on div "Select concepts that wil be covered in this session" at bounding box center [372, 163] width 152 height 19
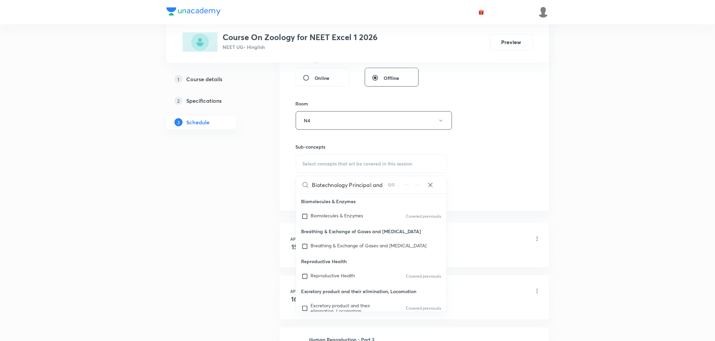
scroll to position [0, 0]
type input "B"
type input "i"
click at [350, 209] on div "Biomolecules & Enzymes Covered previously" at bounding box center [371, 216] width 151 height 15
checkbox input "true"
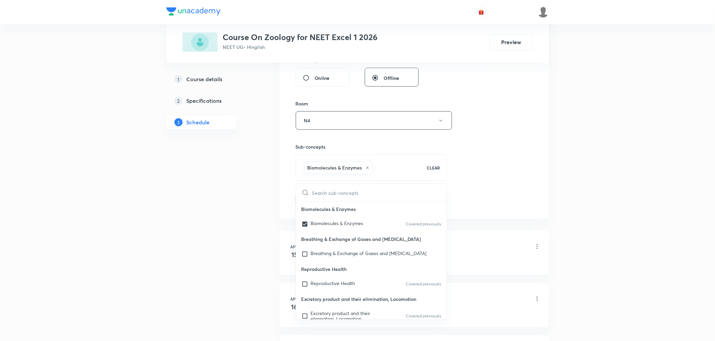
click at [516, 194] on div "Session 53 Live class Session title 42/99 Biotechnology Principal and Process P…" at bounding box center [414, 46] width 237 height 324
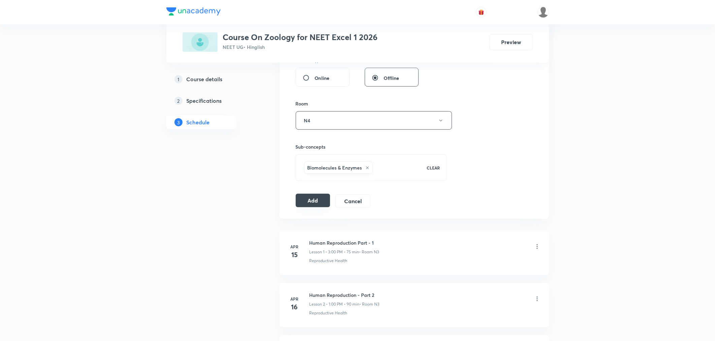
click at [323, 200] on button "Add" at bounding box center [313, 200] width 35 height 13
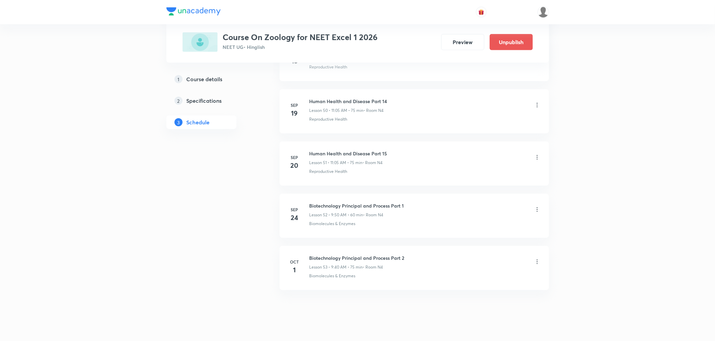
scroll to position [2660, 0]
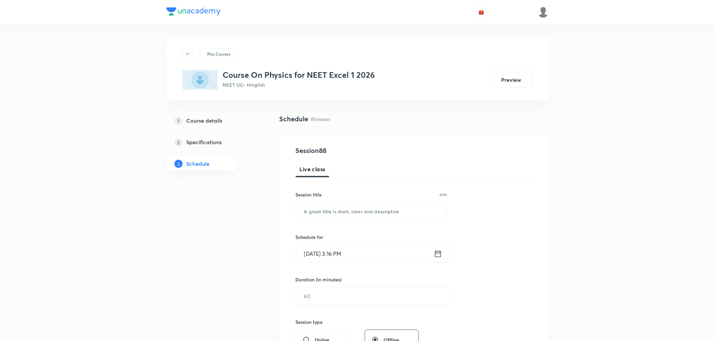
scroll to position [4749, 0]
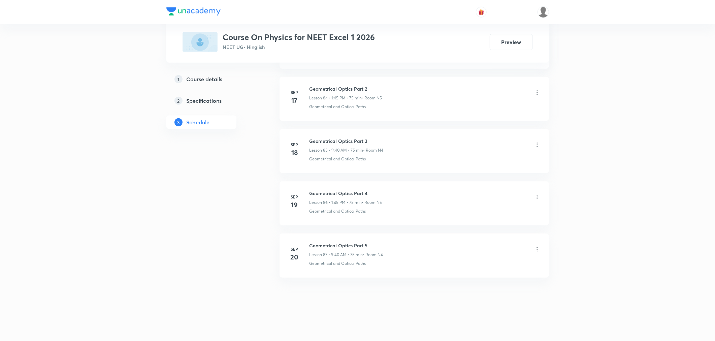
click at [318, 242] on h6 "Geometrical Optics Part 5" at bounding box center [347, 245] width 74 height 7
copy h6 "Geometrical Optics Part 5"
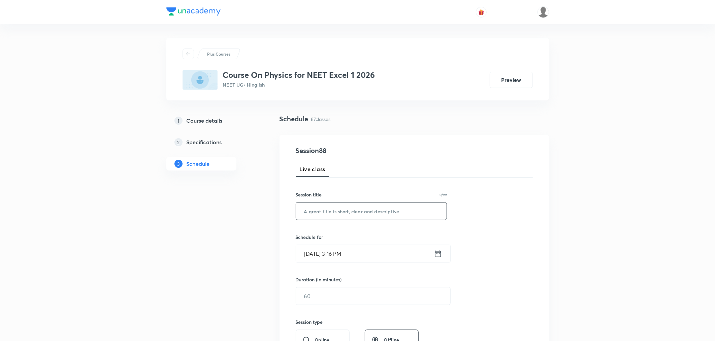
click at [325, 211] on input "text" at bounding box center [371, 210] width 151 height 17
paste input "Geometrical Optics Part 5"
type input "Geometrical Optics Part 6"
click at [440, 256] on icon at bounding box center [438, 253] width 8 height 9
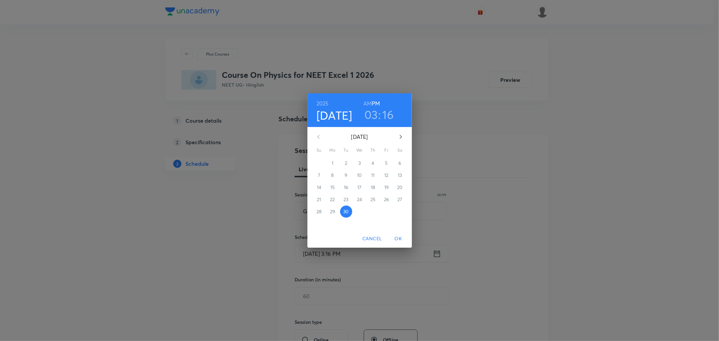
click at [398, 135] on icon "button" at bounding box center [401, 137] width 8 height 8
click at [358, 163] on span "1" at bounding box center [359, 163] width 12 height 7
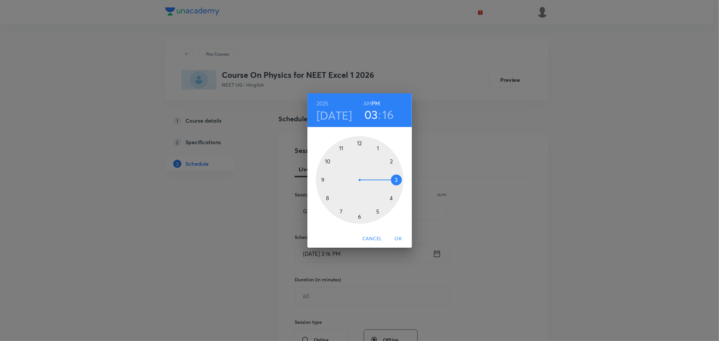
click at [364, 103] on h6 "AM" at bounding box center [367, 103] width 8 height 9
click at [341, 147] on div at bounding box center [360, 180] width 88 height 88
click at [377, 146] on div at bounding box center [360, 180] width 88 height 88
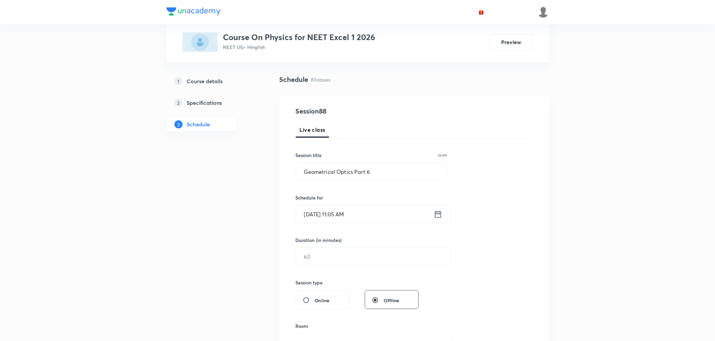
scroll to position [75, 0]
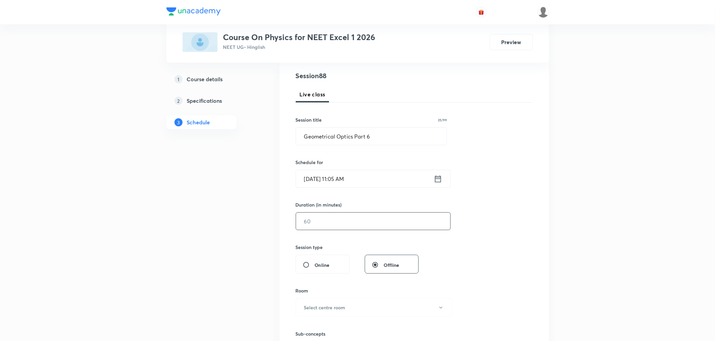
click at [334, 227] on input "text" at bounding box center [373, 221] width 154 height 17
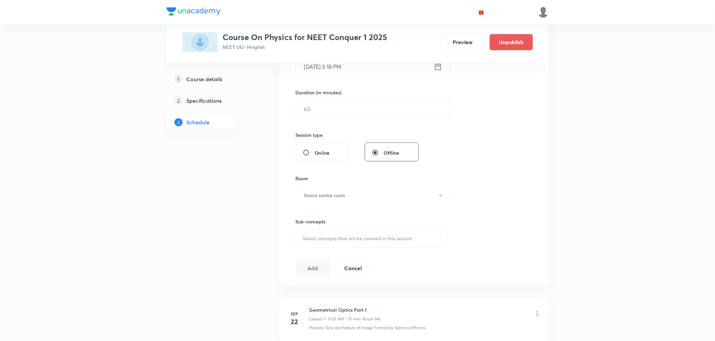
scroll to position [669, 0]
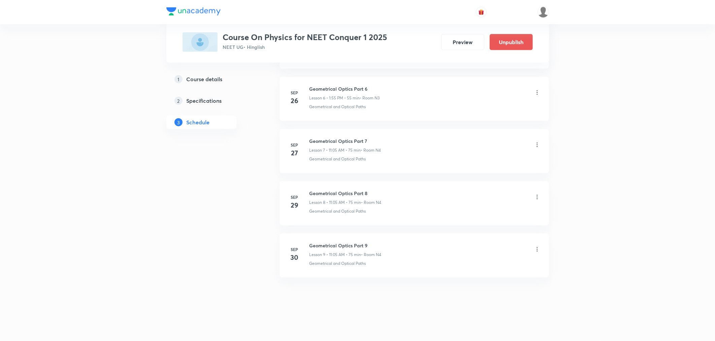
click at [336, 250] on div "Geometrical Optics Part 9 Lesson 9 • 11:05 AM • 75 min • Room N4" at bounding box center [346, 250] width 72 height 16
click at [343, 245] on h6 "Geometrical Optics Part 9" at bounding box center [346, 245] width 72 height 7
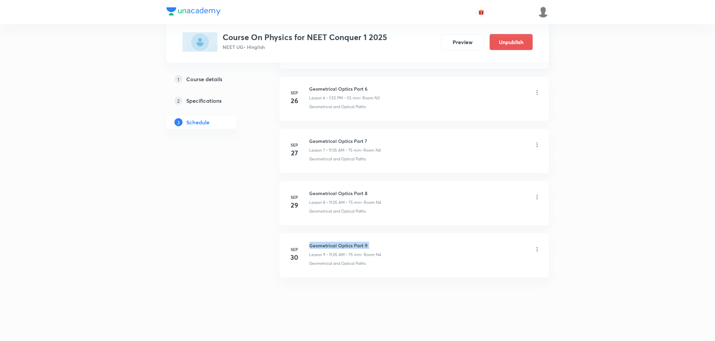
copy h6 "Geometrical Optics Part 9"
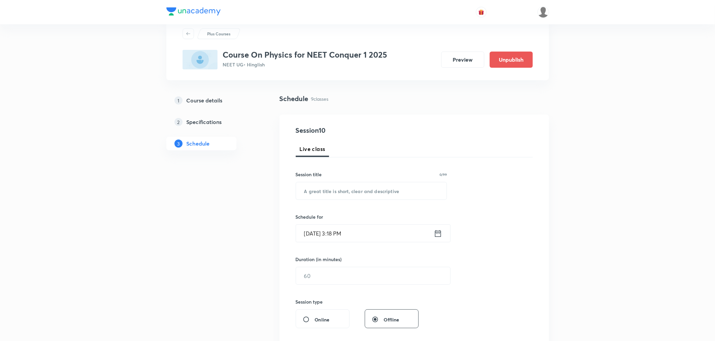
scroll to position [0, 0]
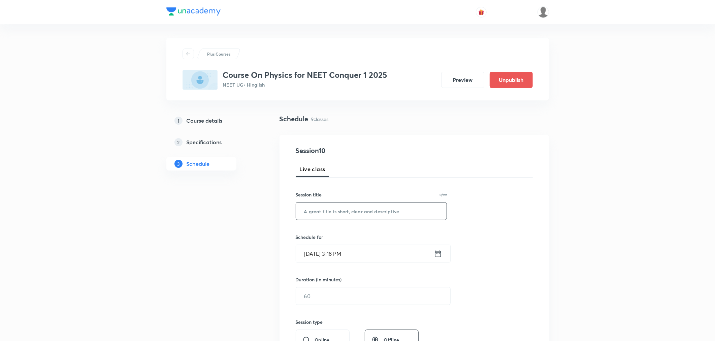
click at [354, 214] on input "text" at bounding box center [371, 210] width 151 height 17
paste input "Geometrical Optics Part 9"
type input "Geometrical Optics Part 10"
click at [442, 257] on icon at bounding box center [438, 253] width 8 height 9
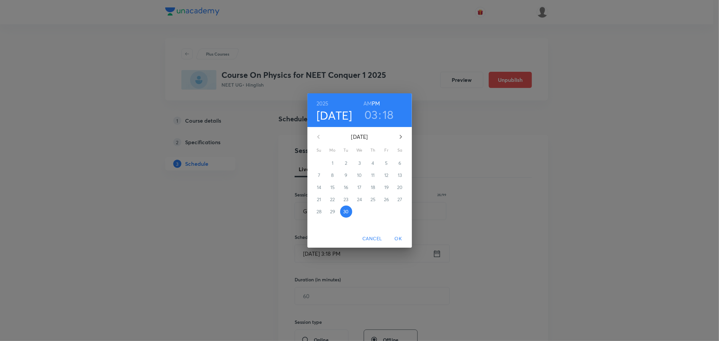
click at [399, 139] on icon "button" at bounding box center [401, 137] width 8 height 8
click at [358, 163] on span "1" at bounding box center [359, 163] width 12 height 7
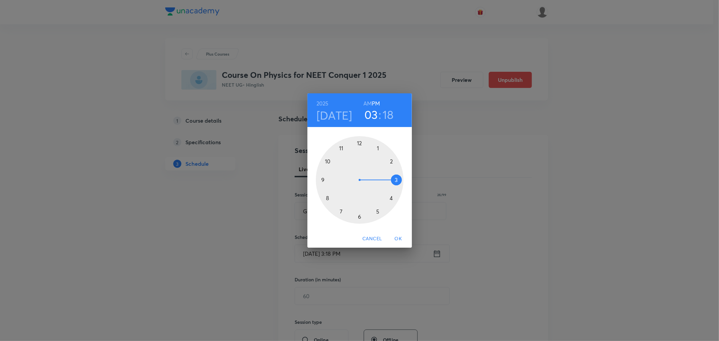
click at [368, 102] on h6 "AM" at bounding box center [367, 103] width 8 height 9
click at [341, 145] on div at bounding box center [360, 180] width 88 height 88
click at [377, 146] on div at bounding box center [360, 180] width 88 height 88
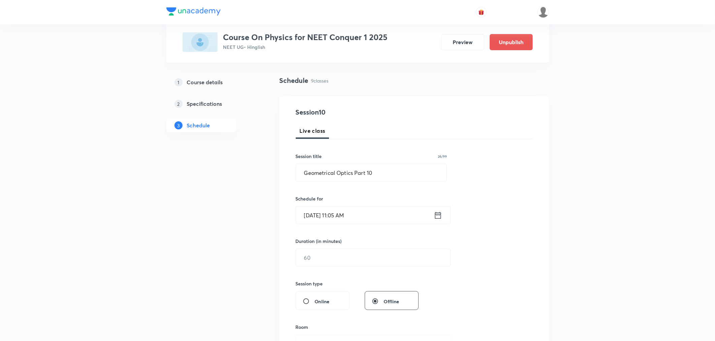
scroll to position [75, 0]
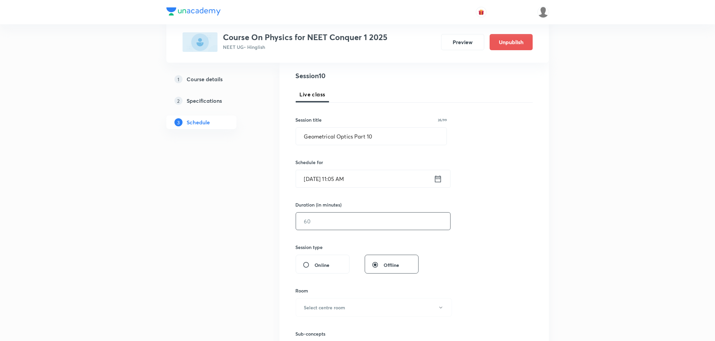
click at [328, 223] on input "text" at bounding box center [373, 221] width 154 height 17
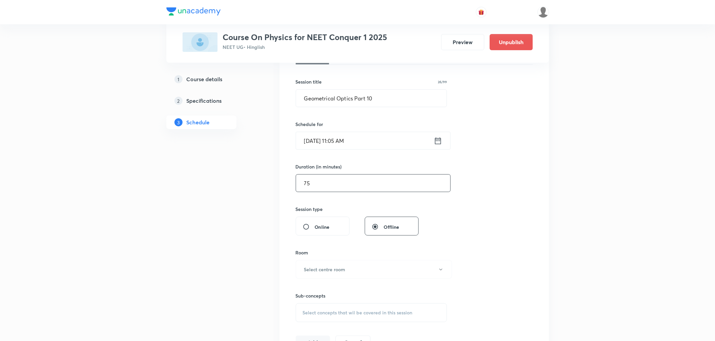
scroll to position [150, 0]
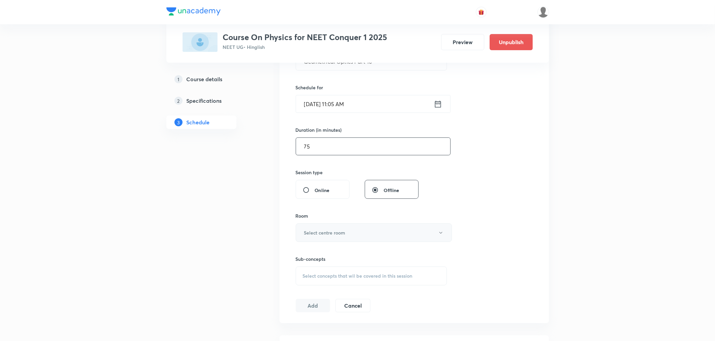
type input "75"
click at [334, 227] on button "Select centre room" at bounding box center [374, 232] width 156 height 19
click at [304, 290] on span "N4" at bounding box center [373, 291] width 148 height 7
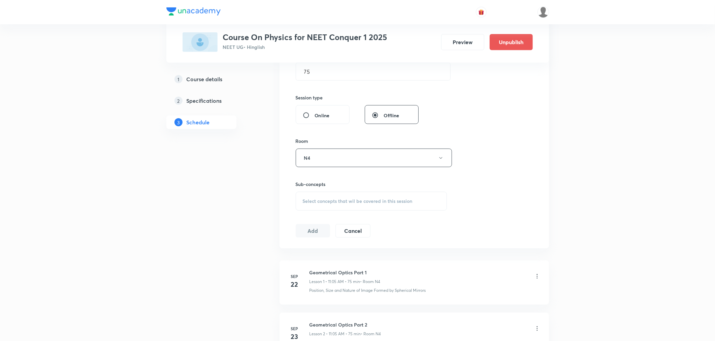
click at [317, 206] on div "Select concepts that wil be covered in this session" at bounding box center [372, 201] width 152 height 19
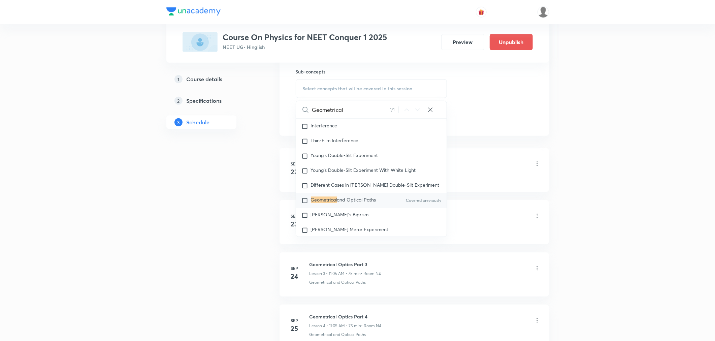
scroll to position [10170, 0]
type input "Geometrical"
click at [328, 201] on mark "Geometrical" at bounding box center [324, 198] width 26 height 6
checkbox input "true"
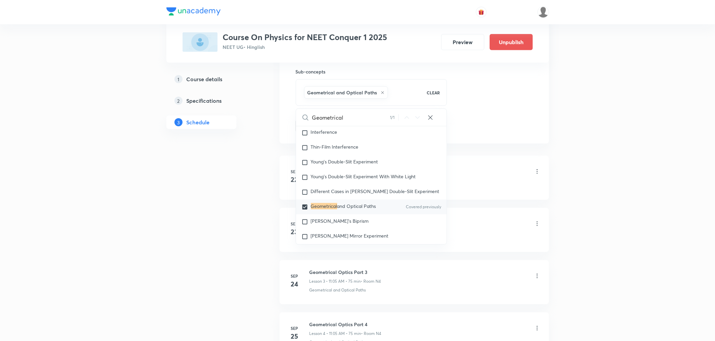
click at [250, 195] on div "1 Course details 2 Specifications 3 Schedule" at bounding box center [212, 223] width 92 height 892
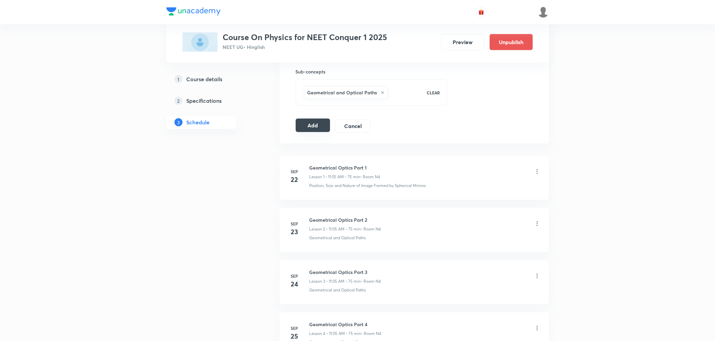
click at [306, 131] on button "Add" at bounding box center [313, 125] width 35 height 13
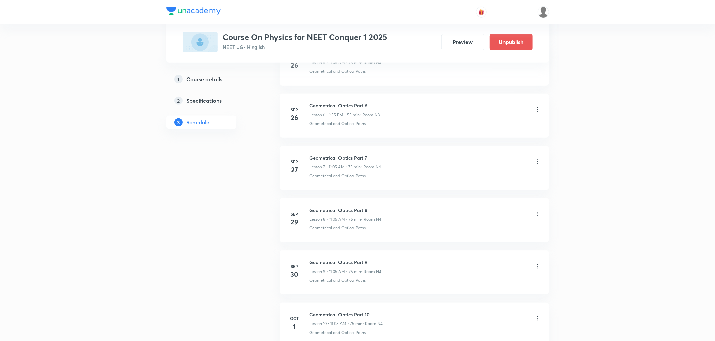
scroll to position [412, 0]
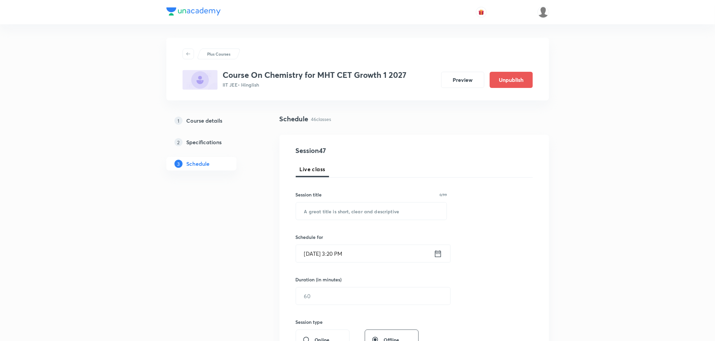
scroll to position [2604, 0]
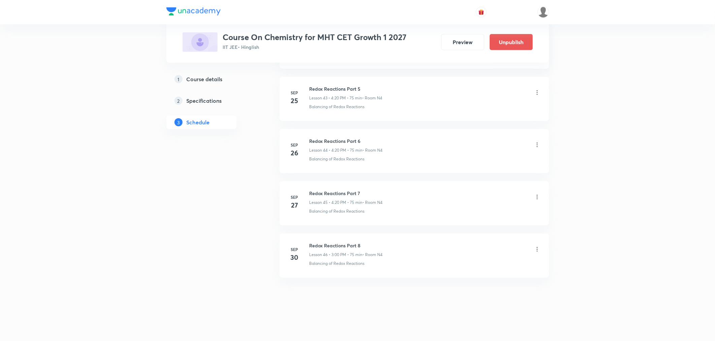
click at [345, 246] on h6 "Redox Reactions Part 8" at bounding box center [346, 245] width 73 height 7
copy h6 "Redox Reactions Part 8"
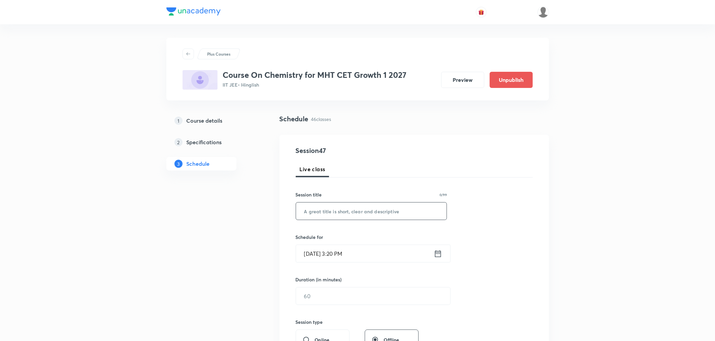
click at [342, 210] on input "text" at bounding box center [371, 210] width 151 height 17
paste input "Redox Reactions Part 8"
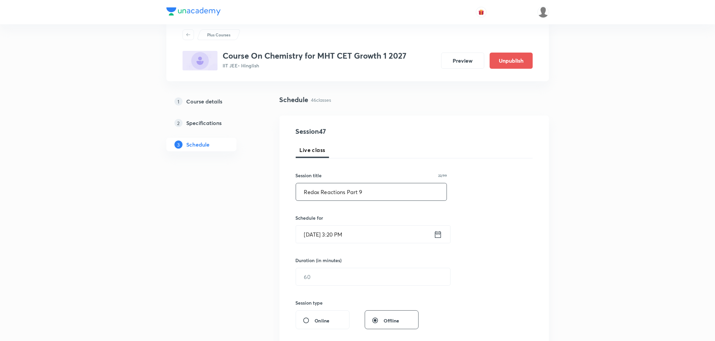
scroll to position [37, 0]
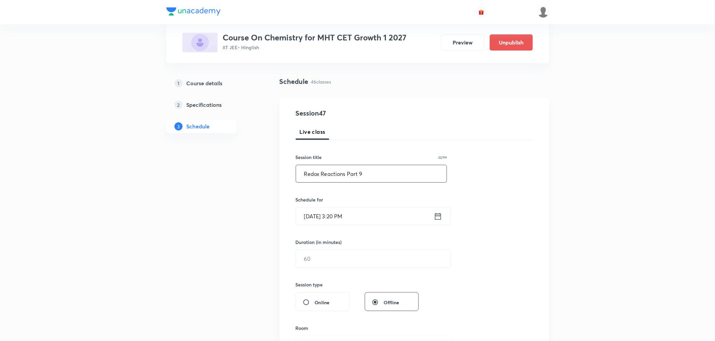
type input "Redox Reactions Part 9"
click at [438, 216] on icon at bounding box center [438, 216] width 8 height 9
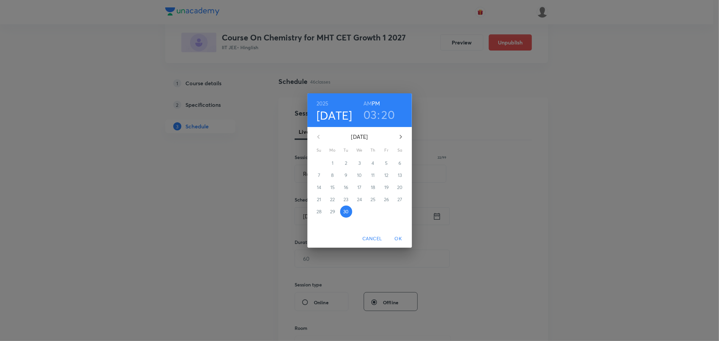
click at [400, 136] on icon "button" at bounding box center [401, 137] width 8 height 8
click at [361, 160] on span "1" at bounding box center [359, 163] width 12 height 7
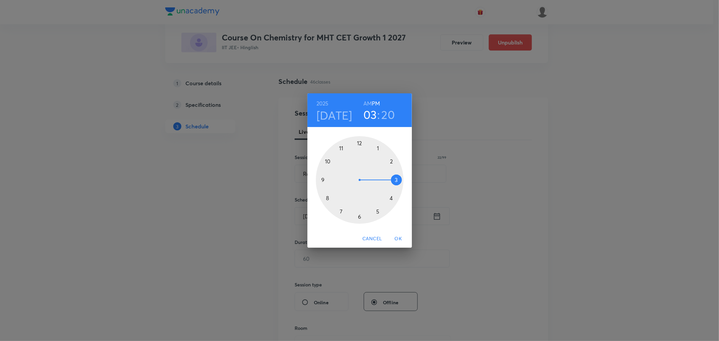
click at [378, 149] on div at bounding box center [360, 180] width 88 height 88
click at [339, 210] on div at bounding box center [360, 180] width 88 height 88
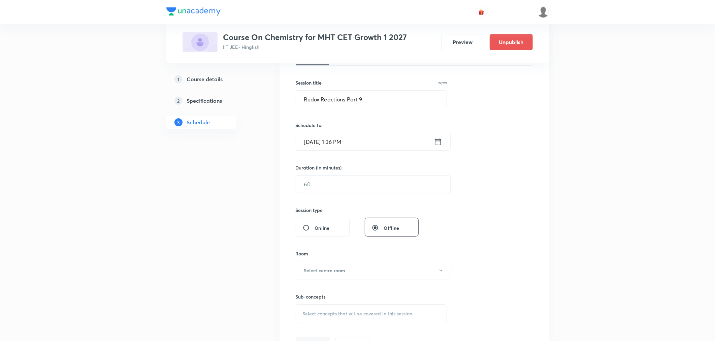
scroll to position [112, 0]
click at [438, 139] on icon at bounding box center [438, 141] width 8 height 9
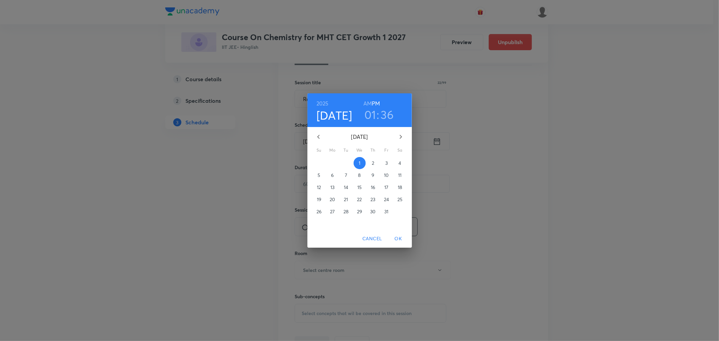
click at [386, 112] on h3 "36" at bounding box center [387, 114] width 13 height 14
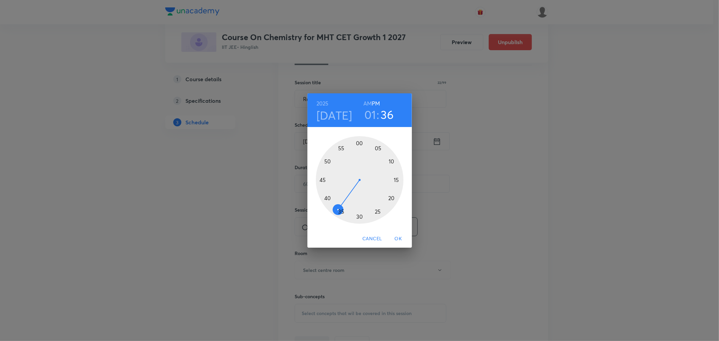
click at [341, 211] on div at bounding box center [360, 180] width 88 height 88
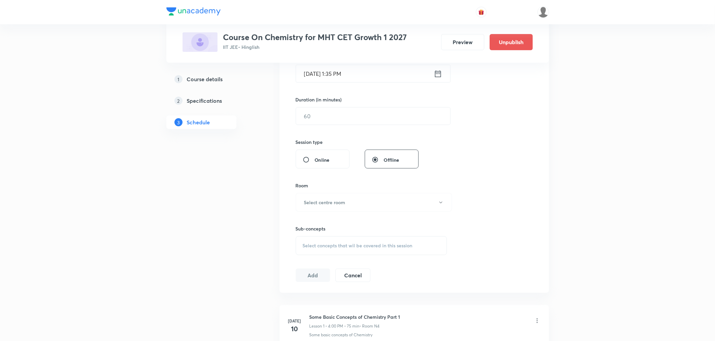
scroll to position [187, 0]
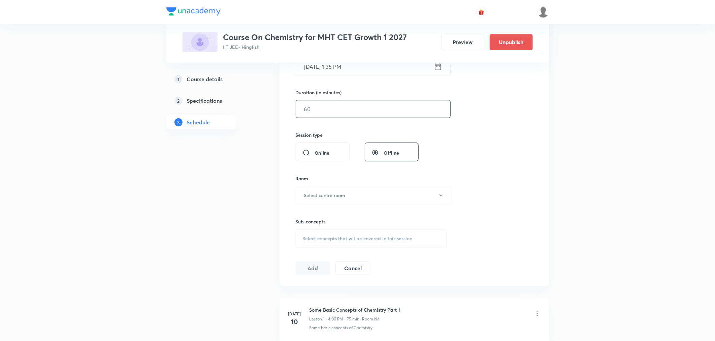
click at [329, 108] on input "text" at bounding box center [373, 108] width 154 height 17
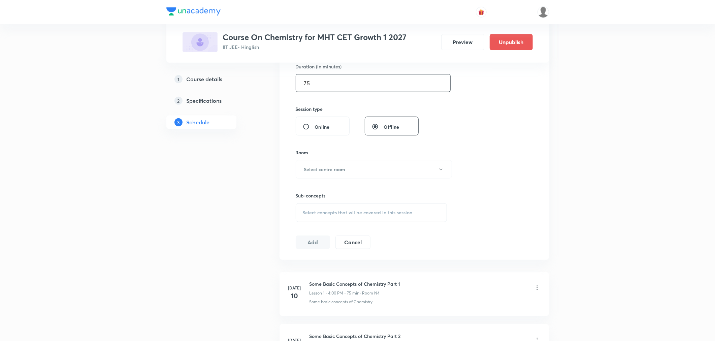
scroll to position [262, 0]
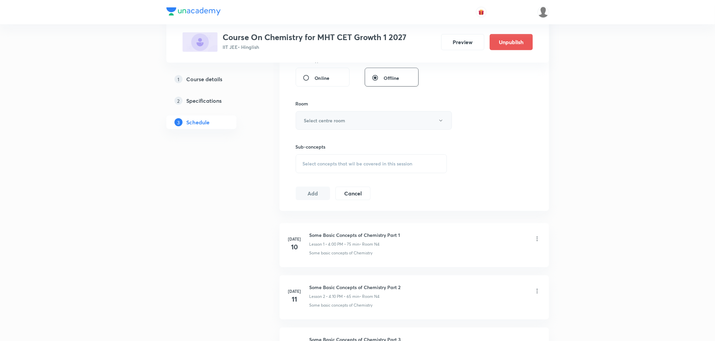
type input "75"
click at [318, 125] on button "Select centre room" at bounding box center [374, 120] width 156 height 19
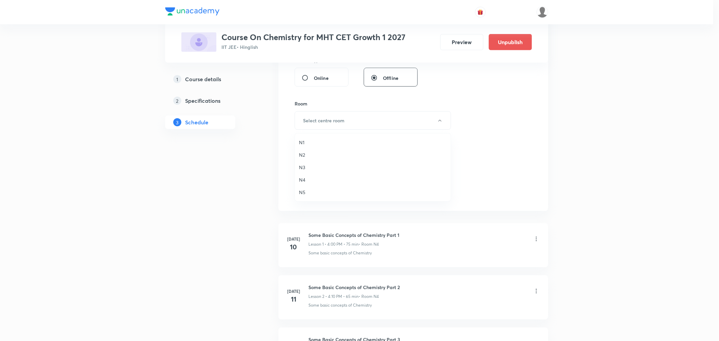
click at [300, 179] on span "N4" at bounding box center [373, 179] width 148 height 7
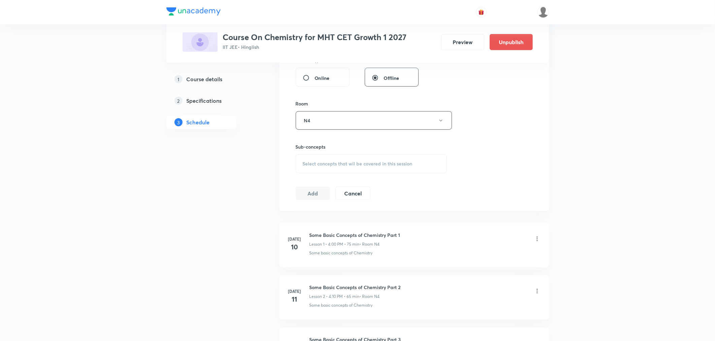
click at [323, 157] on div "Select concepts that wil be covered in this session" at bounding box center [372, 163] width 152 height 19
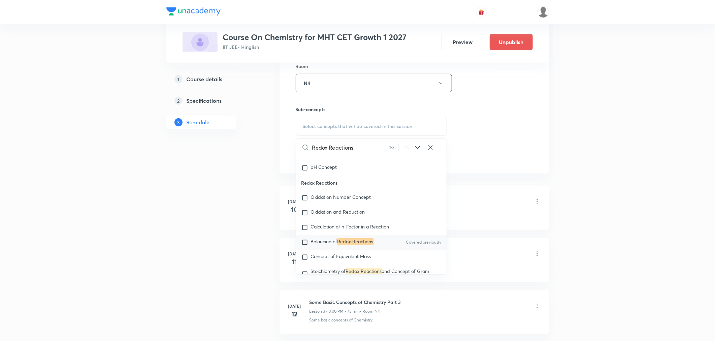
scroll to position [1851, 0]
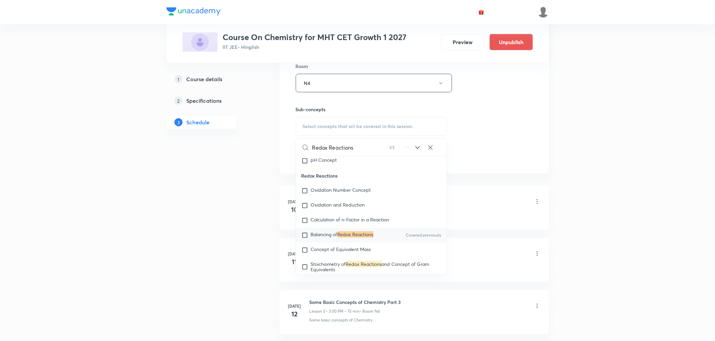
type input "Redox Reactions"
click at [329, 238] on span "Balancing of" at bounding box center [324, 234] width 27 height 6
checkbox input "true"
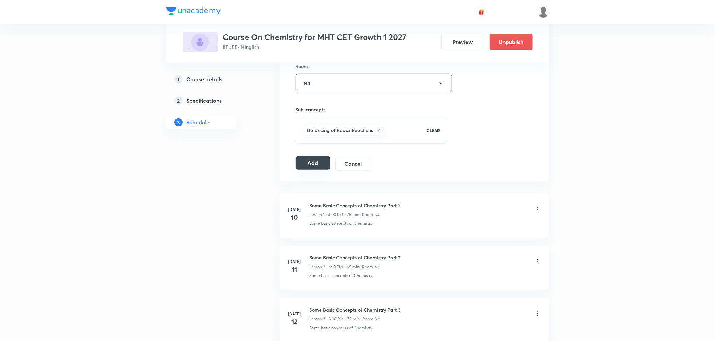
click at [304, 165] on button "Add" at bounding box center [313, 162] width 35 height 13
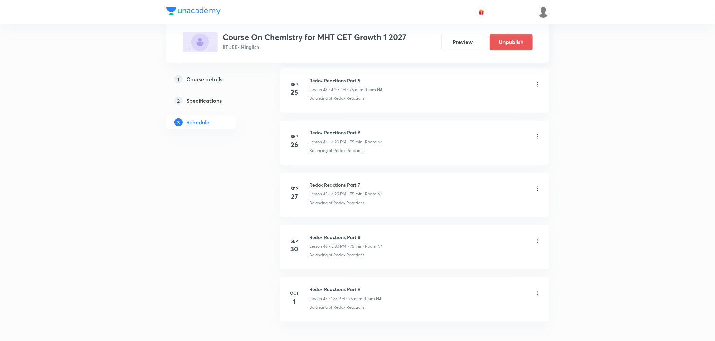
scroll to position [2346, 0]
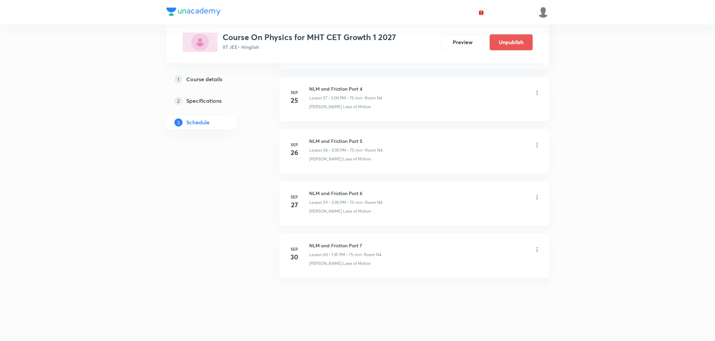
click at [333, 246] on h6 "NLM and Friction Part 7" at bounding box center [346, 245] width 72 height 7
copy h6 "NLM and Friction Part 7"
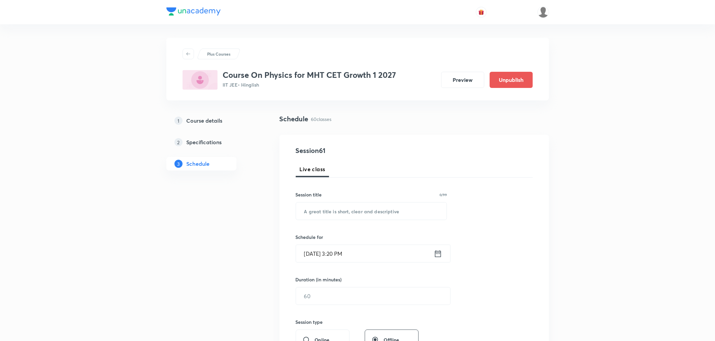
click at [327, 201] on div "Session title 0/99 ​" at bounding box center [372, 205] width 152 height 29
click at [327, 206] on input "text" at bounding box center [371, 210] width 151 height 17
paste input "NLM and Friction Part 7"
type input "NLM and Friction Part 8"
click at [439, 251] on icon at bounding box center [438, 253] width 8 height 9
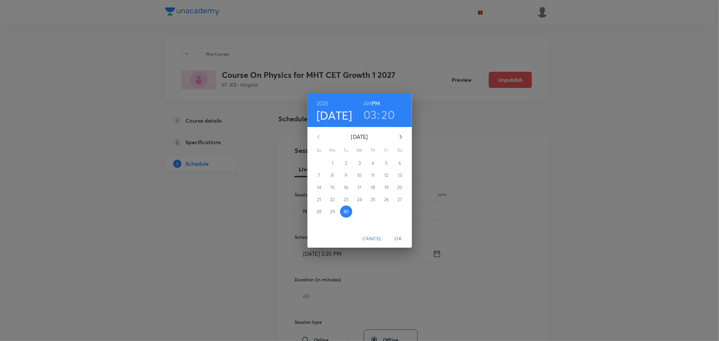
click at [398, 136] on icon "button" at bounding box center [401, 137] width 8 height 8
click at [361, 162] on span "1" at bounding box center [359, 163] width 12 height 7
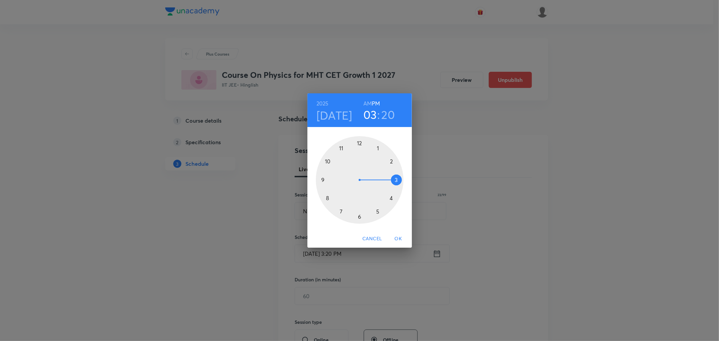
click at [389, 114] on h3 "20" at bounding box center [387, 114] width 13 height 14
click at [359, 143] on div at bounding box center [360, 180] width 88 height 88
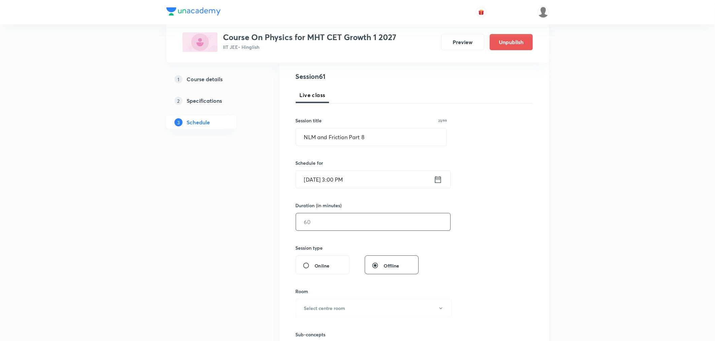
scroll to position [75, 0]
click at [338, 219] on input "text" at bounding box center [373, 221] width 154 height 17
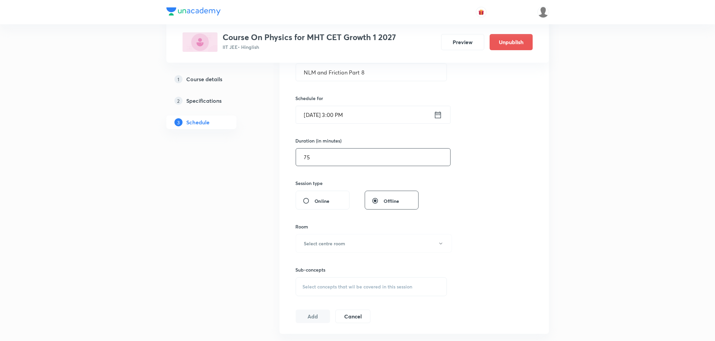
scroll to position [150, 0]
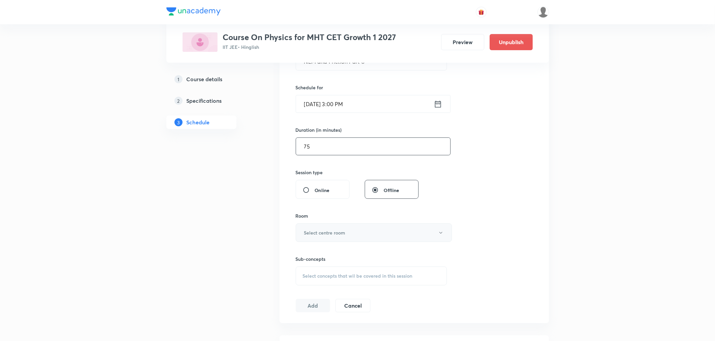
type input "75"
click at [307, 241] on button "Select centre room" at bounding box center [374, 232] width 156 height 19
click at [304, 290] on span "N4" at bounding box center [373, 291] width 148 height 7
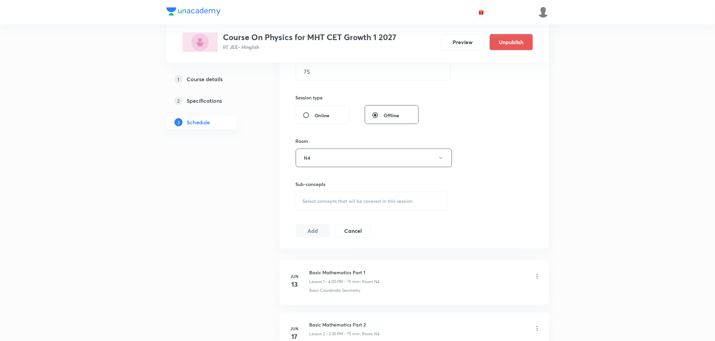
click at [310, 206] on div "Select concepts that wil be covered in this session" at bounding box center [372, 201] width 152 height 19
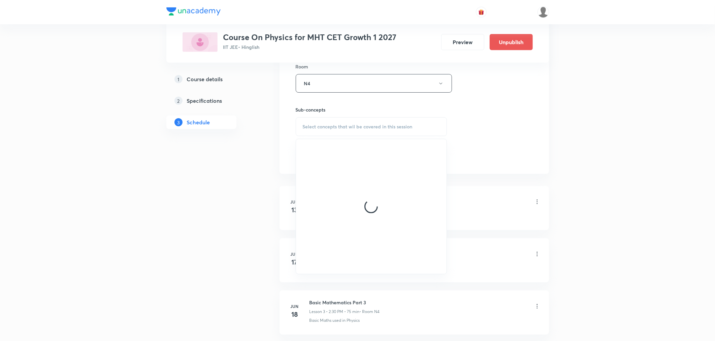
scroll to position [299, 0]
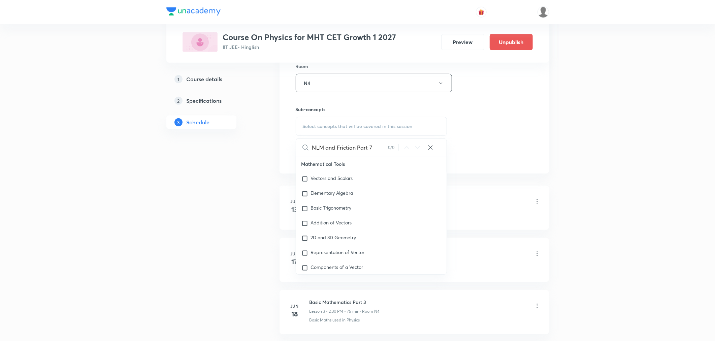
drag, startPoint x: 317, startPoint y: 148, endPoint x: 376, endPoint y: 148, distance: 59.6
click at [376, 148] on input "NLM and Friction Part 7" at bounding box center [350, 147] width 76 height 17
type input "[PERSON_NAME]"
click at [319, 241] on mark "[PERSON_NAME]" at bounding box center [330, 238] width 38 height 6
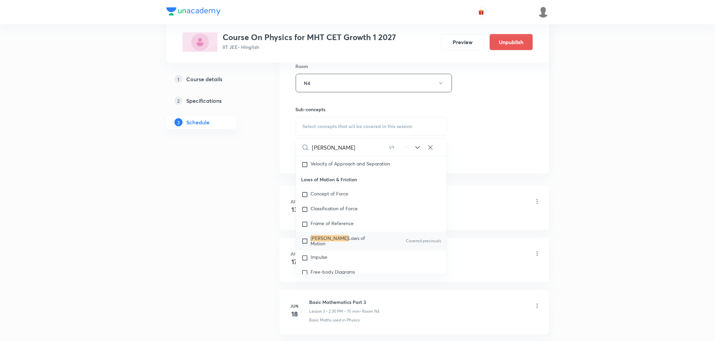
checkbox input "true"
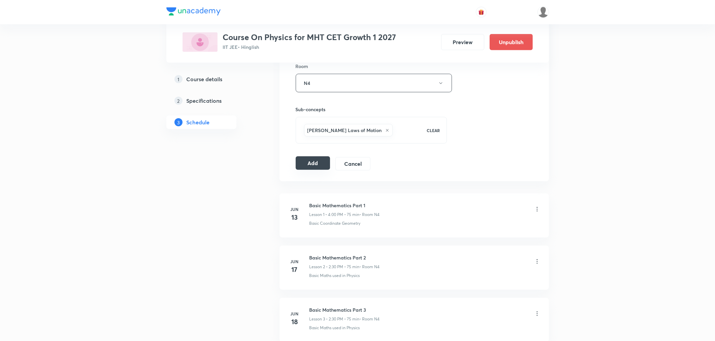
click at [306, 166] on button "Add" at bounding box center [313, 162] width 35 height 13
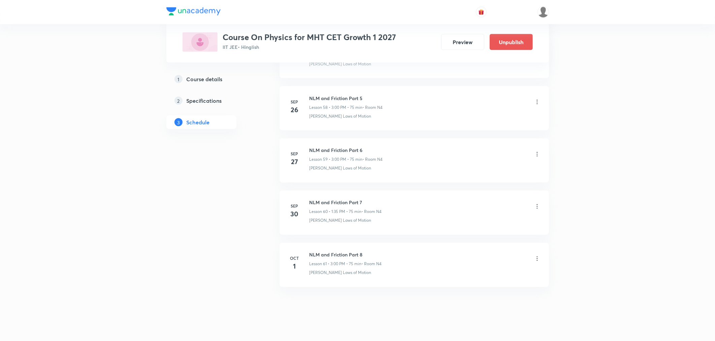
scroll to position [3079, 0]
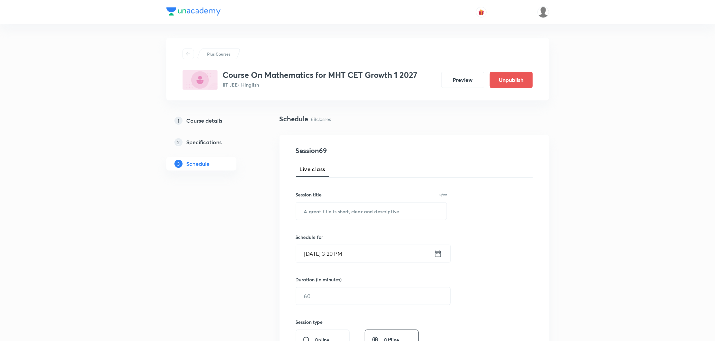
scroll to position [3755, 0]
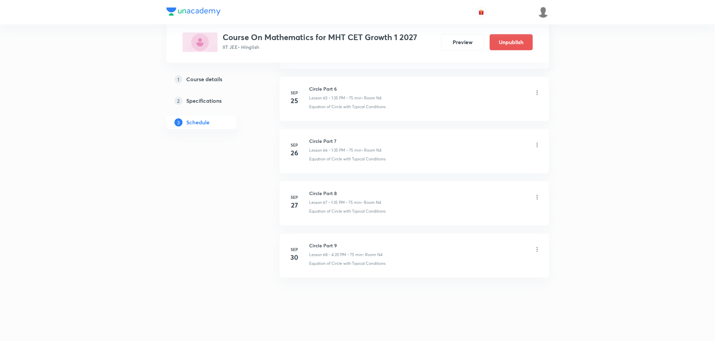
click at [315, 246] on h6 "Circle Part 9" at bounding box center [346, 245] width 73 height 7
copy h6 "Circle Part 9"
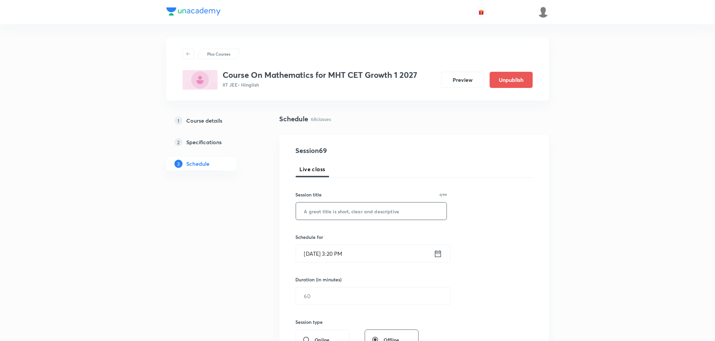
click at [336, 204] on input "text" at bounding box center [371, 210] width 151 height 17
paste input "Circle Part 9"
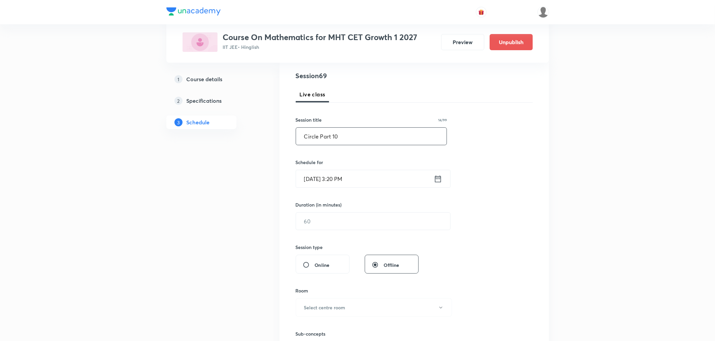
type input "Circle Part 10"
click at [437, 178] on icon at bounding box center [438, 178] width 6 height 7
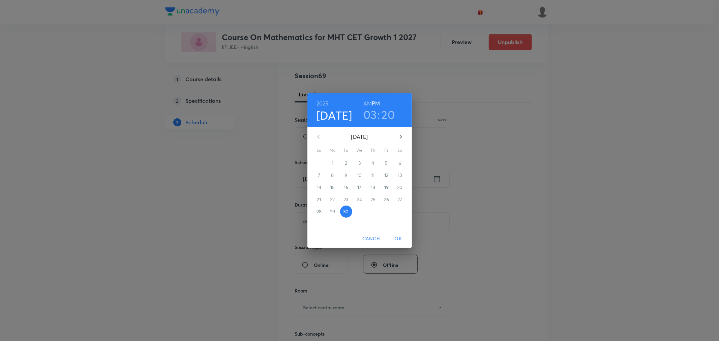
click at [396, 131] on button "button" at bounding box center [401, 137] width 16 height 16
click at [362, 162] on span "1" at bounding box center [359, 163] width 12 height 7
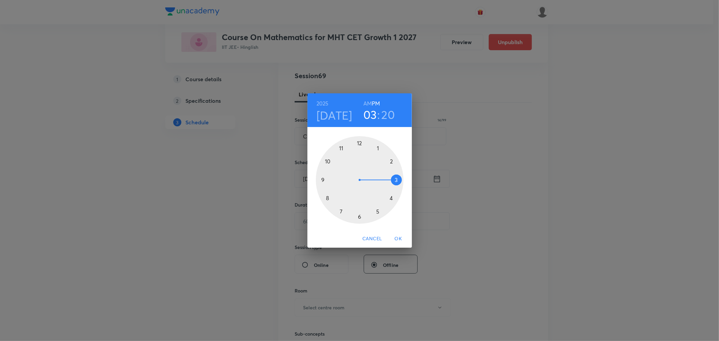
click at [391, 198] on div at bounding box center [360, 180] width 88 height 88
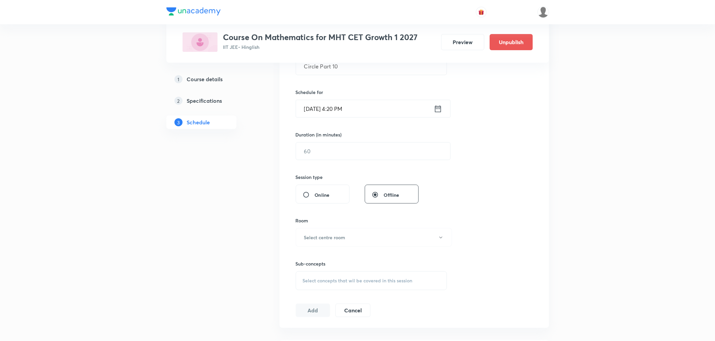
scroll to position [150, 0]
click at [335, 146] on input "text" at bounding box center [373, 146] width 154 height 17
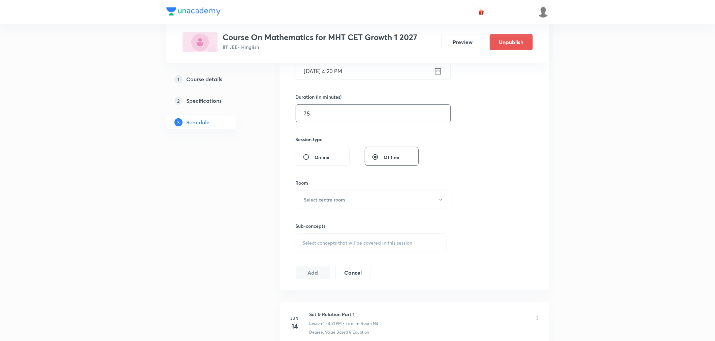
scroll to position [224, 0]
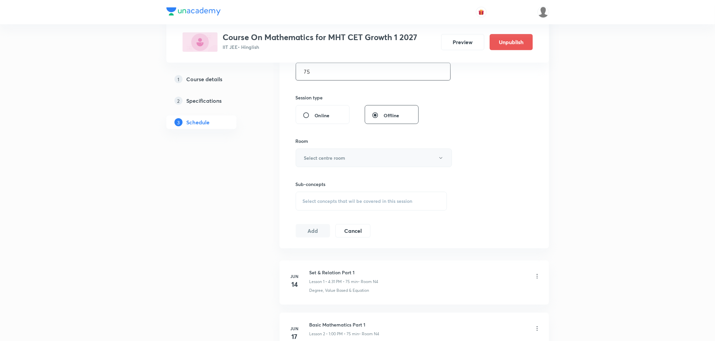
type input "75"
click at [329, 154] on h6 "Select centre room" at bounding box center [324, 157] width 41 height 7
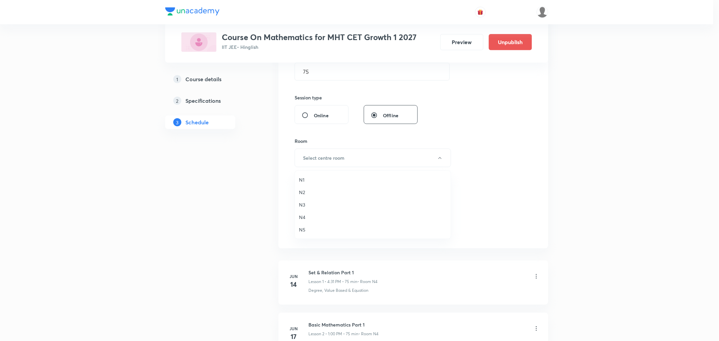
click at [302, 214] on span "N4" at bounding box center [373, 217] width 148 height 7
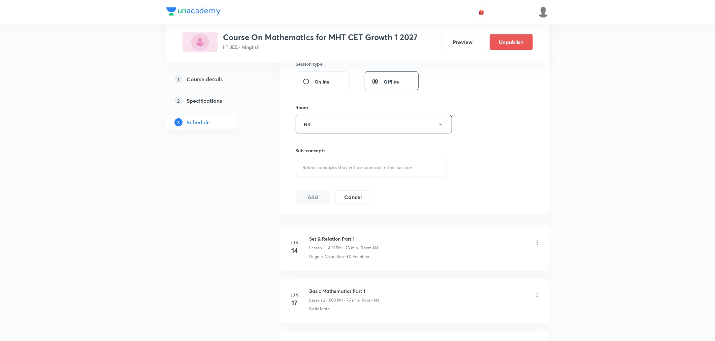
scroll to position [299, 0]
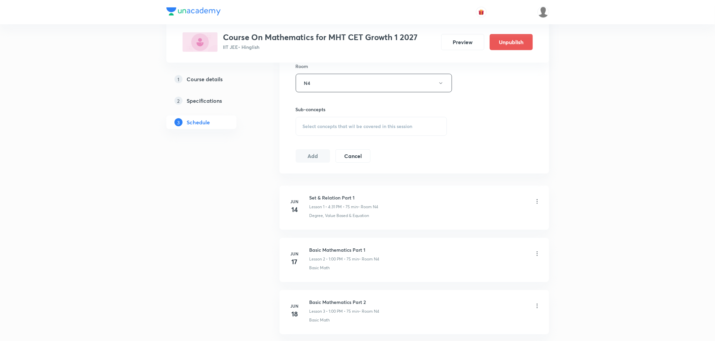
click at [311, 129] on div "Select concepts that wil be covered in this session" at bounding box center [372, 126] width 152 height 19
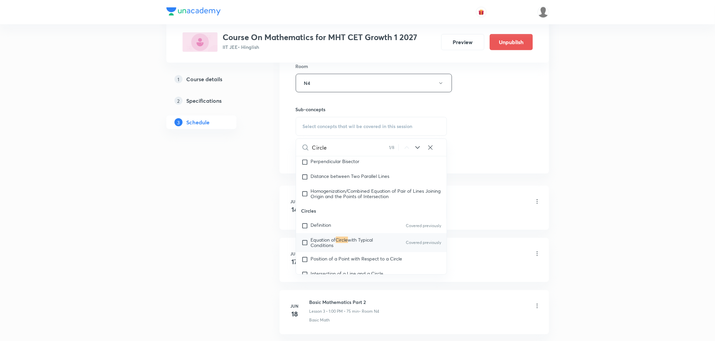
scroll to position [4013, 0]
type input "Circle"
click at [326, 248] on span "with Typical Conditions" at bounding box center [342, 242] width 62 height 12
checkbox input "true"
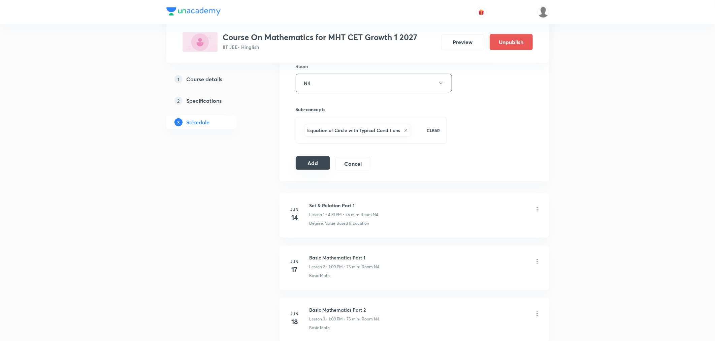
click at [305, 161] on button "Add" at bounding box center [313, 162] width 35 height 13
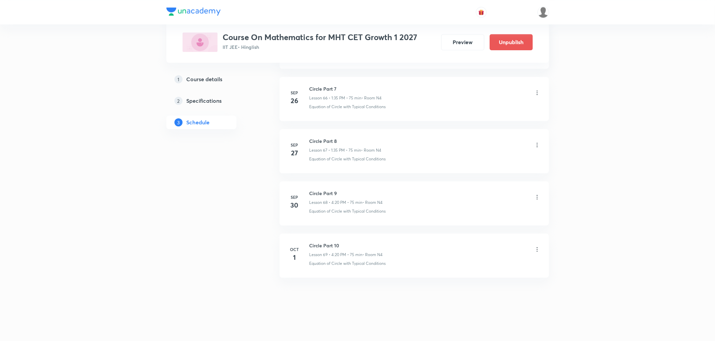
scroll to position [3498, 0]
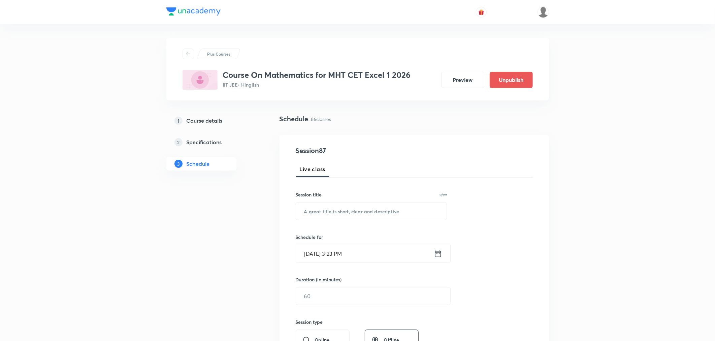
scroll to position [4696, 0]
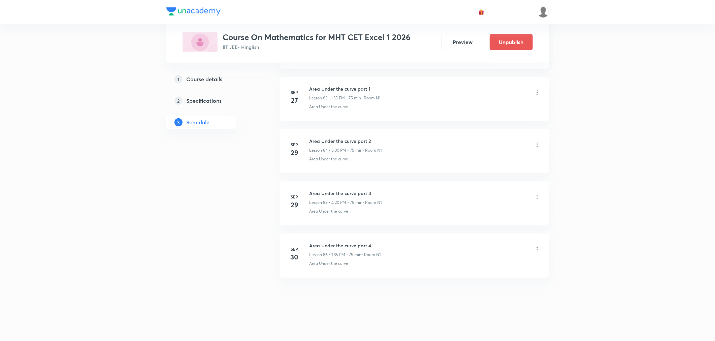
click at [332, 246] on h6 "Area Under the curve part 4" at bounding box center [345, 245] width 71 height 7
copy h6 "Area Under the curve part 4"
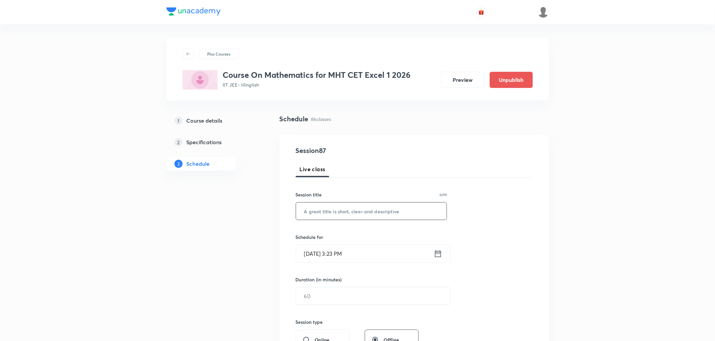
click at [335, 214] on input "text" at bounding box center [371, 210] width 151 height 17
paste input "Area Under the curve part 4"
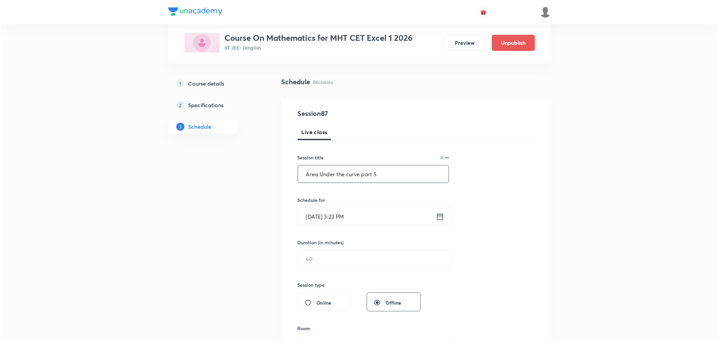
scroll to position [37, 0]
type input "Area Under the curve part 5"
click at [436, 212] on icon at bounding box center [438, 216] width 8 height 9
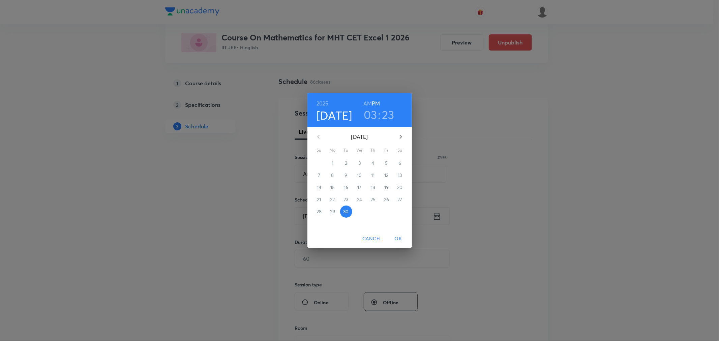
click at [400, 137] on icon "button" at bounding box center [400, 137] width 2 height 4
click at [358, 162] on p "1" at bounding box center [359, 163] width 2 height 7
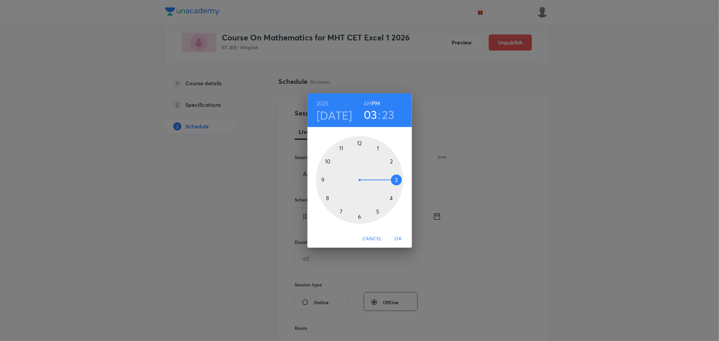
click at [377, 146] on div at bounding box center [360, 180] width 88 height 88
click at [341, 211] on div at bounding box center [360, 180] width 88 height 88
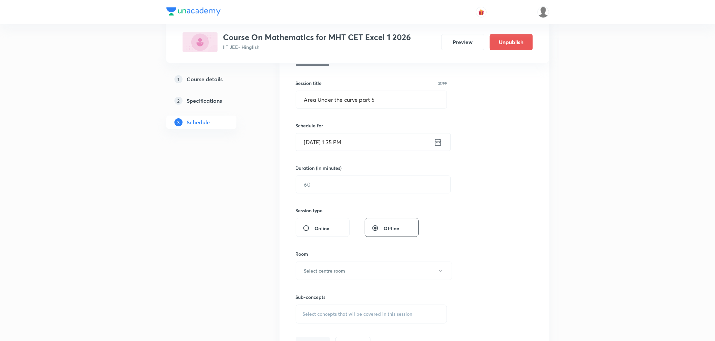
scroll to position [112, 0]
click at [309, 184] on input "text" at bounding box center [373, 183] width 154 height 17
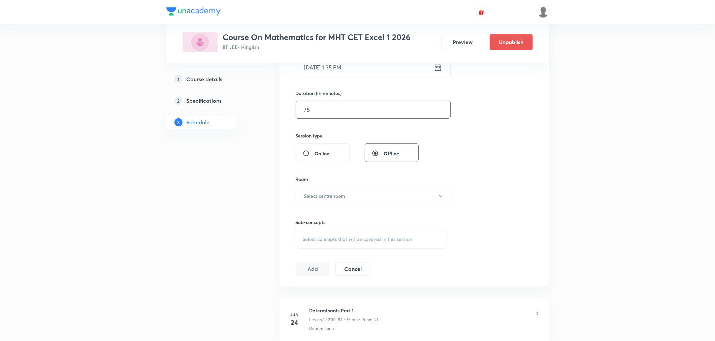
scroll to position [187, 0]
type input "75"
click at [312, 192] on h6 "Select centre room" at bounding box center [324, 195] width 41 height 7
click at [304, 215] on span "N1" at bounding box center [373, 217] width 148 height 7
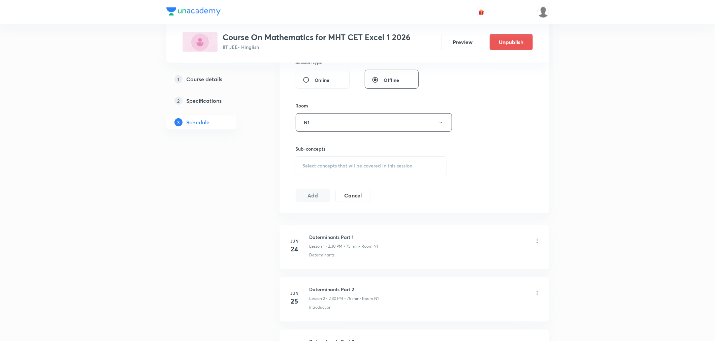
scroll to position [262, 0]
click at [322, 167] on div "Select concepts that wil be covered in this session" at bounding box center [372, 163] width 152 height 19
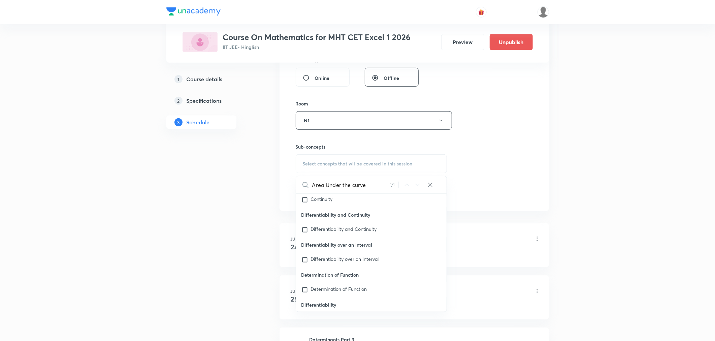
scroll to position [17266, 0]
type input "Area Under the curve"
click at [312, 262] on mark "Area Under the curve" at bounding box center [334, 259] width 46 height 6
checkbox input "true"
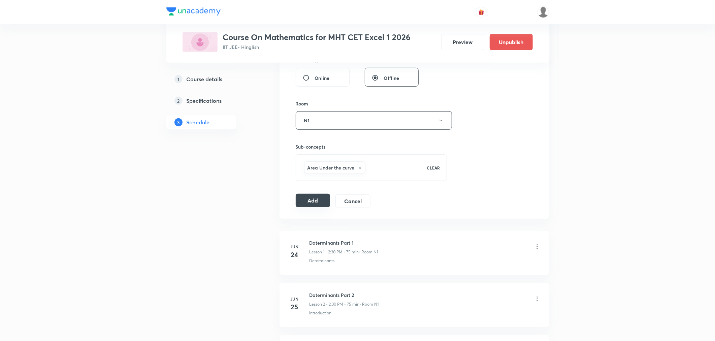
click at [303, 199] on button "Add" at bounding box center [313, 200] width 35 height 13
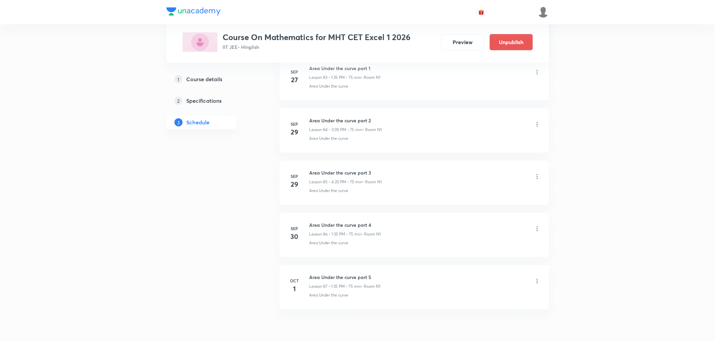
scroll to position [4438, 0]
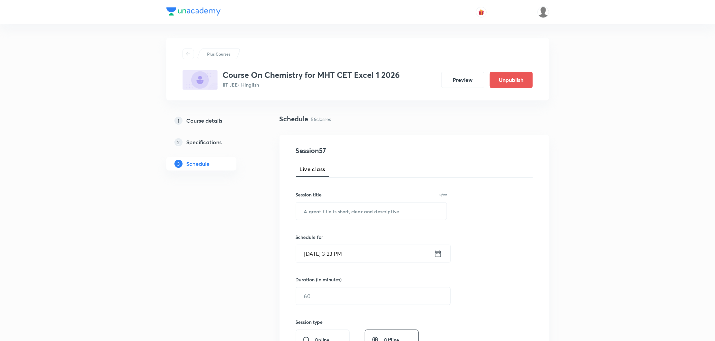
scroll to position [3127, 0]
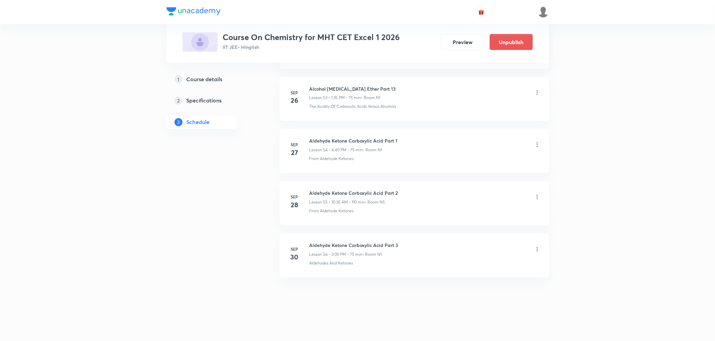
click at [367, 245] on h6 "Aldehyde Ketone Carboxylic Acid Part 3" at bounding box center [354, 245] width 89 height 7
copy h6 "Aldehyde Ketone Carboxylic Acid Part 3"
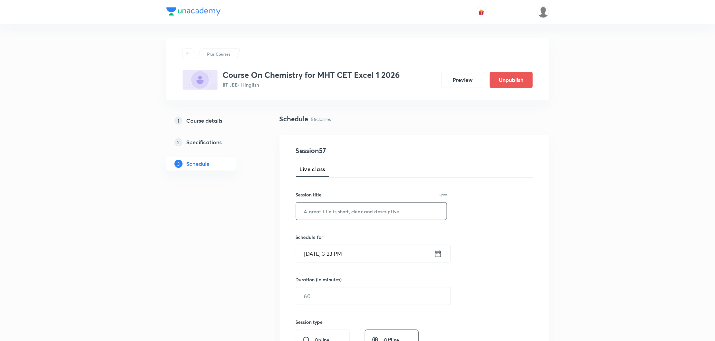
click at [375, 214] on input "text" at bounding box center [371, 210] width 151 height 17
paste input "Aldehyde Ketone Carboxylic Acid Part 3"
type input "Aldehyde Ketone Carboxylic Acid Part 4"
click at [435, 256] on icon at bounding box center [438, 253] width 6 height 7
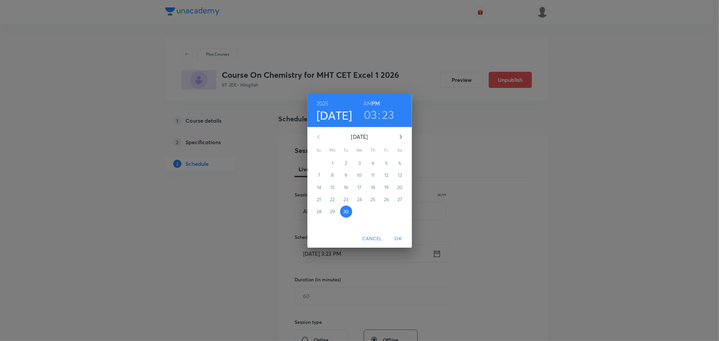
click at [400, 136] on icon "button" at bounding box center [400, 137] width 2 height 4
click at [357, 162] on span "1" at bounding box center [359, 163] width 12 height 7
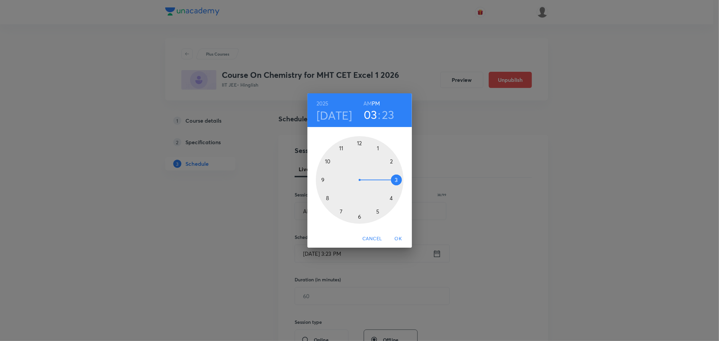
click at [385, 111] on h3 "23" at bounding box center [388, 114] width 12 height 14
click at [359, 143] on div at bounding box center [360, 180] width 88 height 88
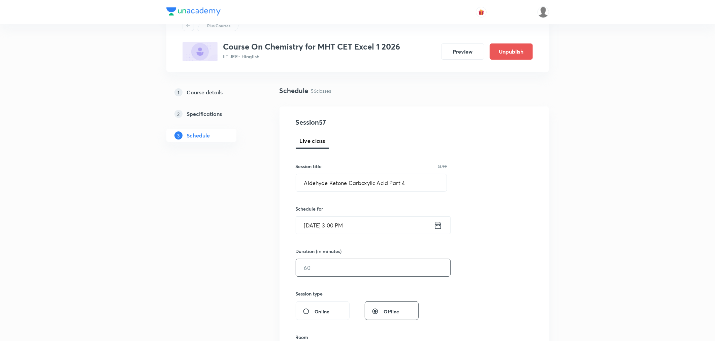
scroll to position [75, 0]
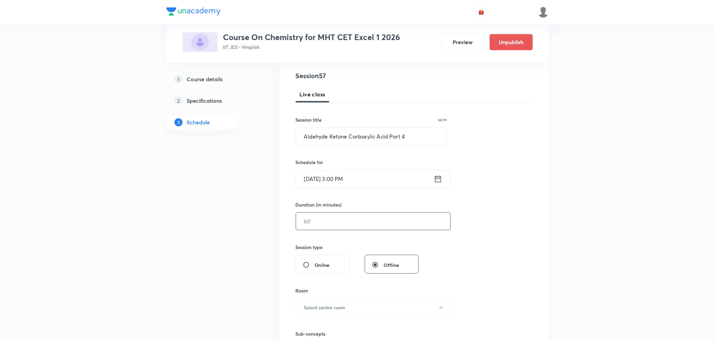
click at [355, 218] on input "text" at bounding box center [373, 221] width 154 height 17
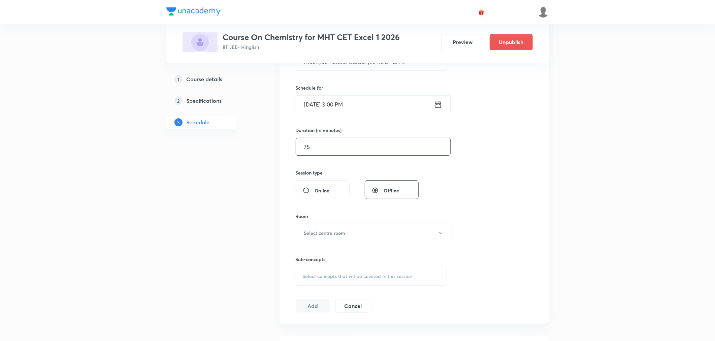
scroll to position [150, 0]
type input "75"
click at [308, 242] on div "Sub-concepts Select concepts that wil be covered in this session" at bounding box center [372, 263] width 152 height 43
click at [313, 233] on h6 "Select centre room" at bounding box center [324, 232] width 41 height 7
click at [300, 254] on span "N1" at bounding box center [373, 254] width 148 height 7
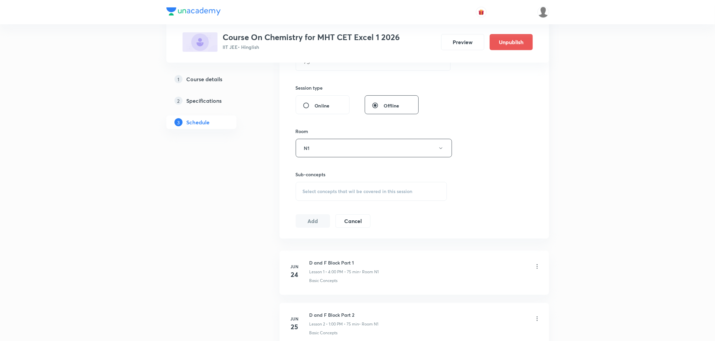
scroll to position [262, 0]
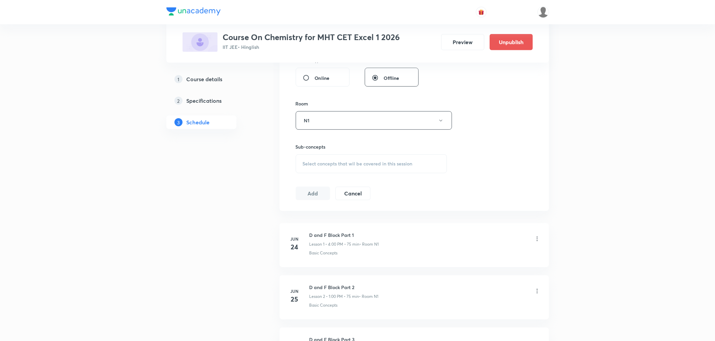
click at [328, 165] on span "Select concepts that wil be covered in this session" at bounding box center [358, 163] width 110 height 5
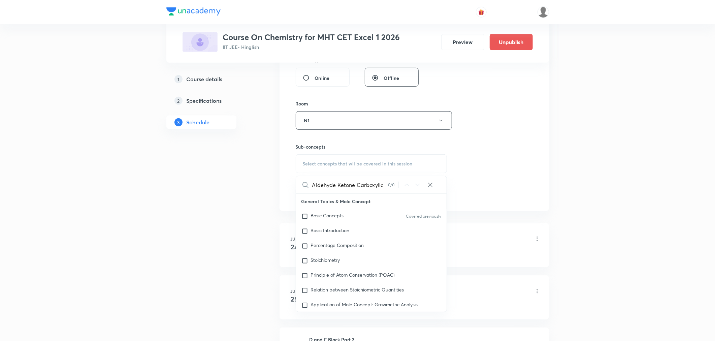
scroll to position [0, 0]
drag, startPoint x: 356, startPoint y: 184, endPoint x: 389, endPoint y: 184, distance: 32.3
click at [389, 184] on div "Aldehyde Ketone Carboxyli 0 / 0 ​" at bounding box center [371, 184] width 151 height 17
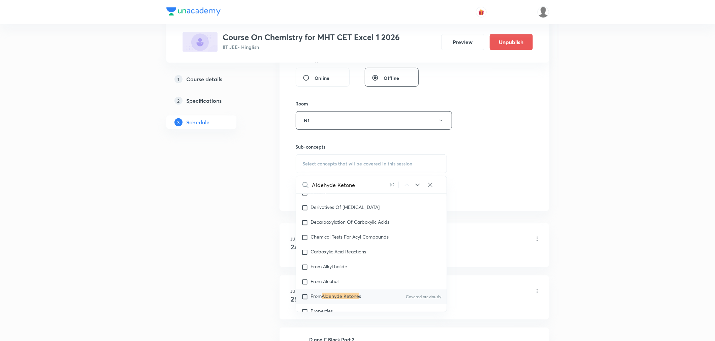
scroll to position [15498, 0]
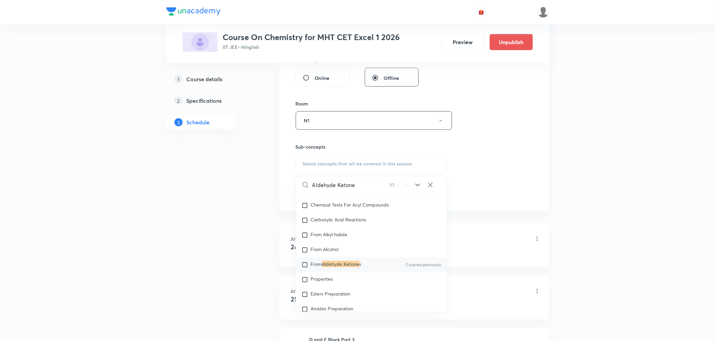
type input "Aldehyde Ketone"
click at [330, 267] on mark "Aldehyde Ketone" at bounding box center [340, 264] width 37 height 6
checkbox input "true"
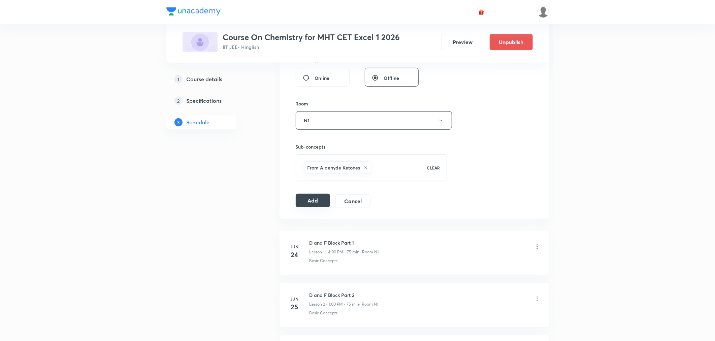
click at [301, 204] on button "Add" at bounding box center [313, 200] width 35 height 13
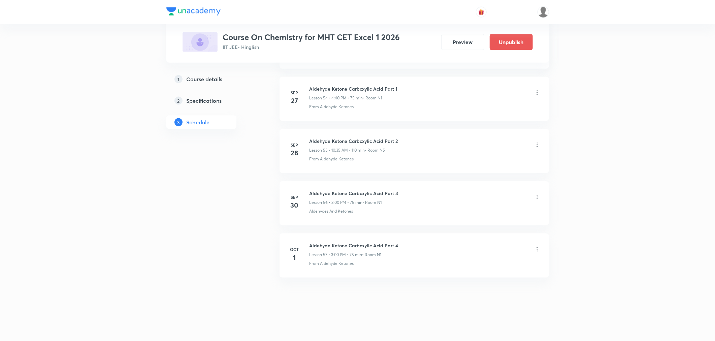
scroll to position [2817, 0]
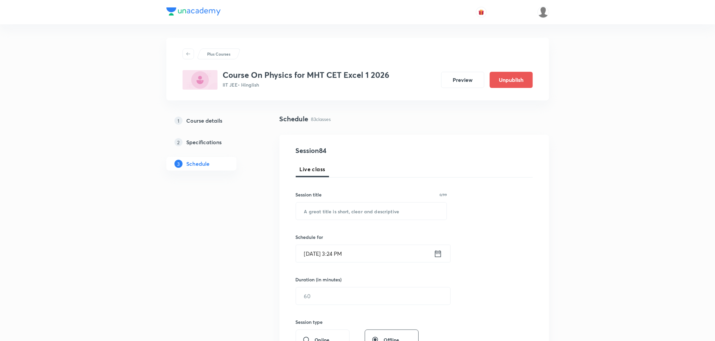
scroll to position [4539, 0]
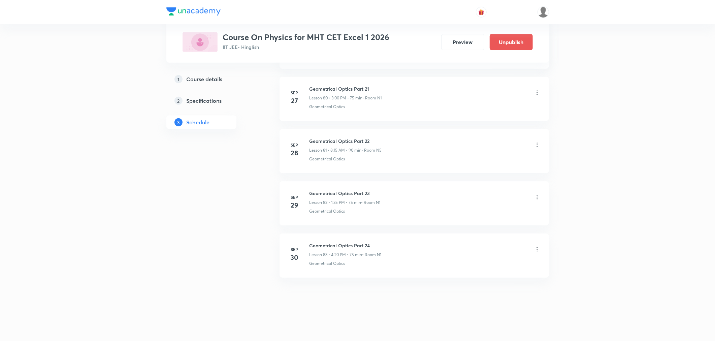
click at [337, 245] on h6 "Geometrical Optics Part 24" at bounding box center [346, 245] width 72 height 7
copy h6 "Geometrical Optics Part 24"
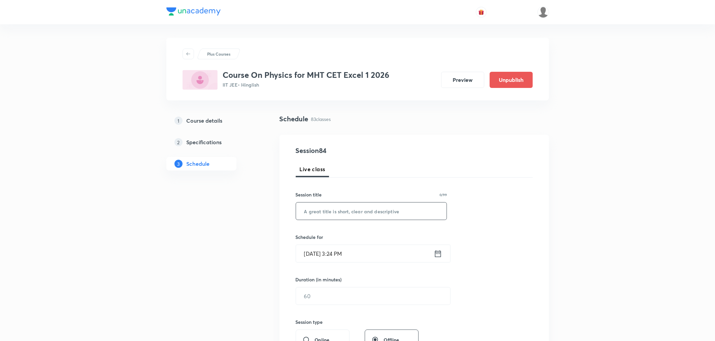
click at [346, 215] on input "text" at bounding box center [371, 210] width 151 height 17
paste input "Geometrical Optics Part 24"
type input "Geometrical Optics Part 25"
click at [440, 255] on icon at bounding box center [438, 253] width 8 height 9
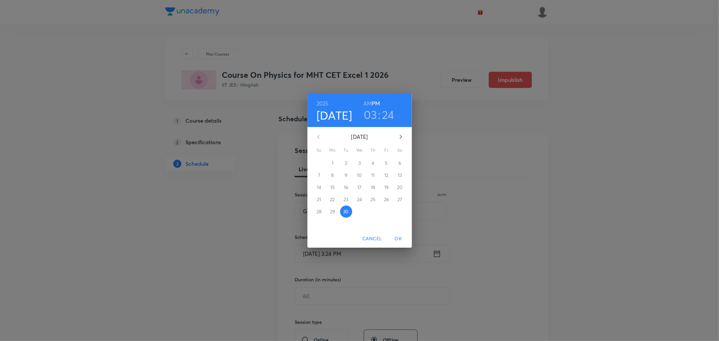
click at [399, 136] on icon "button" at bounding box center [401, 137] width 8 height 8
click at [358, 164] on p "1" at bounding box center [359, 163] width 2 height 7
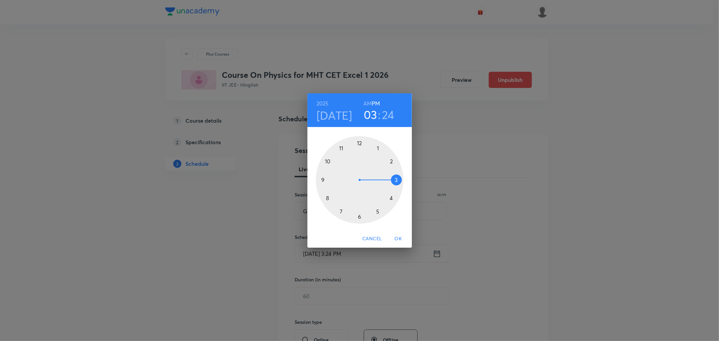
click at [391, 197] on div at bounding box center [360, 180] width 88 height 88
click at [391, 198] on div at bounding box center [360, 180] width 88 height 88
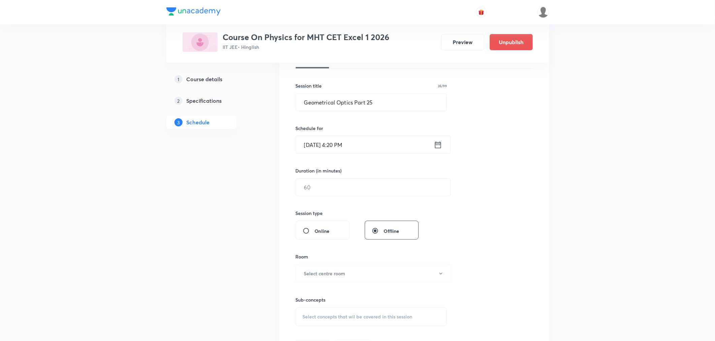
scroll to position [112, 0]
click at [344, 187] on input "text" at bounding box center [373, 183] width 154 height 17
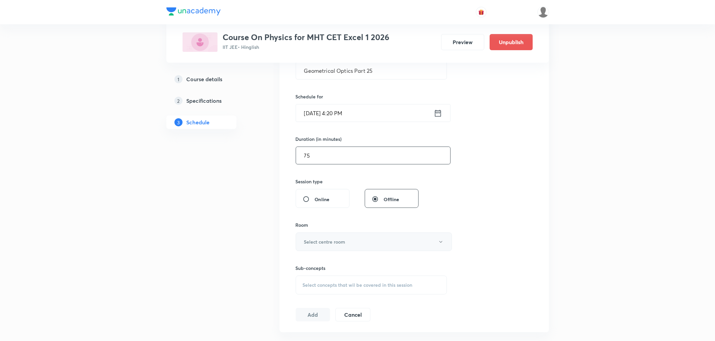
scroll to position [187, 0]
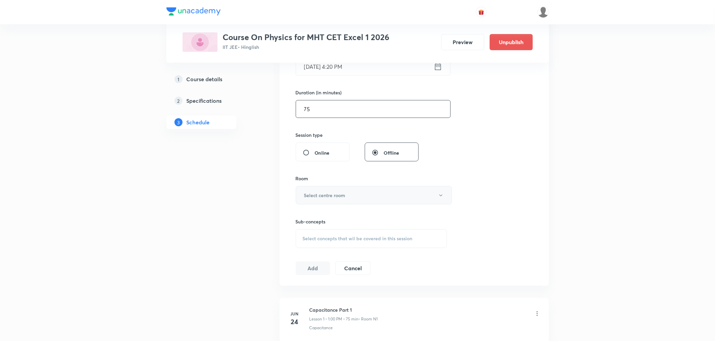
type input "75"
click at [328, 193] on h6 "Select centre room" at bounding box center [324, 195] width 41 height 7
click at [300, 216] on span "N1" at bounding box center [373, 217] width 148 height 7
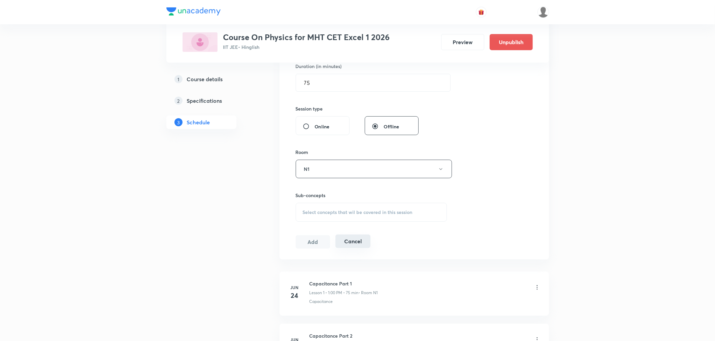
scroll to position [262, 0]
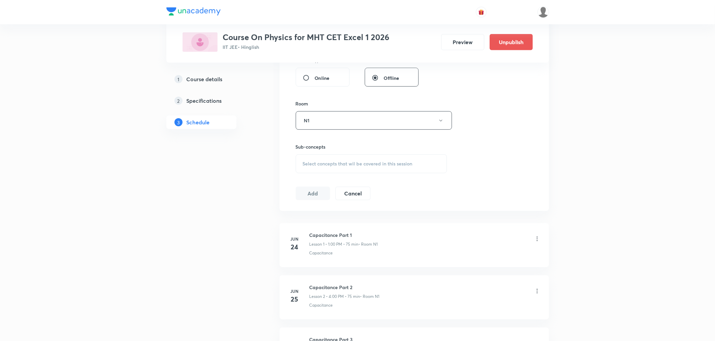
click at [337, 167] on div "Select concepts that wil be covered in this session" at bounding box center [372, 163] width 152 height 19
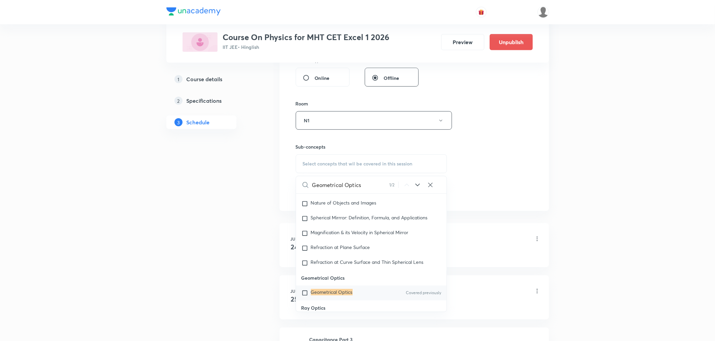
scroll to position [5568, 0]
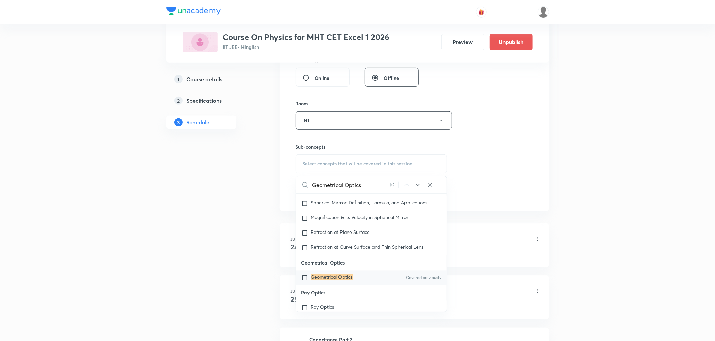
type input "Geometrical Optics"
click at [328, 281] on p "Geometrical Optics" at bounding box center [332, 278] width 42 height 7
checkbox input "true"
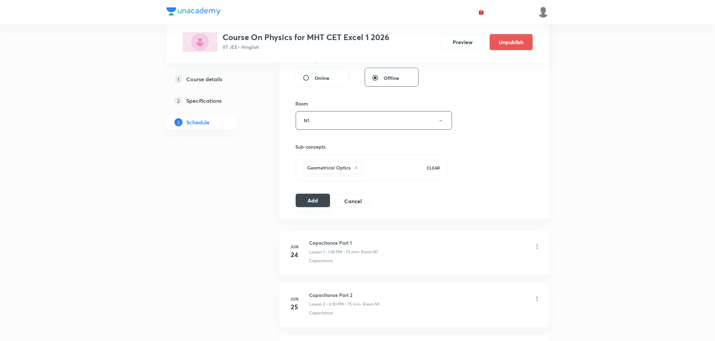
click at [320, 203] on button "Add" at bounding box center [313, 200] width 35 height 13
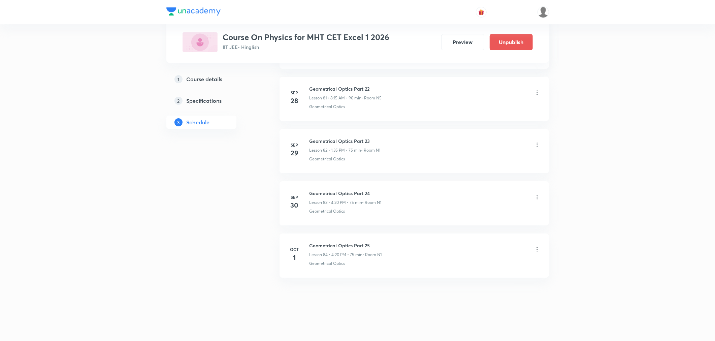
scroll to position [4229, 0]
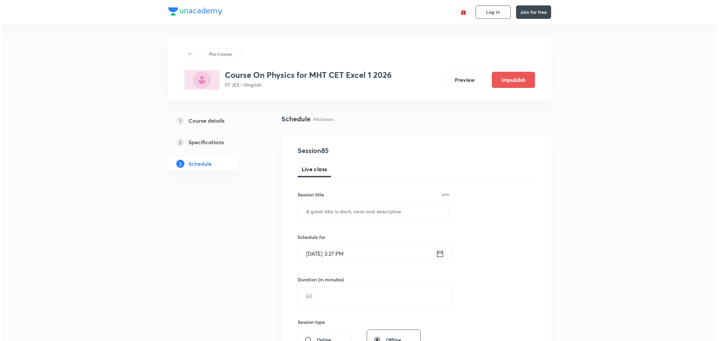
scroll to position [4229, 0]
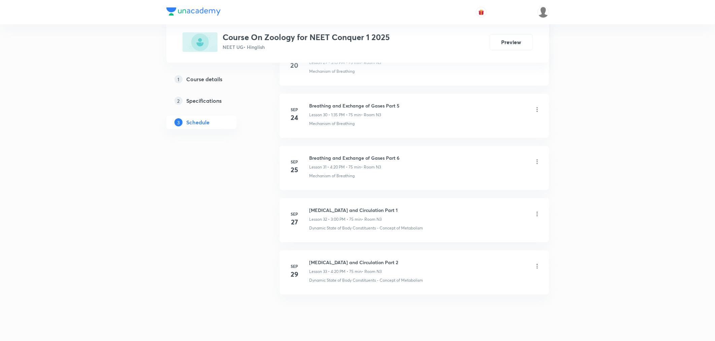
scroll to position [1924, 0]
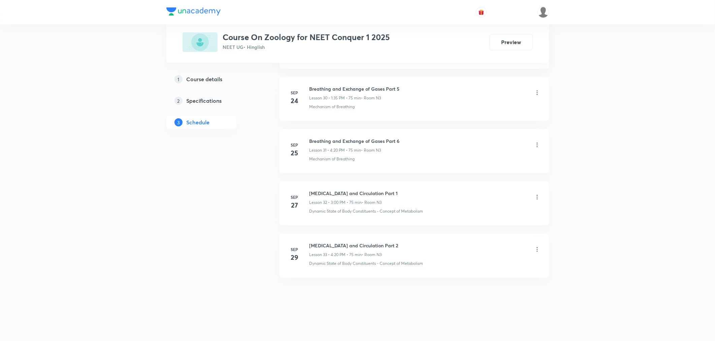
click at [321, 246] on h6 "[MEDICAL_DATA] and Circulation Part 2" at bounding box center [354, 245] width 89 height 7
copy h6 "[MEDICAL_DATA] and Circulation Part 2"
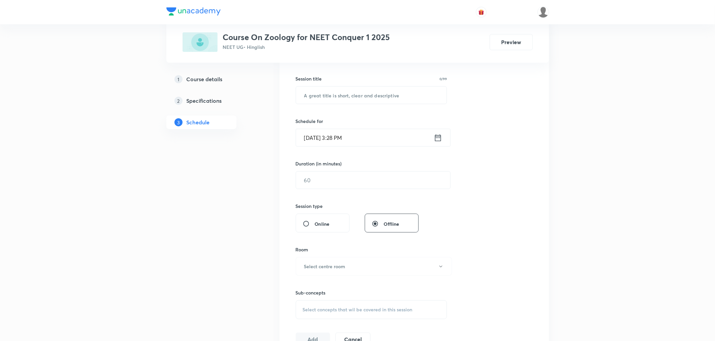
scroll to position [0, 0]
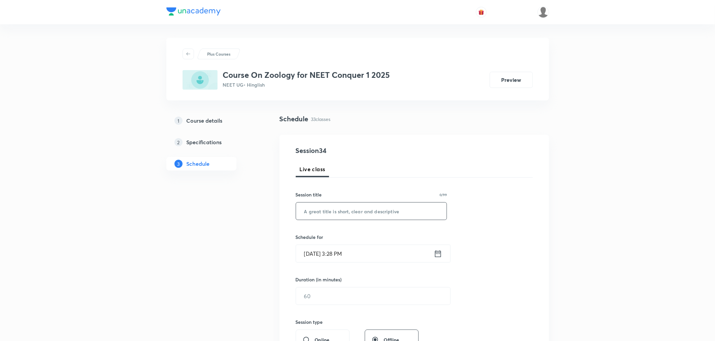
click at [331, 216] on input "text" at bounding box center [371, 210] width 151 height 17
paste input "[MEDICAL_DATA] and Circulation Part 2"
type input "[MEDICAL_DATA] and Circulation Part 3"
click at [437, 255] on icon at bounding box center [438, 253] width 8 height 9
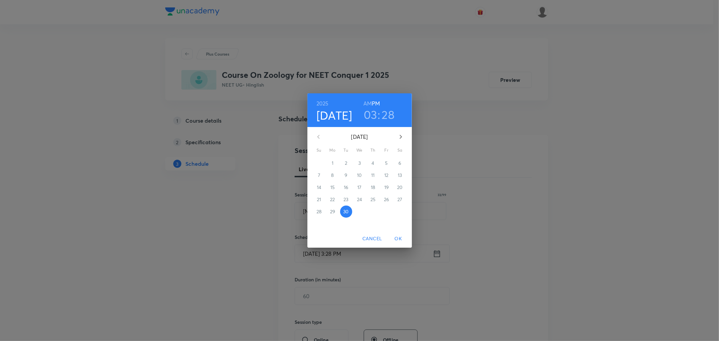
click at [400, 139] on icon "button" at bounding box center [401, 137] width 8 height 8
click at [360, 162] on p "1" at bounding box center [359, 163] width 2 height 7
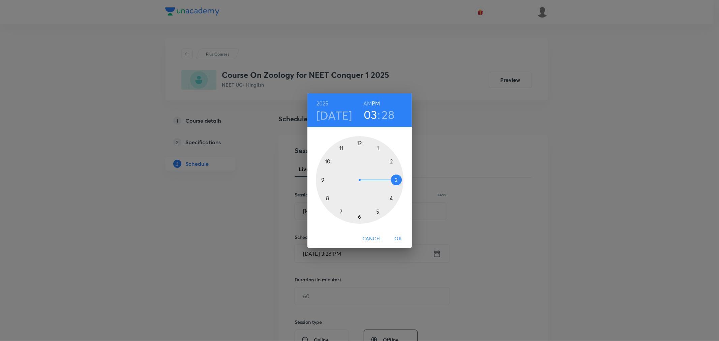
click at [378, 146] on div at bounding box center [360, 180] width 88 height 88
click at [340, 211] on div at bounding box center [360, 180] width 88 height 88
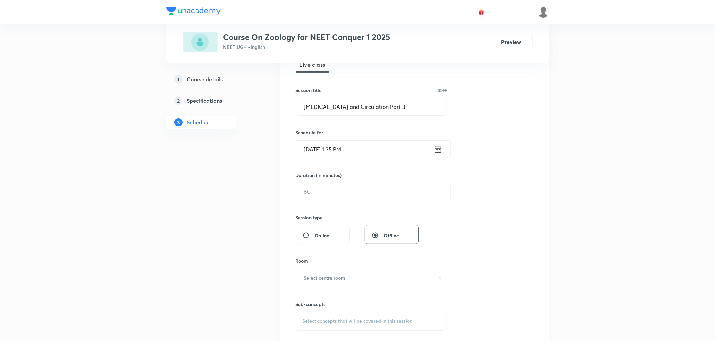
scroll to position [112, 0]
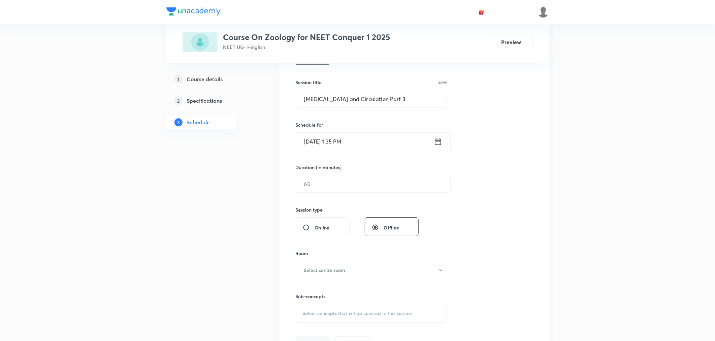
click at [325, 196] on div "Session 34 Live class Session title 33/99 [MEDICAL_DATA] and Circulation Part 3…" at bounding box center [414, 191] width 237 height 316
click at [326, 187] on input "text" at bounding box center [373, 183] width 154 height 17
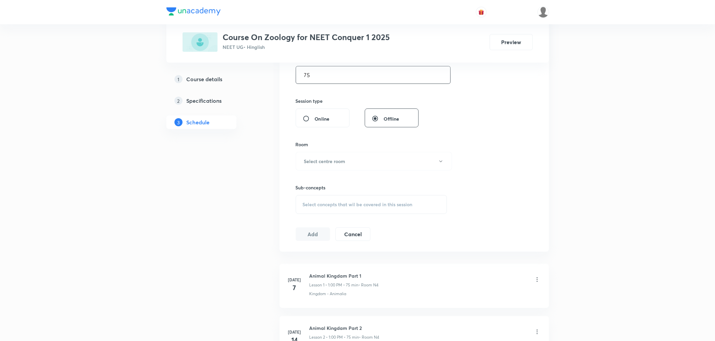
scroll to position [224, 0]
type input "75"
click at [298, 156] on button "Select centre room" at bounding box center [374, 158] width 156 height 19
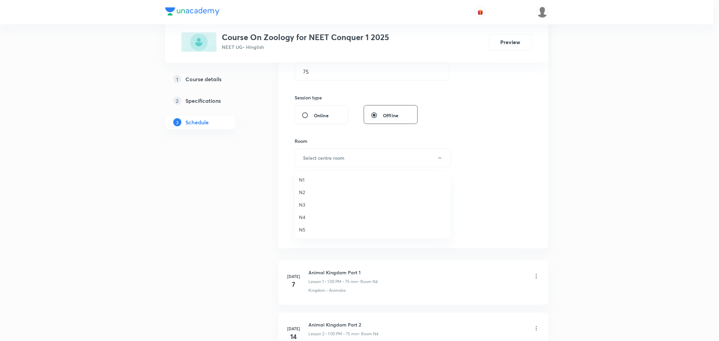
click at [302, 203] on span "N3" at bounding box center [373, 204] width 148 height 7
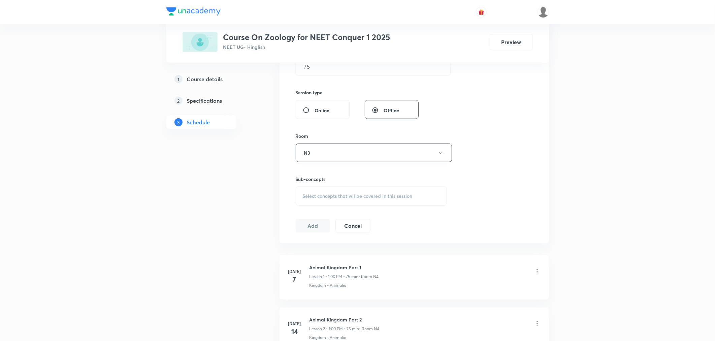
scroll to position [299, 0]
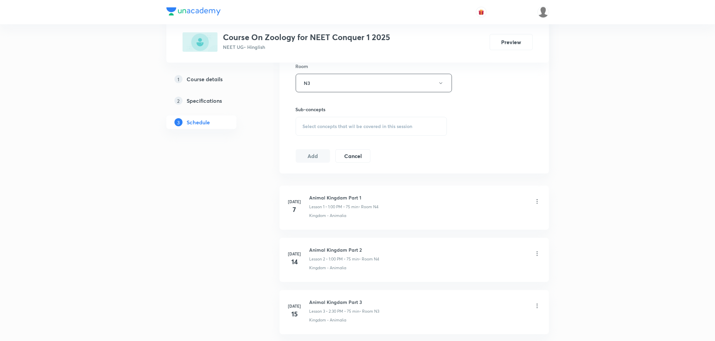
click at [341, 125] on span "Select concepts that wil be covered in this session" at bounding box center [358, 126] width 110 height 5
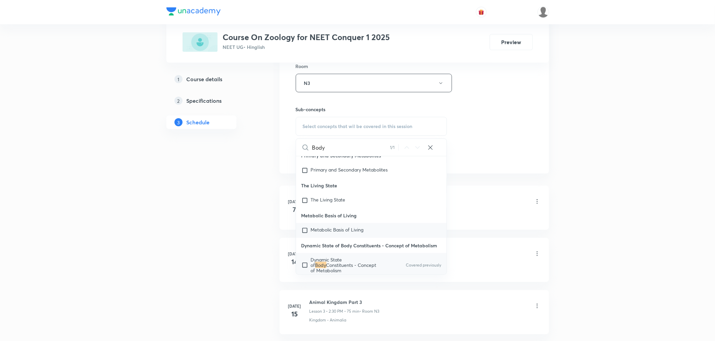
scroll to position [9156, 0]
type input "Body"
click at [334, 256] on span "Dynamic State of" at bounding box center [326, 262] width 31 height 12
checkbox input "true"
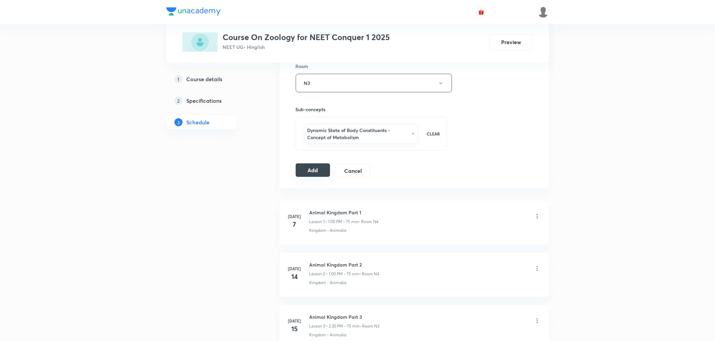
click at [314, 174] on button "Add" at bounding box center [313, 169] width 35 height 13
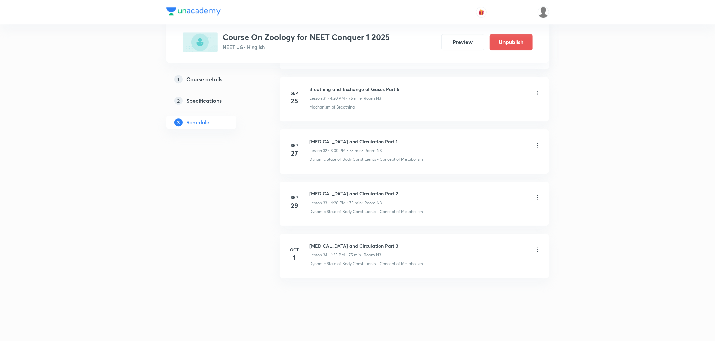
scroll to position [1667, 0]
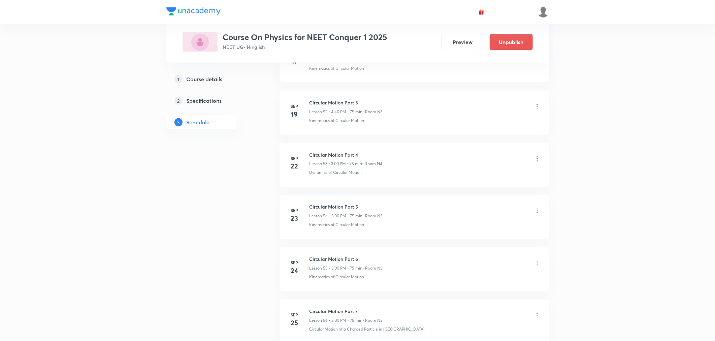
scroll to position [3336, 0]
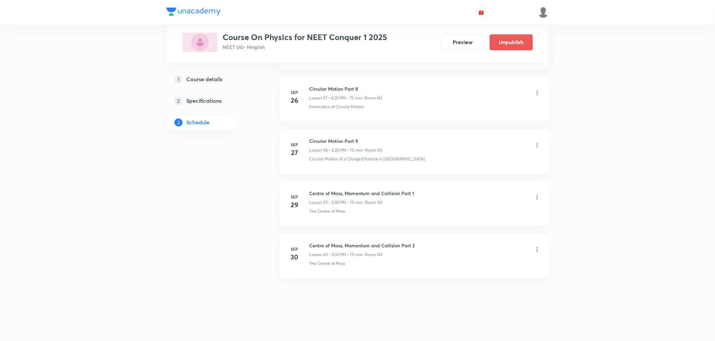
click at [350, 241] on li "[DATE] Centre of Mass, Momentum and Collision Part 2 Lesson 60 • 3:00 PM • 75 m…" at bounding box center [415, 255] width 270 height 44
copy h6 "Centre of Mass, Momentum and Collision Part 2"
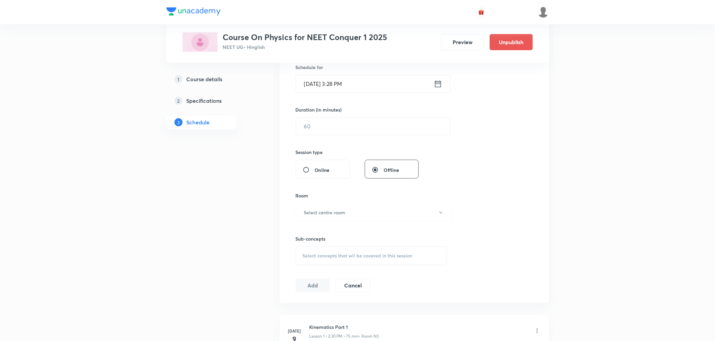
scroll to position [0, 0]
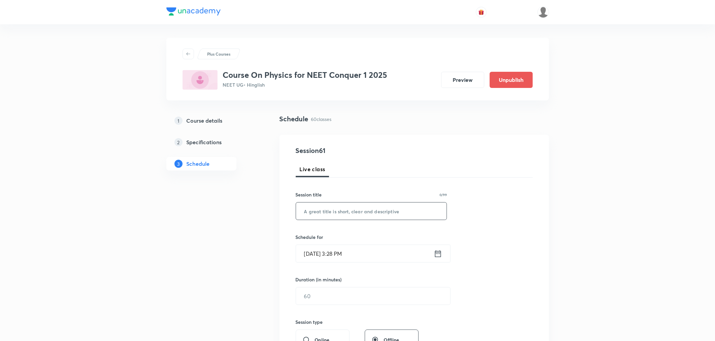
click at [347, 215] on input "text" at bounding box center [371, 210] width 151 height 17
paste input "Centre of Mass, Momentum and Collision Part 2"
type input "Centre of Mass, Momentum and Collision Part 3"
click at [438, 255] on icon at bounding box center [438, 253] width 8 height 9
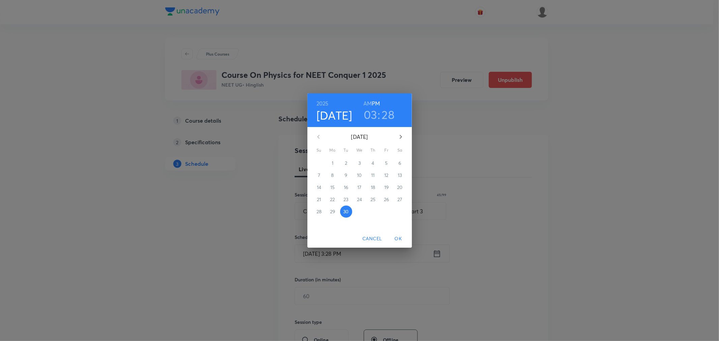
click at [399, 136] on icon "button" at bounding box center [401, 137] width 8 height 8
click at [359, 163] on p "1" at bounding box center [359, 163] width 2 height 7
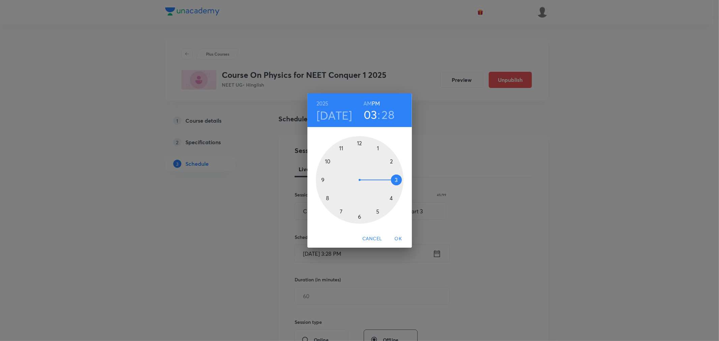
click at [389, 115] on h3 "28" at bounding box center [388, 114] width 13 height 14
click at [359, 144] on div at bounding box center [360, 180] width 88 height 88
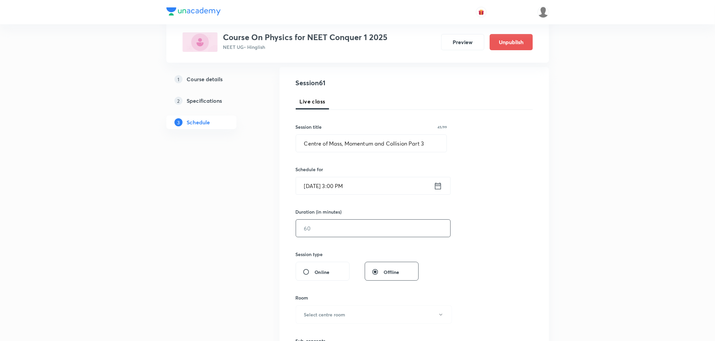
scroll to position [75, 0]
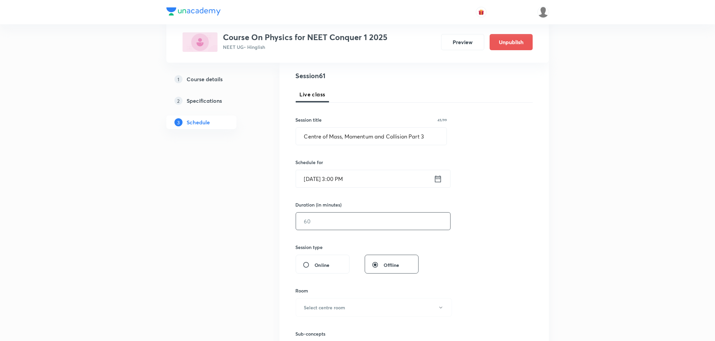
click at [342, 219] on input "text" at bounding box center [373, 221] width 154 height 17
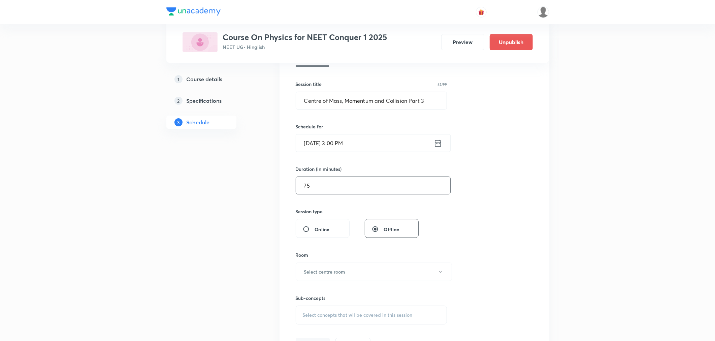
scroll to position [150, 0]
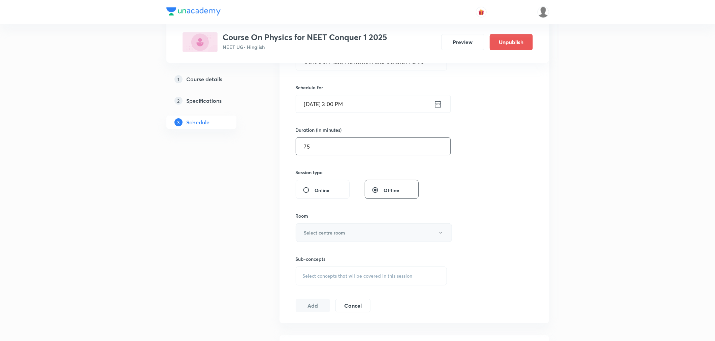
type input "75"
click at [332, 234] on h6 "Select centre room" at bounding box center [324, 232] width 41 height 7
click at [302, 281] on span "N3" at bounding box center [373, 279] width 148 height 7
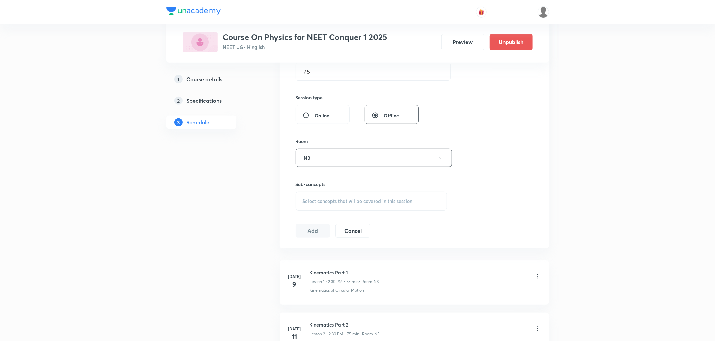
click at [345, 208] on div "Select concepts that wil be covered in this session" at bounding box center [372, 201] width 152 height 19
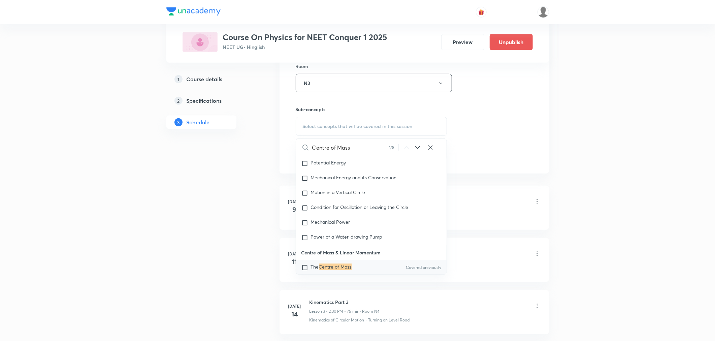
scroll to position [1874, 0]
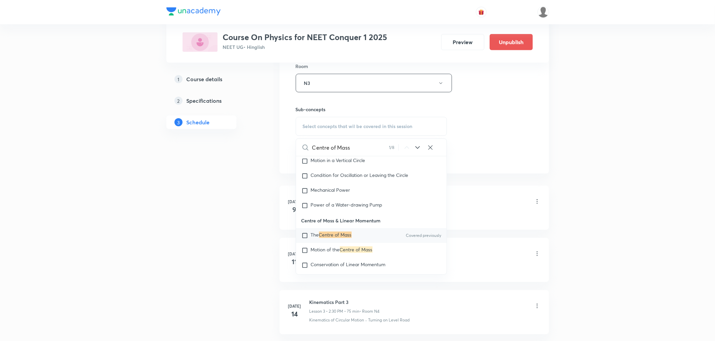
type input "Centre of Mass"
click at [330, 238] on mark "Centre of Mass" at bounding box center [335, 234] width 33 height 6
checkbox input "true"
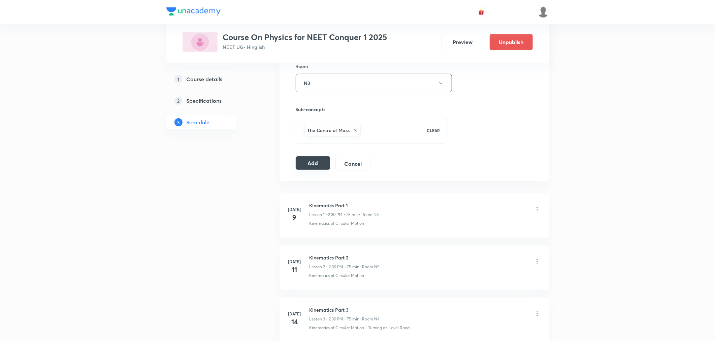
click at [317, 159] on button "Add" at bounding box center [313, 162] width 35 height 13
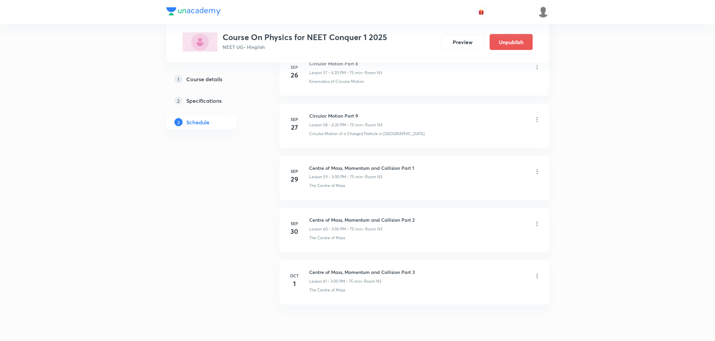
scroll to position [3078, 0]
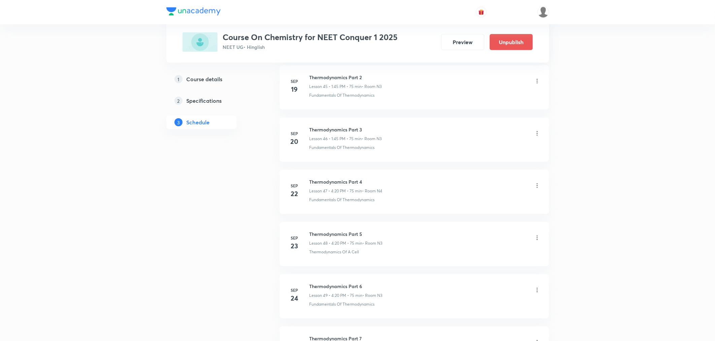
scroll to position [2970, 0]
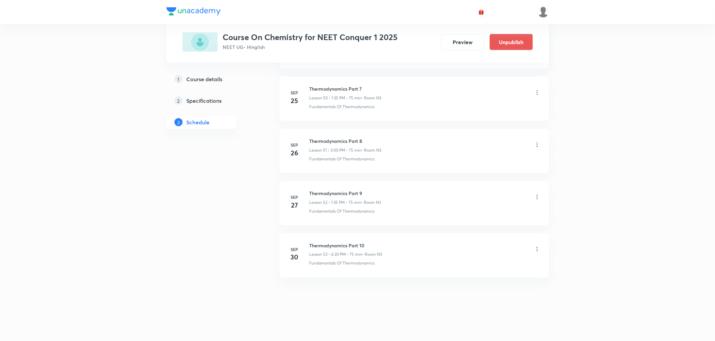
click at [327, 244] on h6 "Thermodynamics Part 10" at bounding box center [346, 245] width 73 height 7
copy h6 "Thermodynamics Part 10"
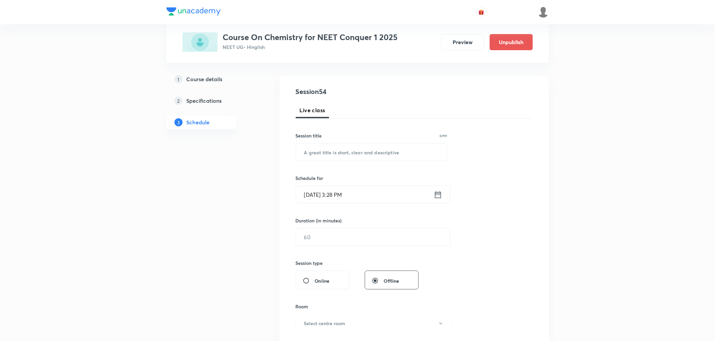
scroll to position [0, 0]
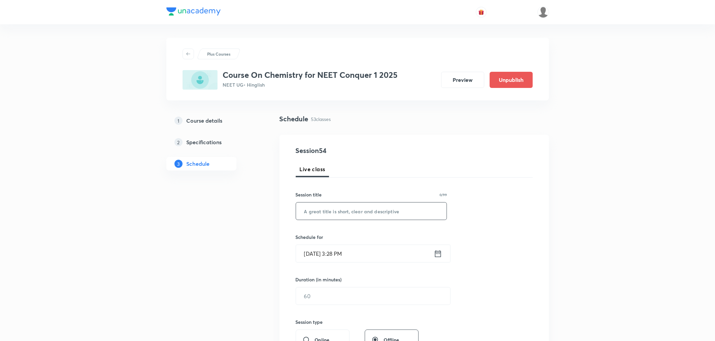
click at [338, 216] on input "text" at bounding box center [371, 210] width 151 height 17
paste input "Thermodynamics Part 10"
type input "Thermodynamics Part 11"
click at [441, 256] on icon at bounding box center [438, 253] width 6 height 7
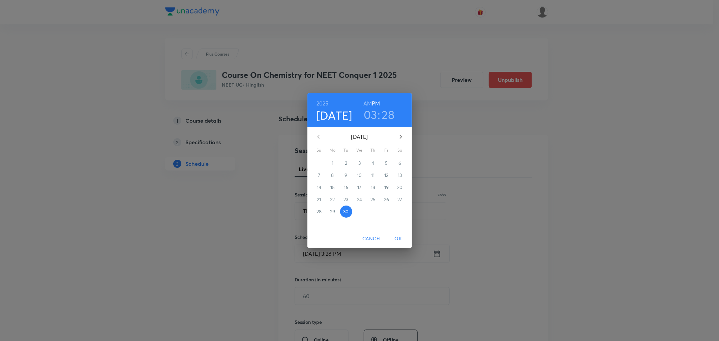
click at [400, 137] on icon "button" at bounding box center [401, 137] width 8 height 8
click at [361, 163] on span "1" at bounding box center [359, 163] width 12 height 7
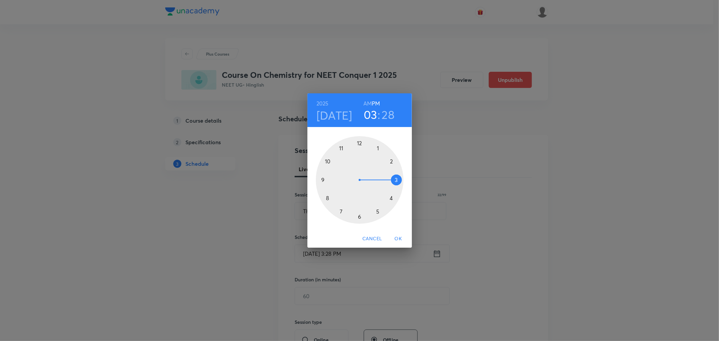
click at [390, 198] on div at bounding box center [360, 180] width 88 height 88
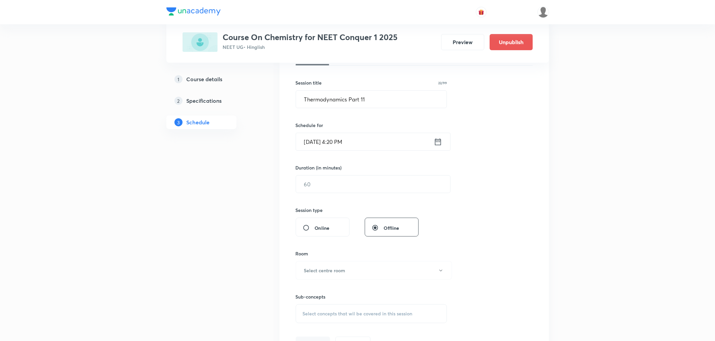
scroll to position [112, 0]
click at [351, 190] on input "text" at bounding box center [373, 183] width 154 height 17
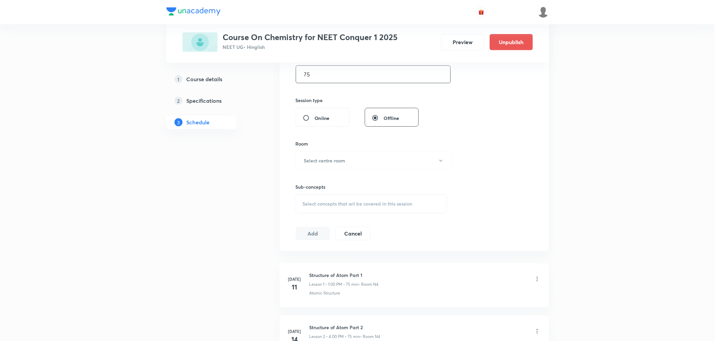
scroll to position [224, 0]
type input "75"
click at [311, 162] on button "Select centre room" at bounding box center [374, 158] width 156 height 19
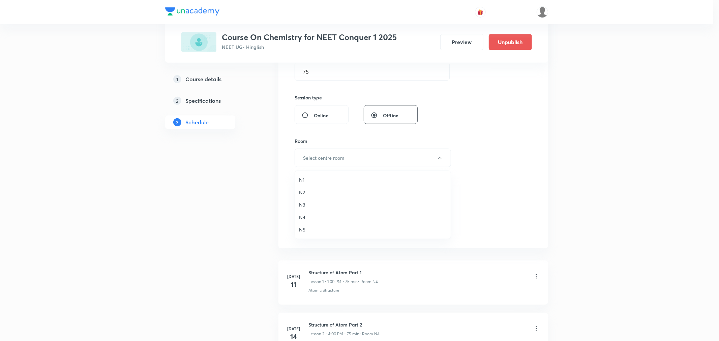
click at [303, 206] on span "N3" at bounding box center [373, 204] width 148 height 7
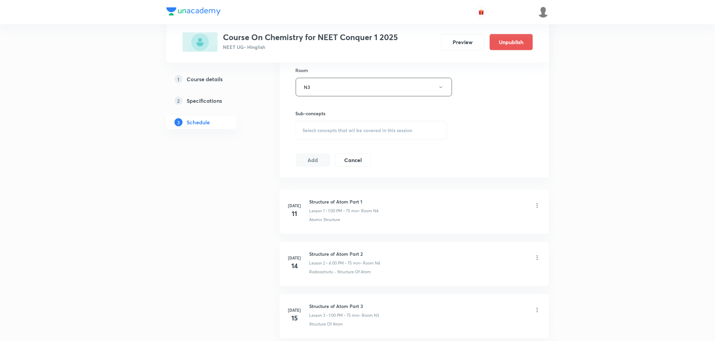
scroll to position [299, 0]
click at [321, 134] on div "Select concepts that wil be covered in this session" at bounding box center [372, 126] width 152 height 19
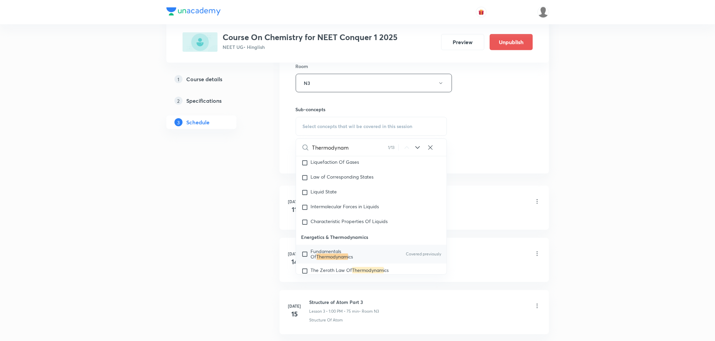
scroll to position [1581, 0]
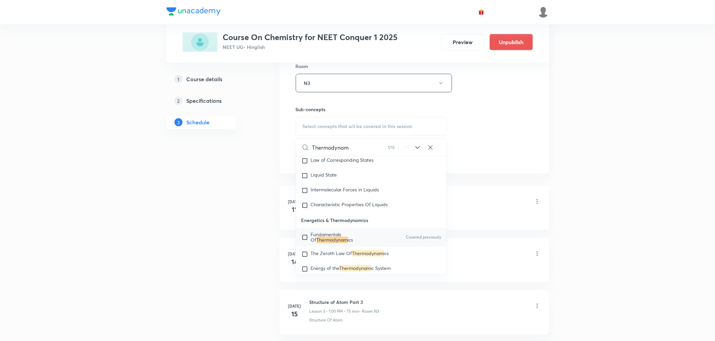
type input "Thermodynam"
click at [342, 243] on mark "Thermodynam" at bounding box center [332, 240] width 31 height 6
checkbox input "true"
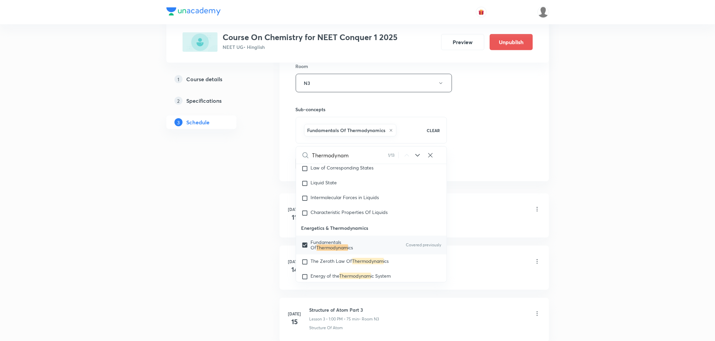
click at [336, 236] on p "Energetics & Thermodynamics" at bounding box center [371, 227] width 151 height 15
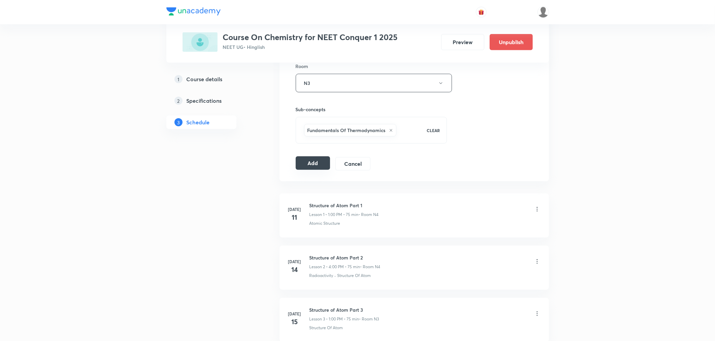
click at [314, 166] on button "Add" at bounding box center [313, 162] width 35 height 13
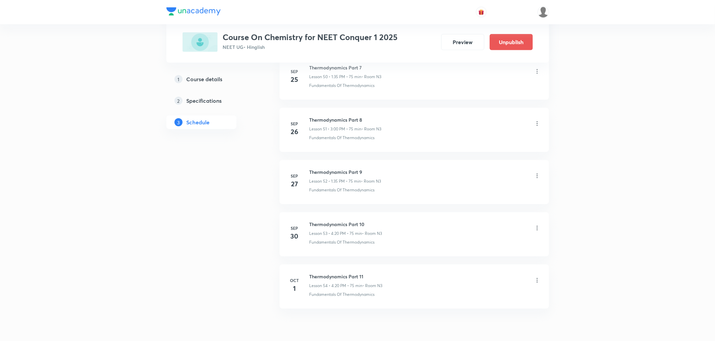
scroll to position [2713, 0]
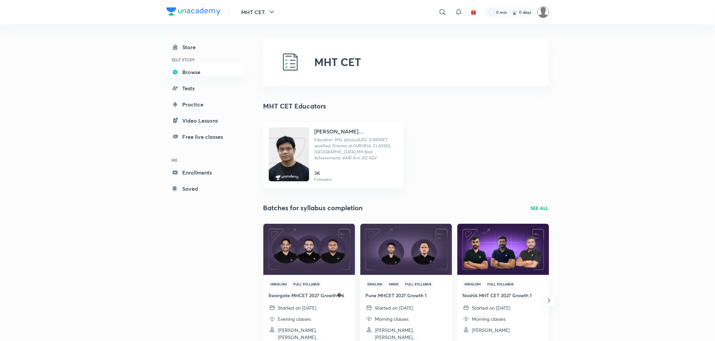
click at [542, 7] on img at bounding box center [543, 11] width 11 height 11
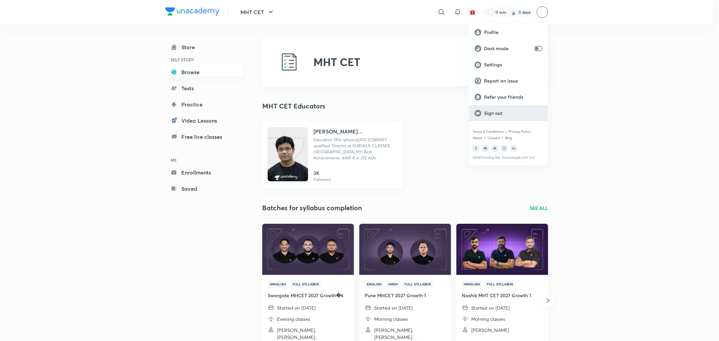
click at [496, 108] on div "Sign out" at bounding box center [508, 113] width 79 height 16
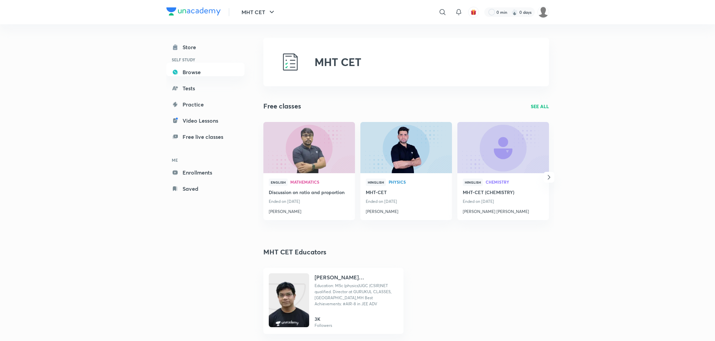
click at [546, 14] on img at bounding box center [543, 11] width 11 height 11
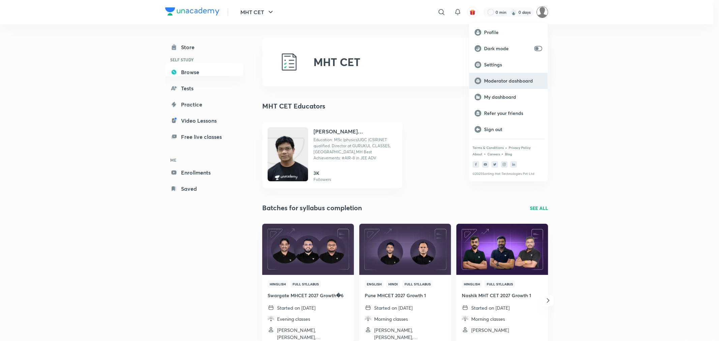
click at [514, 81] on p "Moderator dashboard" at bounding box center [513, 81] width 58 height 6
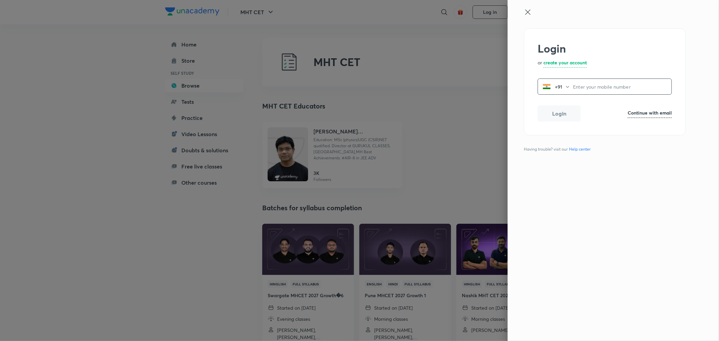
click at [629, 113] on h6 "Continue with email" at bounding box center [649, 112] width 44 height 7
type input "operations.nashik@unacademy.com"
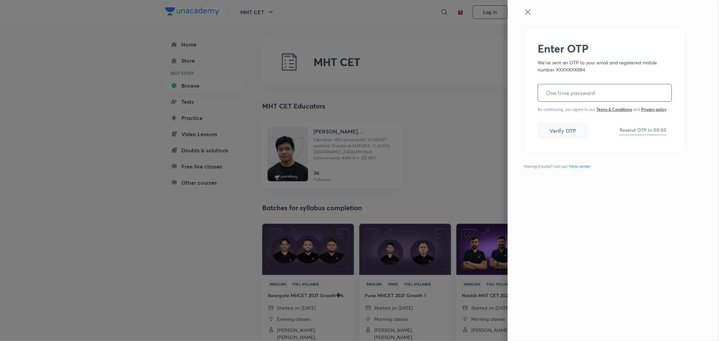
paste input "634732"
type input "634732"
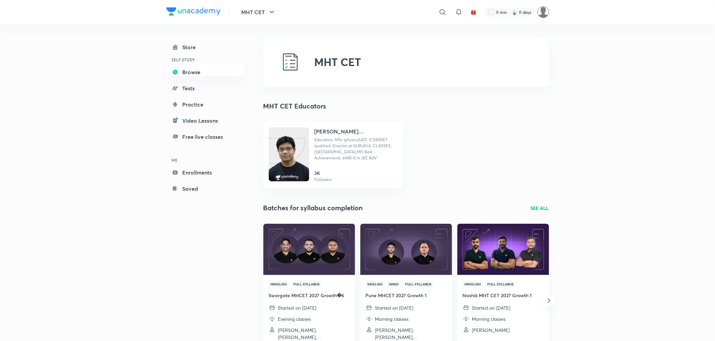
click at [544, 11] on img at bounding box center [543, 11] width 11 height 11
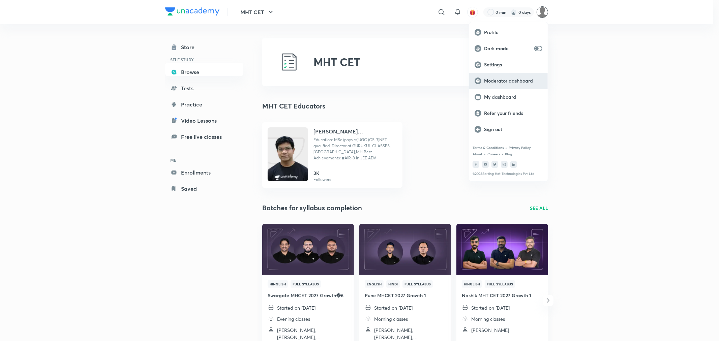
click at [491, 80] on p "Moderator dashboard" at bounding box center [513, 81] width 58 height 6
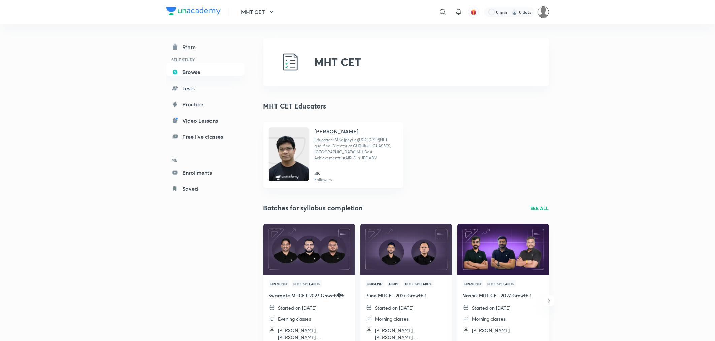
click at [543, 13] on img at bounding box center [543, 11] width 11 height 11
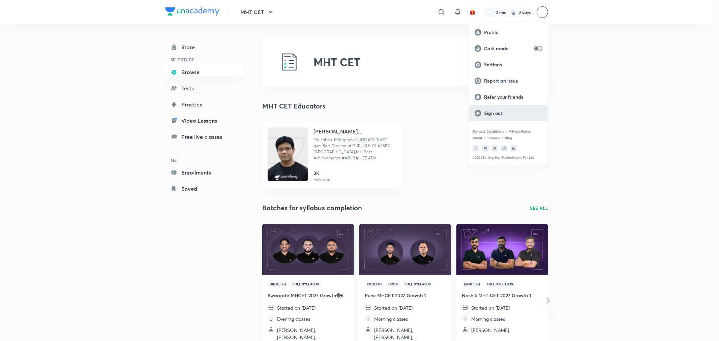
click at [493, 115] on p "Sign out" at bounding box center [513, 113] width 58 height 6
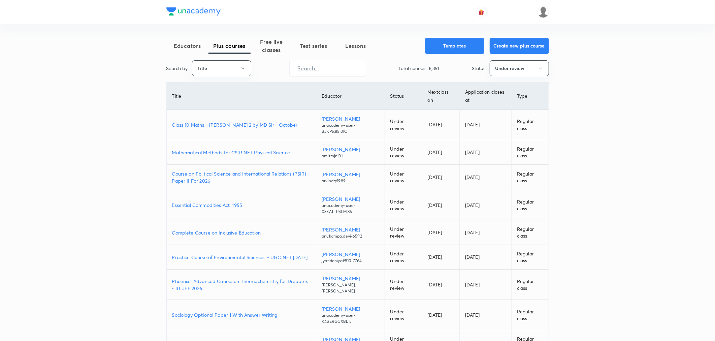
click at [206, 128] on p "Class 10 Maths - [PERSON_NAME] 2 by MD Sir - October" at bounding box center [241, 124] width 139 height 7
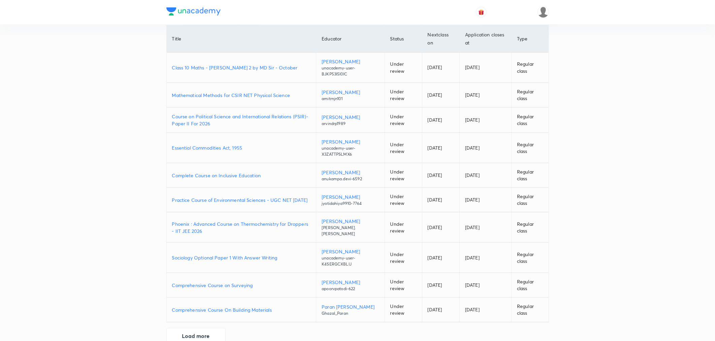
scroll to position [68, 0]
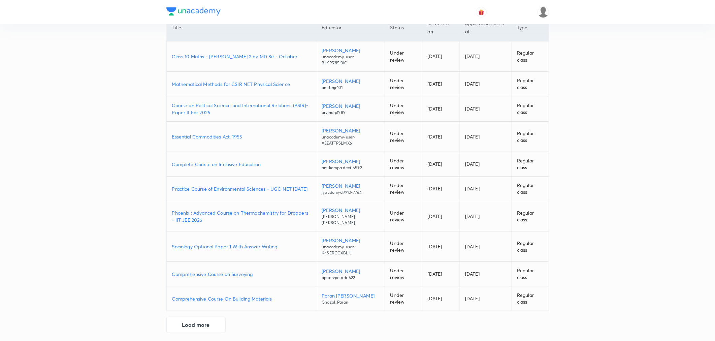
click at [200, 56] on p "Class 10 Maths - [PERSON_NAME] 2 by MD Sir - October" at bounding box center [241, 56] width 139 height 7
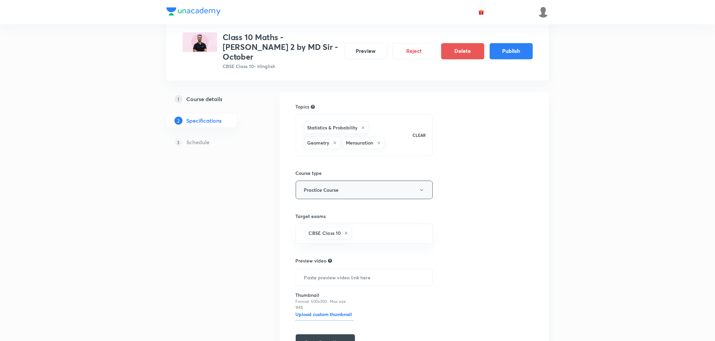
scroll to position [72, 0]
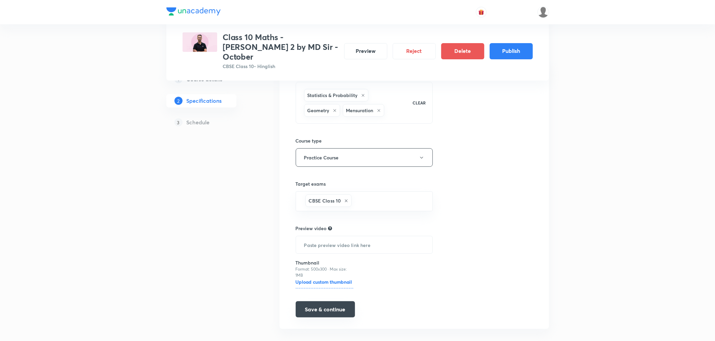
click at [314, 301] on button "Save & continue" at bounding box center [325, 309] width 59 height 16
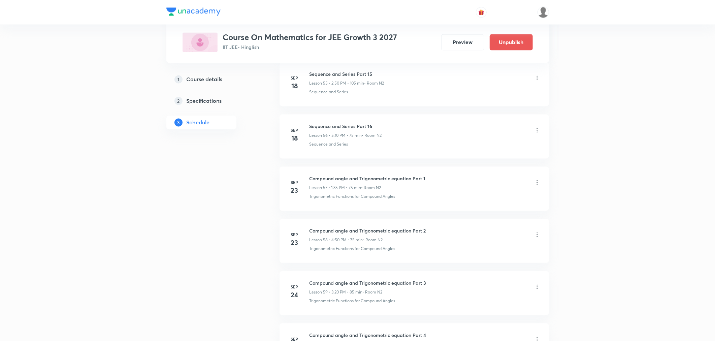
scroll to position [3493, 0]
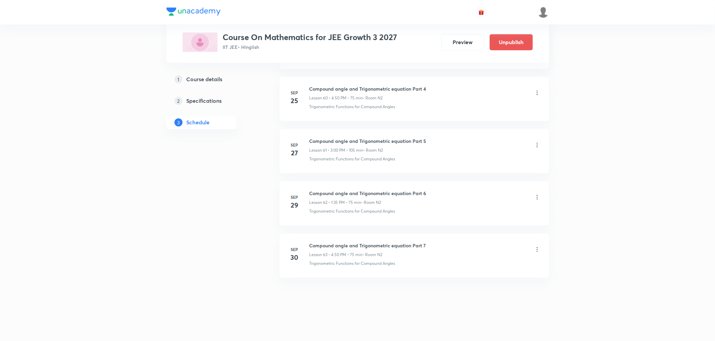
click at [365, 243] on h6 "Compound angle and Trigonometric equation Part 7" at bounding box center [368, 245] width 117 height 7
copy h6 "Compound angle and Trigonometric equation Part 7"
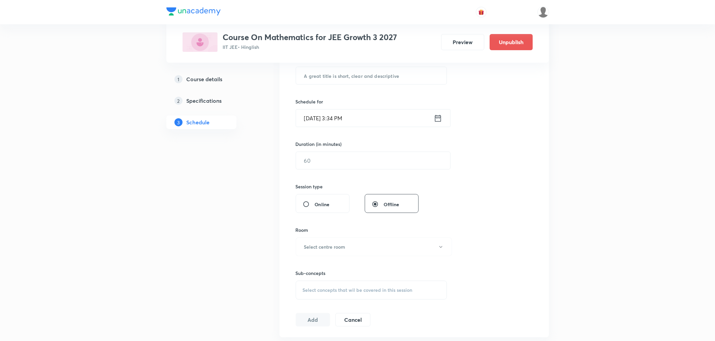
scroll to position [0, 0]
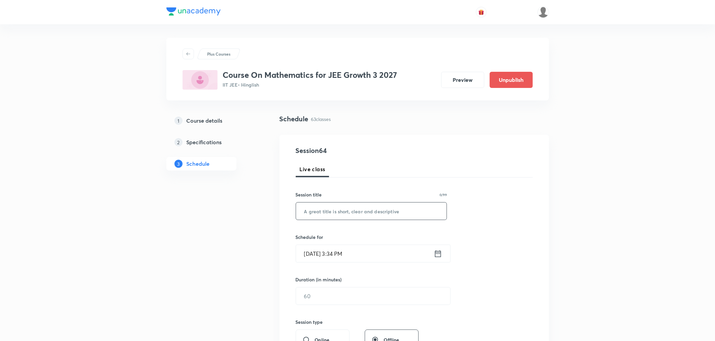
click at [377, 217] on input "text" at bounding box center [371, 210] width 151 height 17
paste input "Compound angle and Trigonometric equation Part 7"
type input "Compound angle and Trigonometric equation Part 8"
click at [441, 250] on icon at bounding box center [438, 253] width 8 height 9
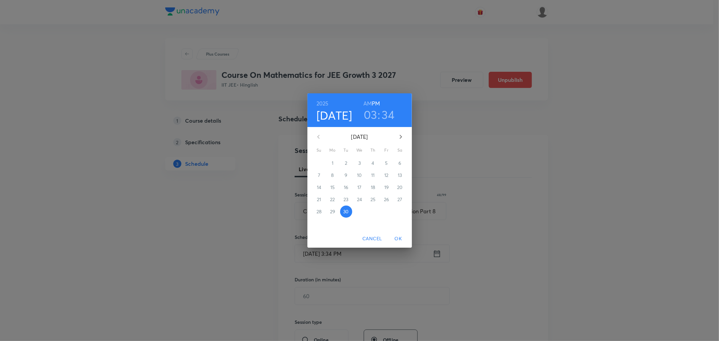
click at [400, 138] on icon "button" at bounding box center [400, 137] width 2 height 4
click at [356, 161] on span "1" at bounding box center [359, 163] width 12 height 7
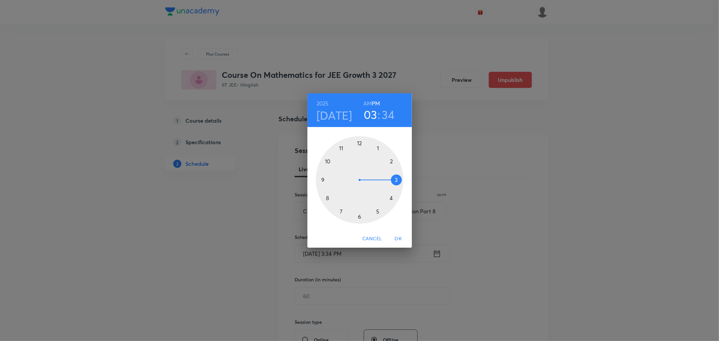
click at [393, 116] on h3 "34" at bounding box center [388, 114] width 13 height 14
click at [391, 197] on div at bounding box center [360, 180] width 88 height 88
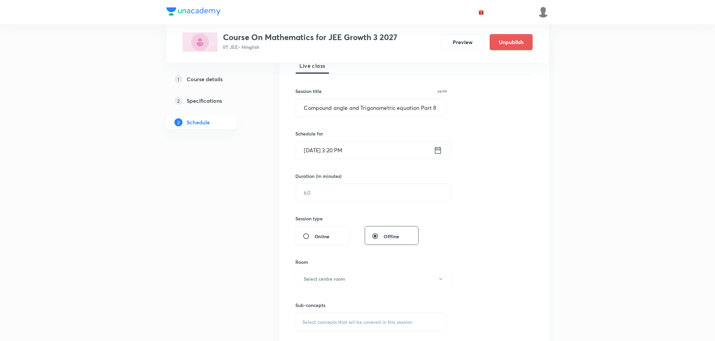
scroll to position [112, 0]
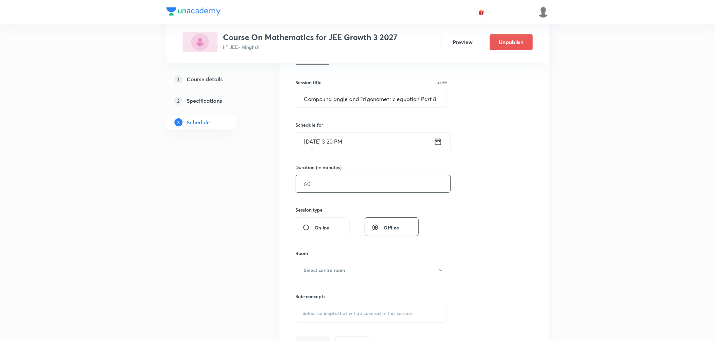
click at [312, 181] on input "text" at bounding box center [373, 183] width 154 height 17
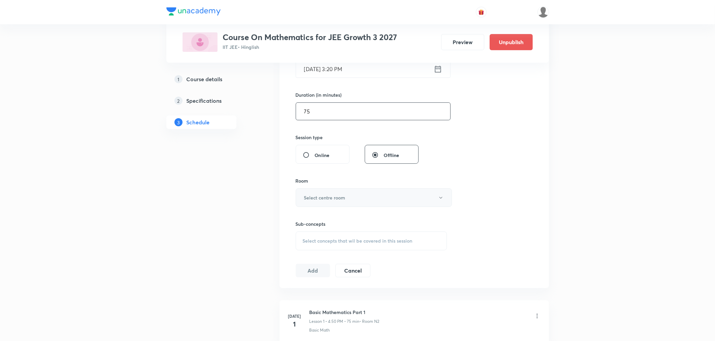
scroll to position [187, 0]
type input "75"
click at [299, 191] on button "Select centre room" at bounding box center [374, 195] width 156 height 19
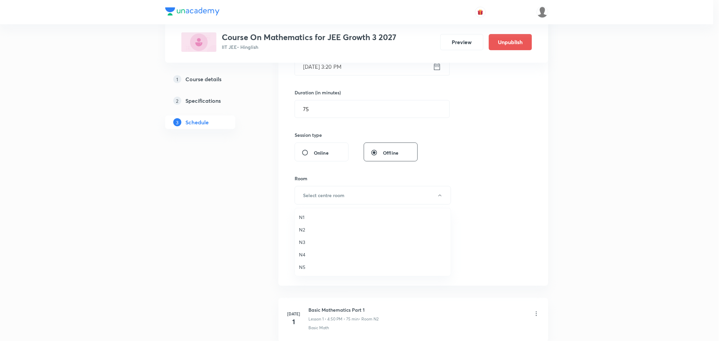
click at [301, 228] on span "N2" at bounding box center [373, 229] width 148 height 7
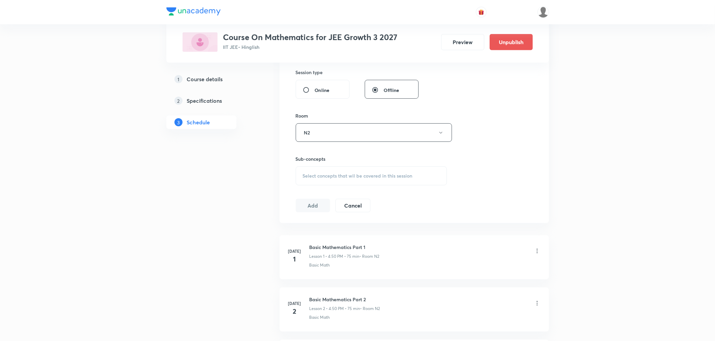
scroll to position [262, 0]
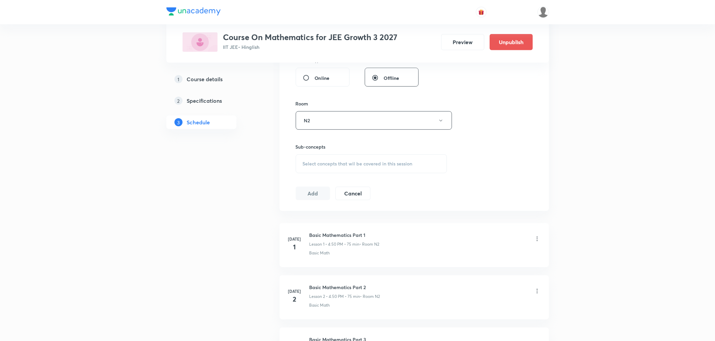
click at [325, 166] on span "Select concepts that wil be covered in this session" at bounding box center [358, 163] width 110 height 5
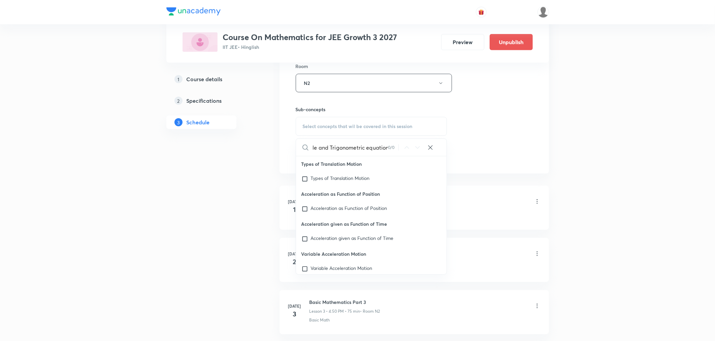
scroll to position [0, 40]
drag, startPoint x: 315, startPoint y: 147, endPoint x: 391, endPoint y: 152, distance: 76.0
click at [391, 152] on div "Compound angle and Trigonometric equation 0 / 0 ​" at bounding box center [371, 147] width 151 height 17
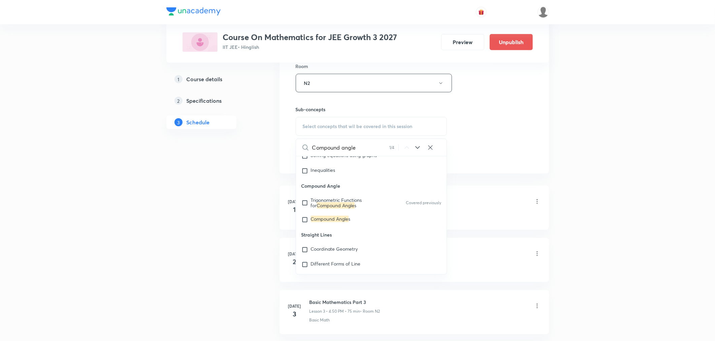
scroll to position [4159, 0]
type input "Compound angle"
click at [343, 202] on mark "Compound Angle" at bounding box center [336, 202] width 38 height 6
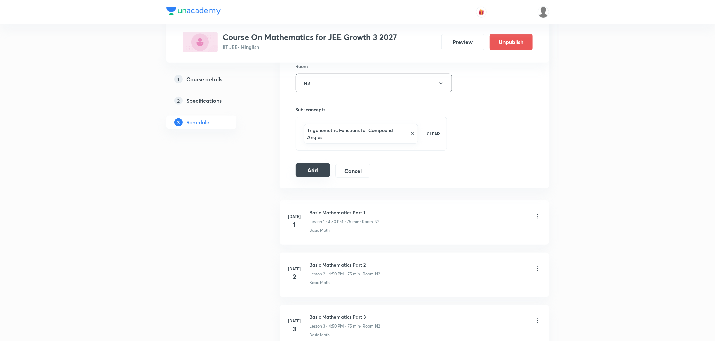
click at [311, 170] on button "Add" at bounding box center [313, 169] width 35 height 13
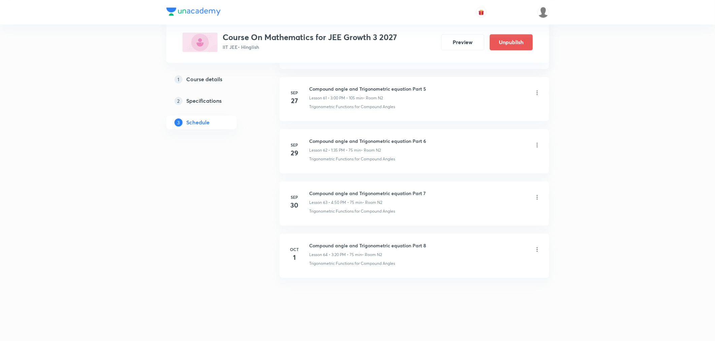
scroll to position [3235, 0]
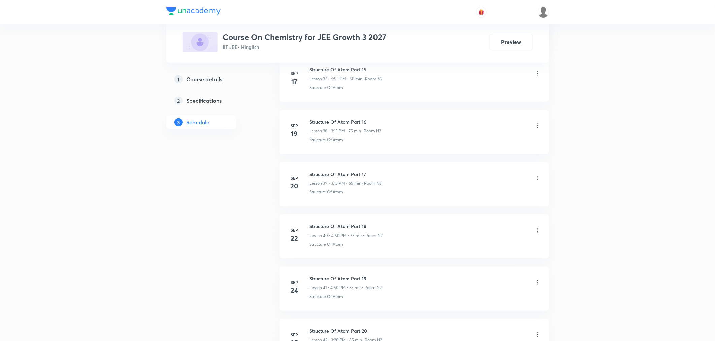
scroll to position [2499, 0]
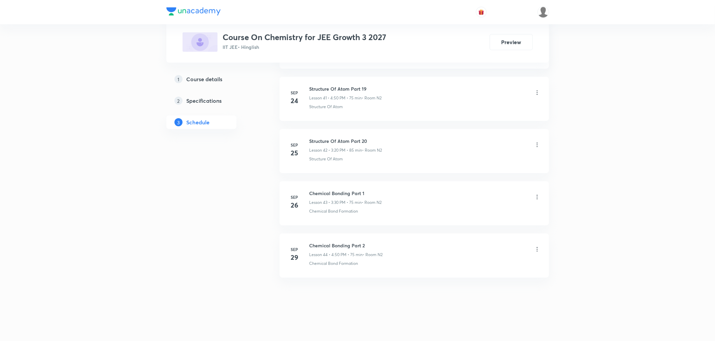
click at [324, 243] on h6 "Chemical Bonding Part 2" at bounding box center [346, 245] width 73 height 7
copy h6 "Chemical Bonding Part 2"
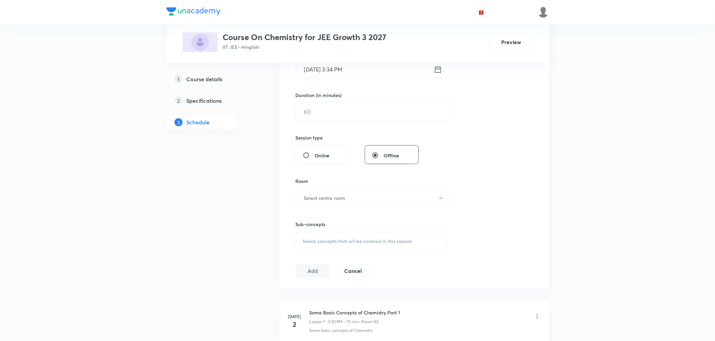
scroll to position [0, 0]
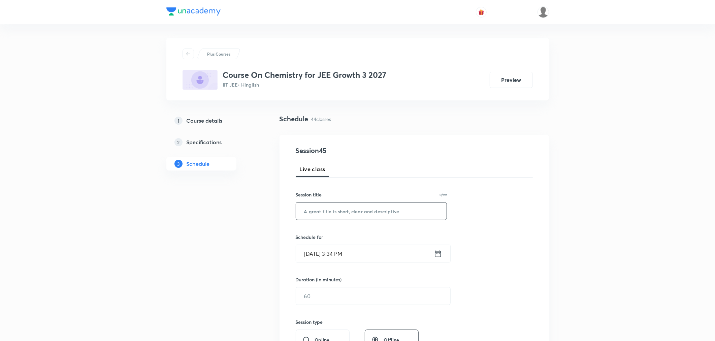
click at [335, 214] on input "text" at bounding box center [371, 210] width 151 height 17
paste input "Chemical Bonding Part 2"
type input "Chemical Bonding Part 3"
click at [436, 252] on icon at bounding box center [438, 253] width 8 height 9
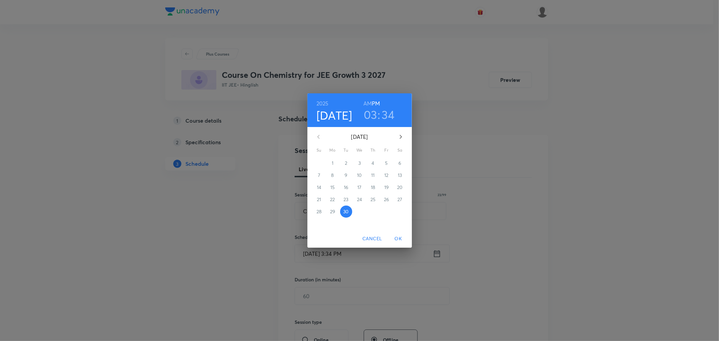
click at [400, 133] on icon "button" at bounding box center [401, 137] width 8 height 8
click at [359, 163] on p "1" at bounding box center [359, 163] width 2 height 7
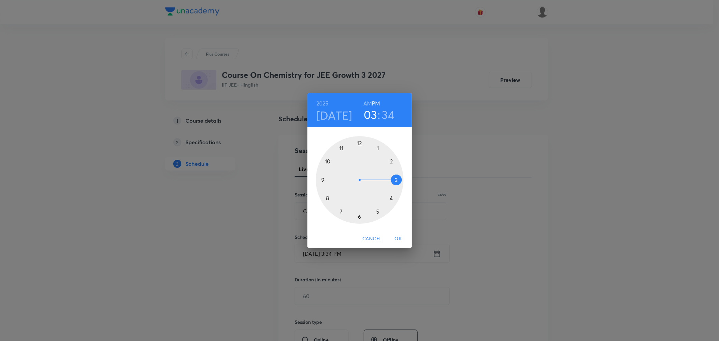
click at [391, 197] on div at bounding box center [360, 180] width 88 height 88
click at [327, 162] on div at bounding box center [360, 180] width 88 height 88
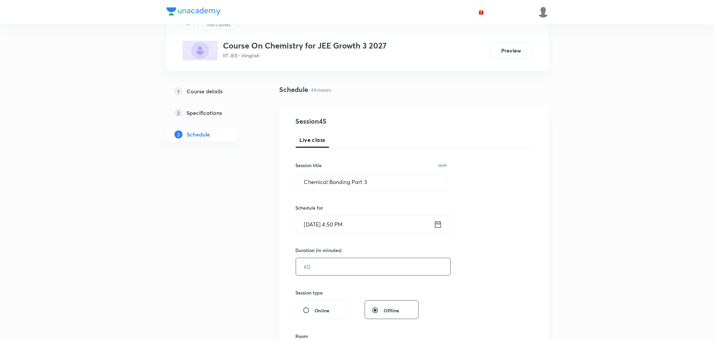
scroll to position [75, 0]
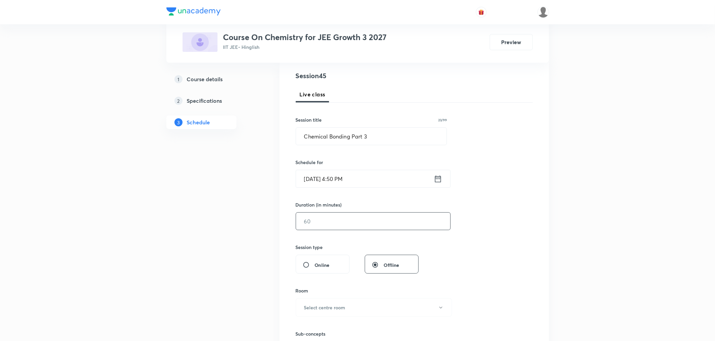
click at [339, 217] on input "text" at bounding box center [373, 221] width 154 height 17
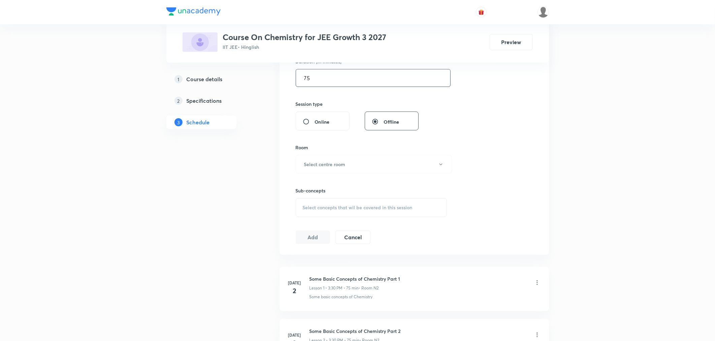
scroll to position [224, 0]
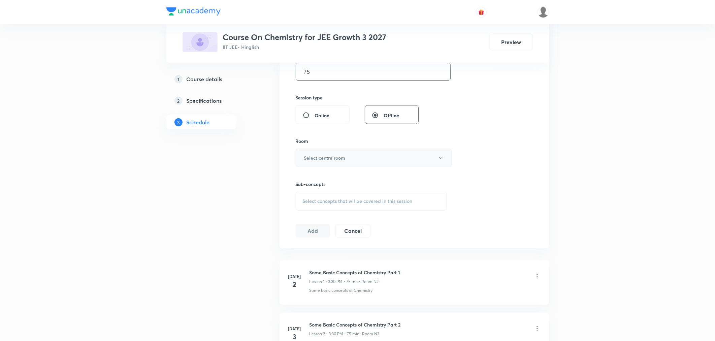
type input "75"
click at [338, 162] on button "Select centre room" at bounding box center [374, 158] width 156 height 19
click at [303, 193] on span "N2" at bounding box center [373, 192] width 148 height 7
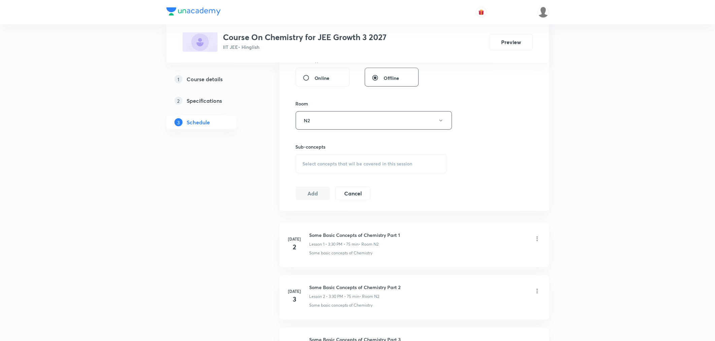
click at [362, 172] on div "Select concepts that wil be covered in this session" at bounding box center [372, 163] width 152 height 19
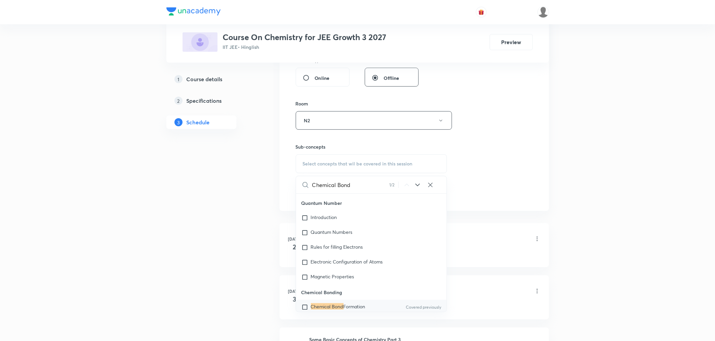
scroll to position [9461, 0]
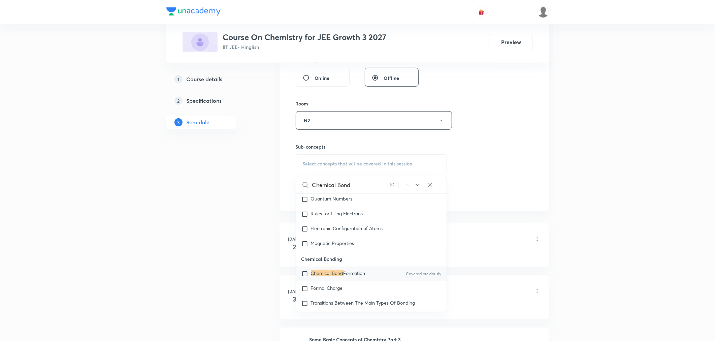
type input "Chemical Bond"
click at [341, 276] on mark "Chemical Bond" at bounding box center [327, 273] width 33 height 6
checkbox input "true"
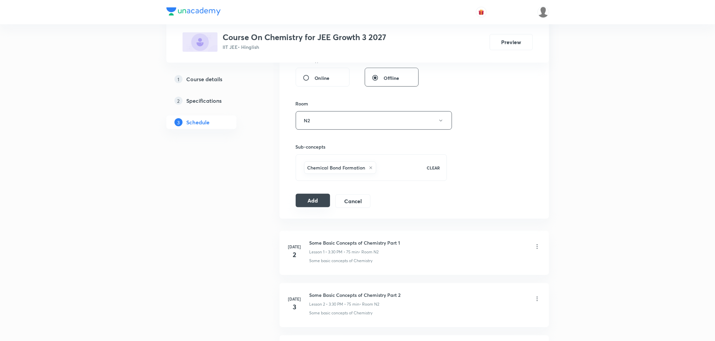
click at [317, 204] on button "Add" at bounding box center [313, 200] width 35 height 13
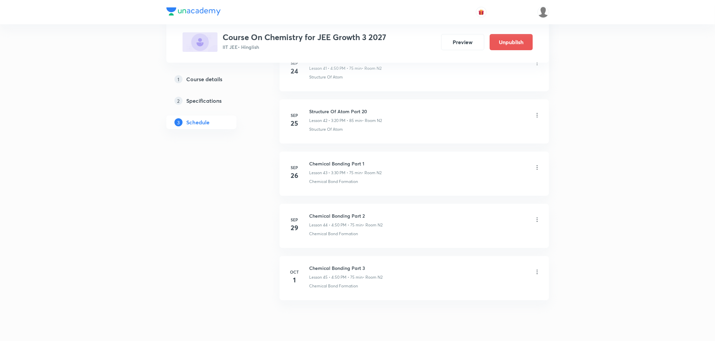
scroll to position [2242, 0]
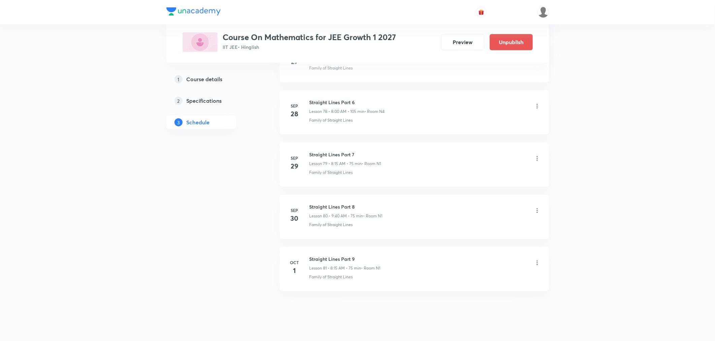
scroll to position [4434, 0]
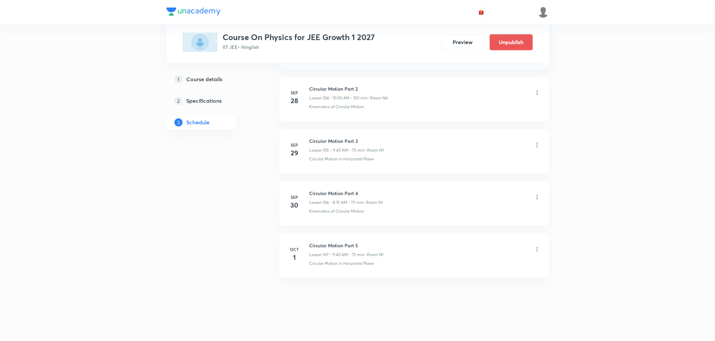
scroll to position [5795, 0]
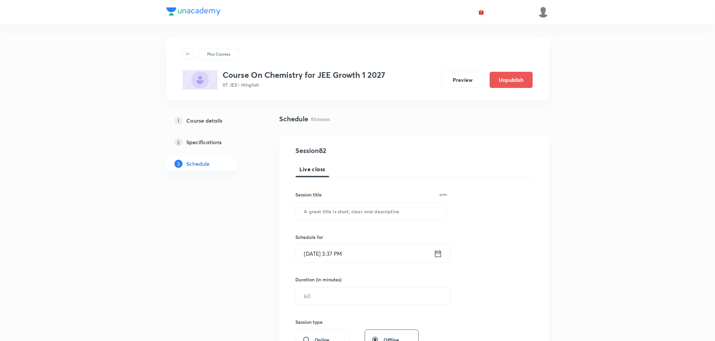
scroll to position [4434, 0]
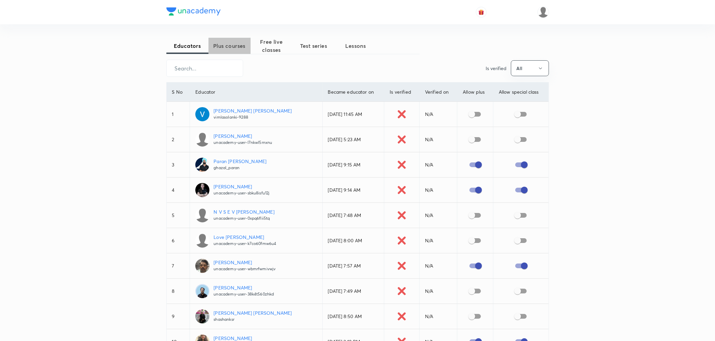
click at [236, 44] on span "Plus courses" at bounding box center [230, 46] width 42 height 8
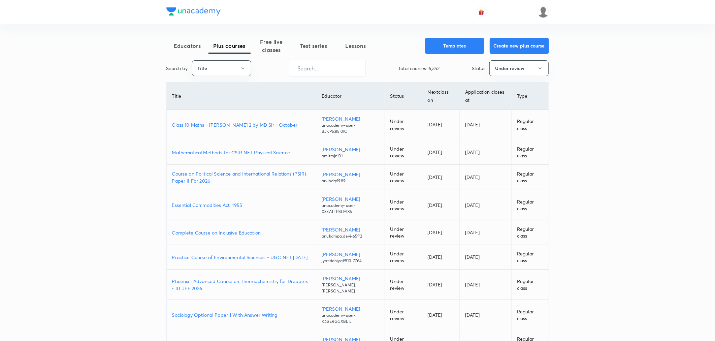
click at [217, 129] on td "Class 10 Maths - [PERSON_NAME] 2 by MD Sir - October" at bounding box center [242, 125] width 150 height 30
click at [220, 125] on p "Class 10 Maths - [PERSON_NAME] 2 by MD Sir - October" at bounding box center [241, 124] width 139 height 7
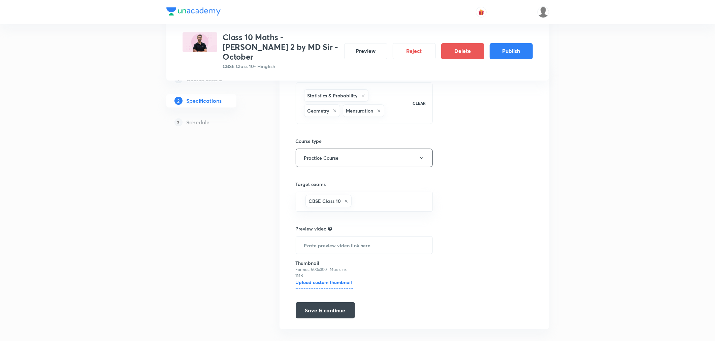
scroll to position [72, 0]
click at [333, 304] on button "Save & continue" at bounding box center [325, 309] width 59 height 16
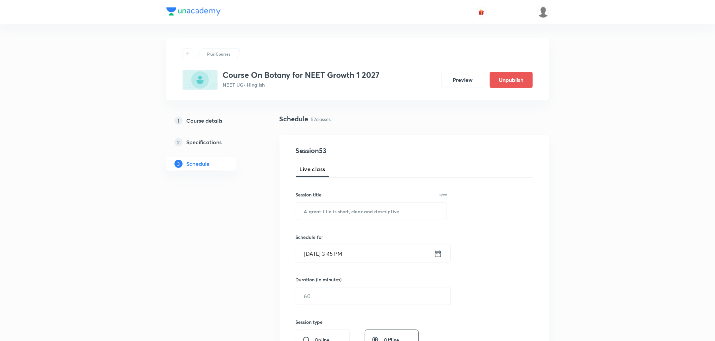
scroll to position [2918, 0]
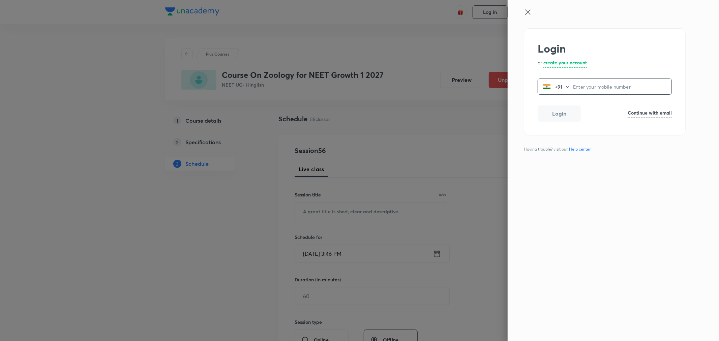
drag, startPoint x: 527, startPoint y: 11, endPoint x: 509, endPoint y: 12, distance: 18.6
click at [527, 11] on icon at bounding box center [528, 12] width 8 height 8
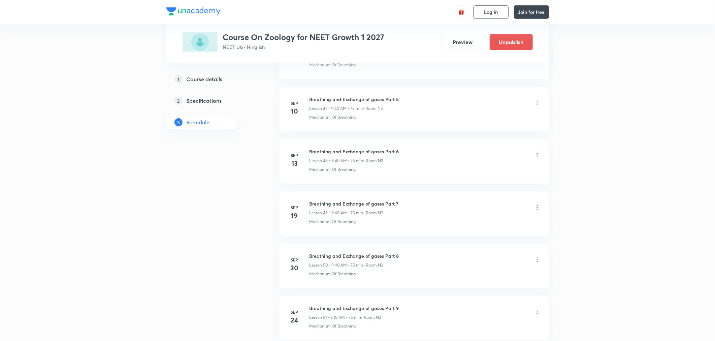
scroll to position [3074, 0]
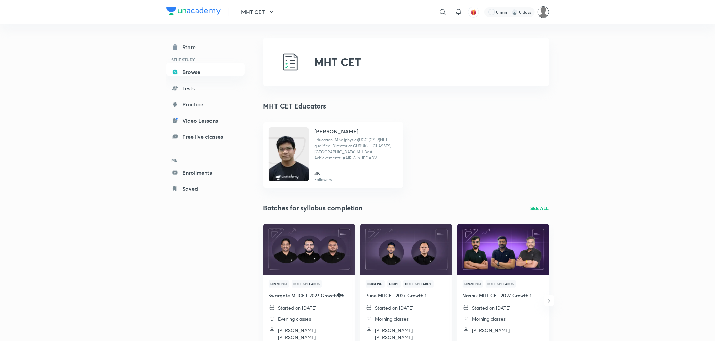
drag, startPoint x: 0, startPoint y: 0, endPoint x: 546, endPoint y: 14, distance: 546.0
click at [546, 14] on img at bounding box center [543, 11] width 11 height 11
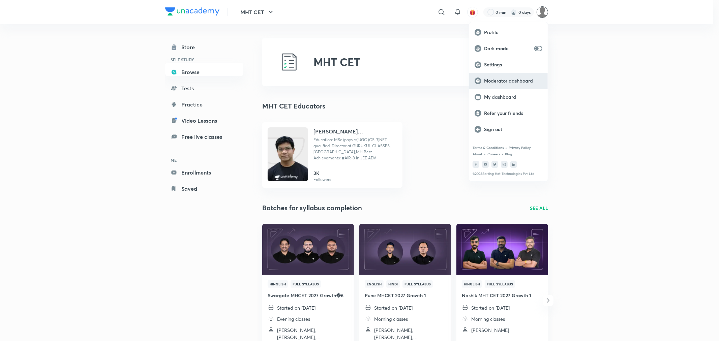
click at [494, 82] on p "Moderator dashboard" at bounding box center [513, 81] width 58 height 6
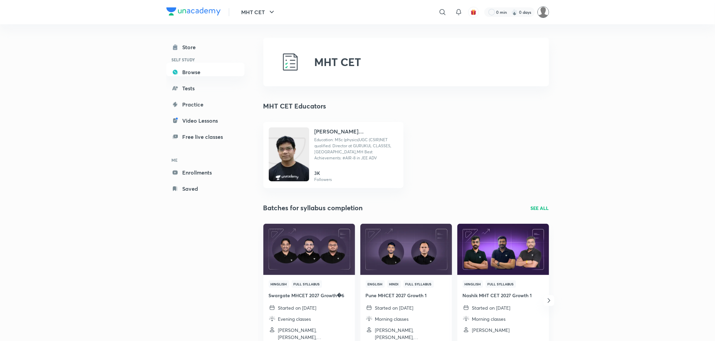
click at [541, 17] on img at bounding box center [543, 11] width 11 height 11
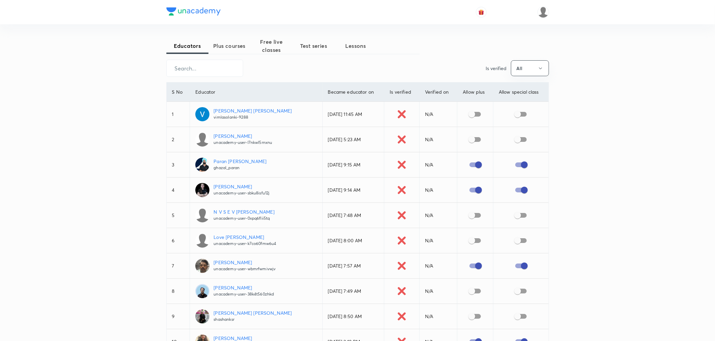
click at [226, 49] on span "Plus courses" at bounding box center [230, 46] width 42 height 8
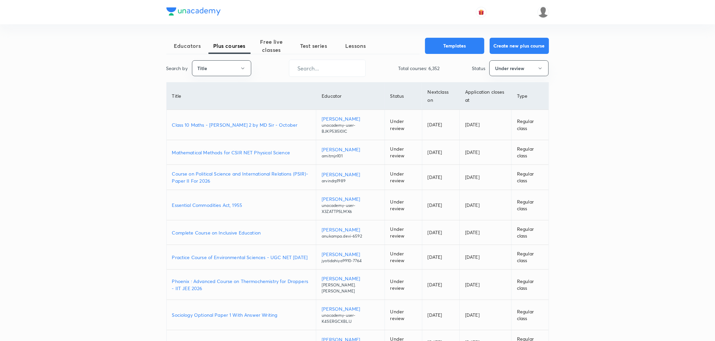
click at [208, 122] on p "Class 10 Maths - Nischay Term 2 by MD Sir - October" at bounding box center [241, 124] width 139 height 7
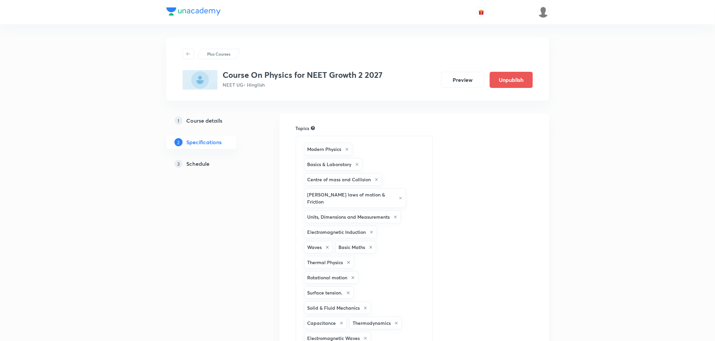
click at [198, 167] on h5 "Schedule" at bounding box center [198, 164] width 23 height 8
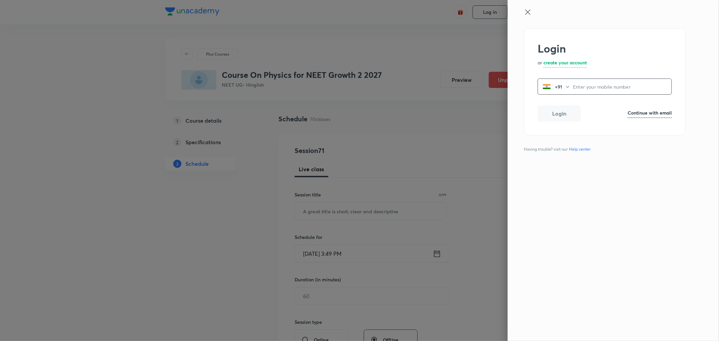
click at [525, 12] on icon at bounding box center [528, 12] width 8 height 8
click at [273, 85] on div at bounding box center [359, 170] width 719 height 341
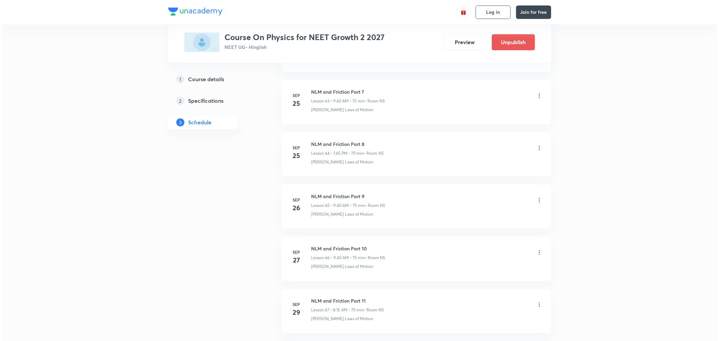
scroll to position [3860, 0]
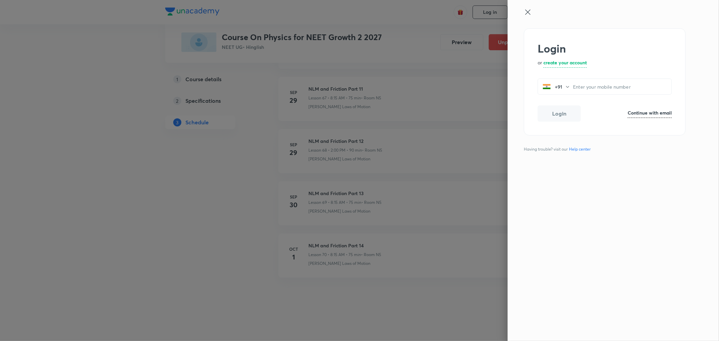
click at [525, 10] on icon at bounding box center [528, 12] width 8 height 8
